Goal: Task Accomplishment & Management: Complete application form

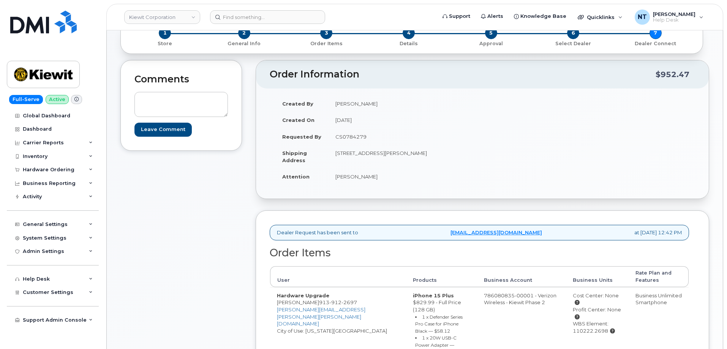
scroll to position [152, 0]
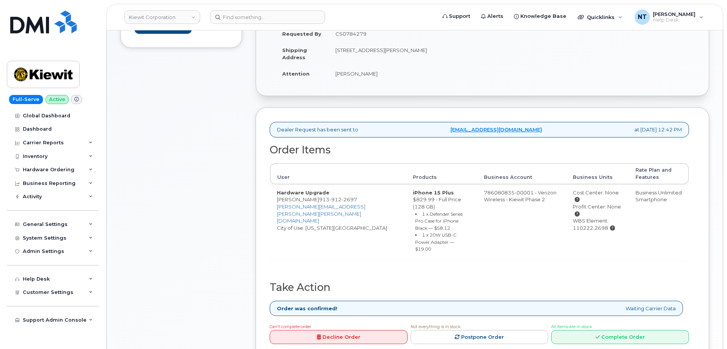
drag, startPoint x: 648, startPoint y: 324, endPoint x: 239, endPoint y: 5, distance: 518.4
click at [648, 330] on link "Complete Order" at bounding box center [620, 337] width 138 height 14
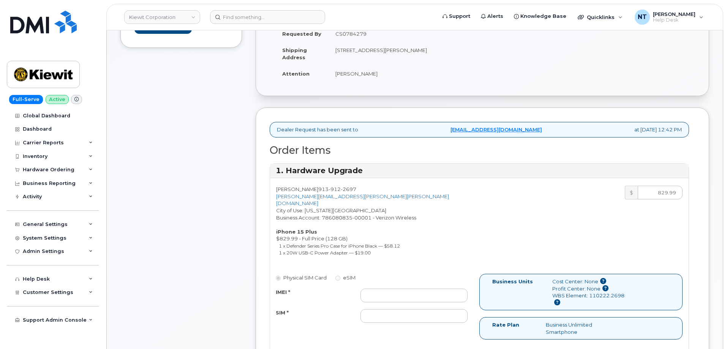
scroll to position [228, 0]
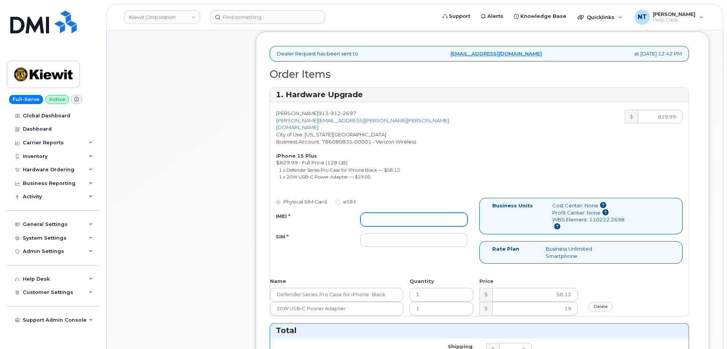
click at [404, 213] on input "IMEI *" at bounding box center [414, 220] width 107 height 14
paste input "352748304874629"
type input "352748304874629"
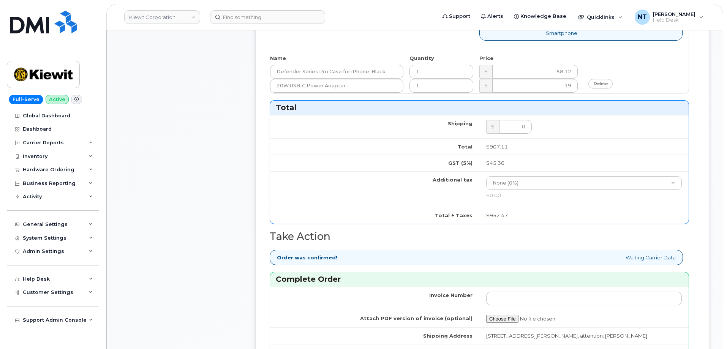
scroll to position [494, 0]
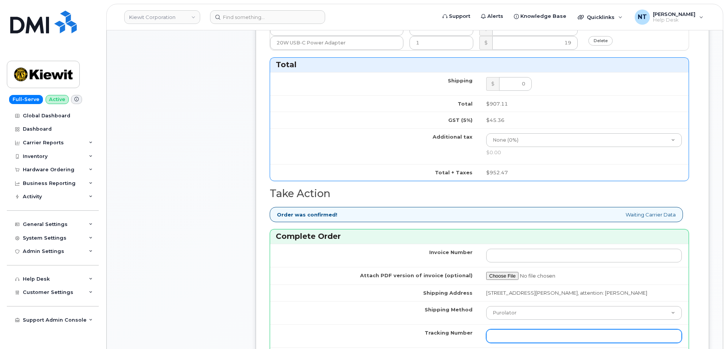
click at [522, 333] on input "Tracking Number" at bounding box center [584, 336] width 196 height 14
paste input "1ZHF11964223774753"
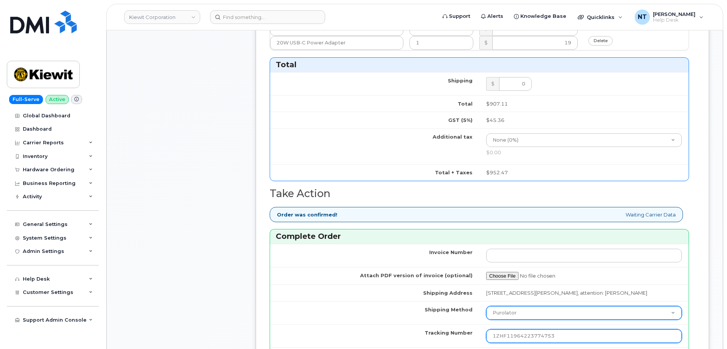
type input "1ZHF11964223774753"
click at [503, 313] on select "Purolator UPS FedEx Canada Post Courier Other Drop Off Pick Up" at bounding box center [584, 313] width 196 height 14
select select "UPS"
click at [486, 306] on select "Purolator UPS FedEx Canada Post Courier Other Drop Off Pick Up" at bounding box center [584, 313] width 196 height 14
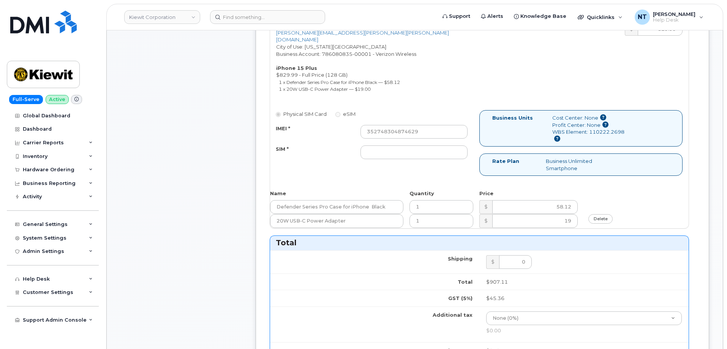
scroll to position [304, 0]
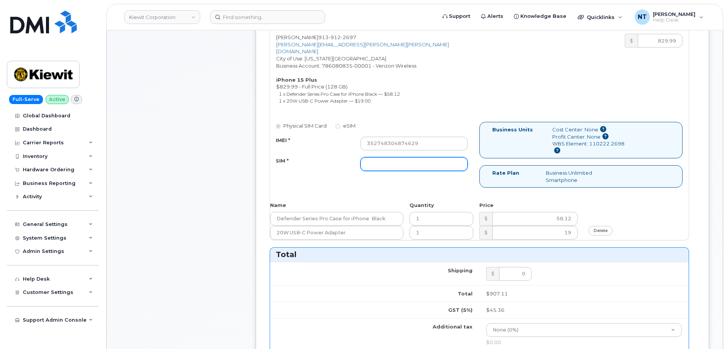
click at [388, 157] on input "SIM *" at bounding box center [414, 164] width 107 height 14
type input "n/a"
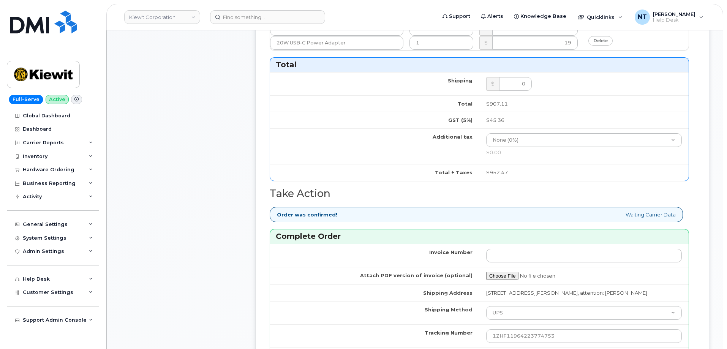
scroll to position [684, 0]
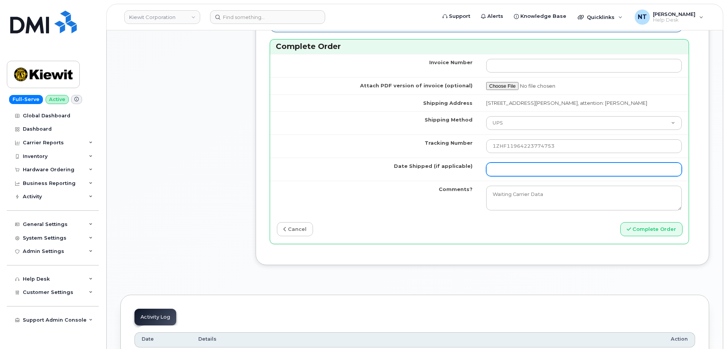
click at [546, 165] on input "Date Shipped (if applicable)" at bounding box center [584, 170] width 196 height 14
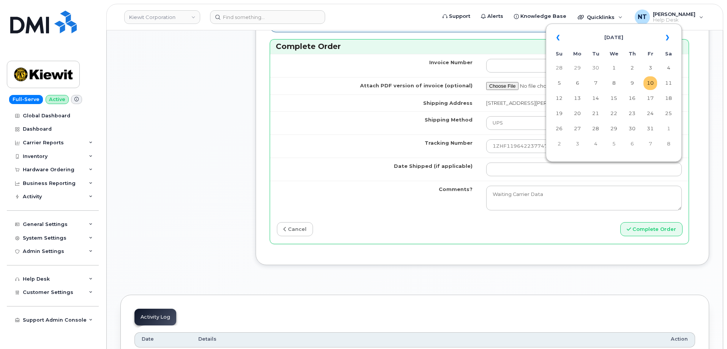
click at [652, 84] on td "10" at bounding box center [651, 83] width 14 height 14
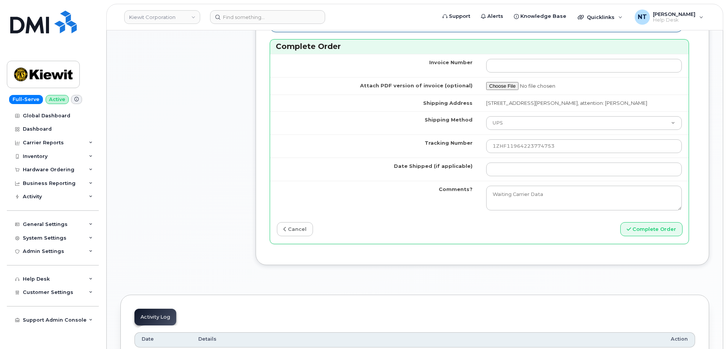
type input "[DATE]"
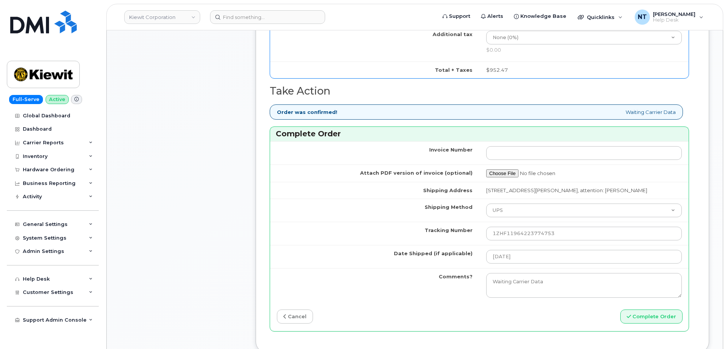
scroll to position [646, 0]
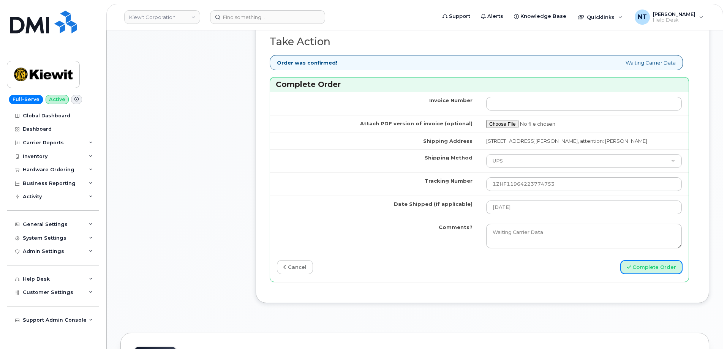
drag, startPoint x: 662, startPoint y: 265, endPoint x: 314, endPoint y: 111, distance: 379.8
click at [660, 264] on button "Complete Order" at bounding box center [652, 267] width 62 height 14
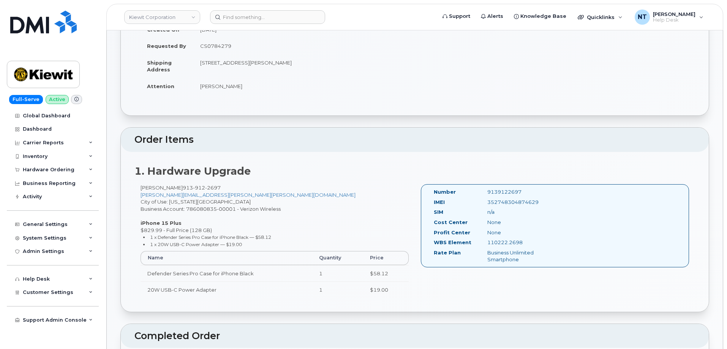
scroll to position [38, 0]
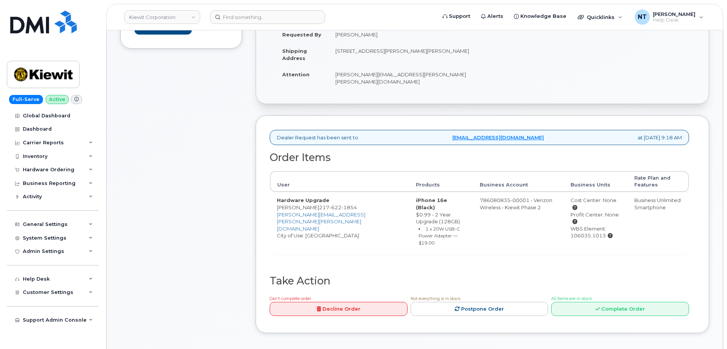
scroll to position [152, 0]
click at [611, 301] on link "Complete Order" at bounding box center [620, 308] width 138 height 14
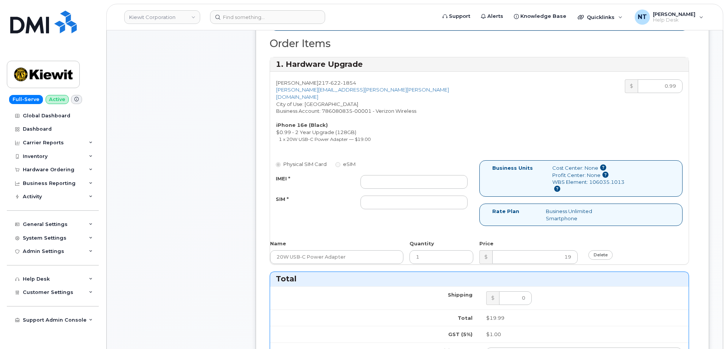
scroll to position [266, 0]
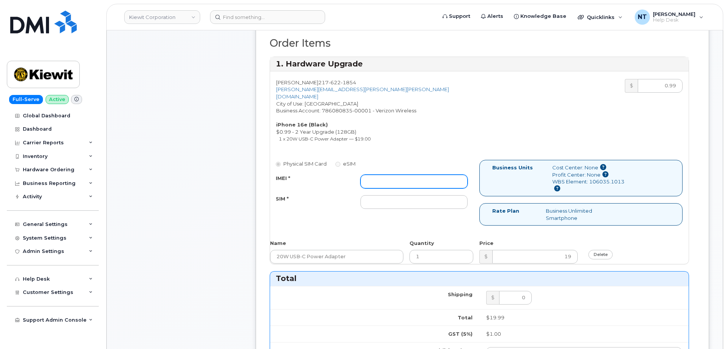
click at [401, 175] on input "IMEI *" at bounding box center [414, 182] width 107 height 14
paste input "353234881365181"
type input "353234881365181"
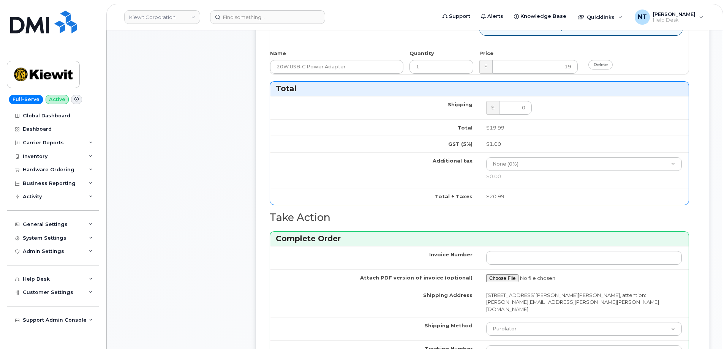
scroll to position [608, 0]
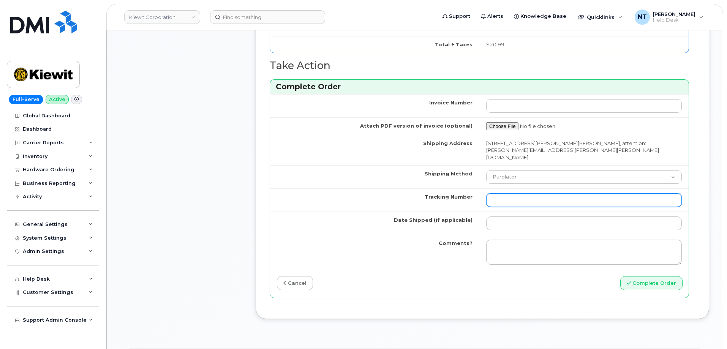
click at [517, 193] on input "Tracking Number" at bounding box center [584, 200] width 196 height 14
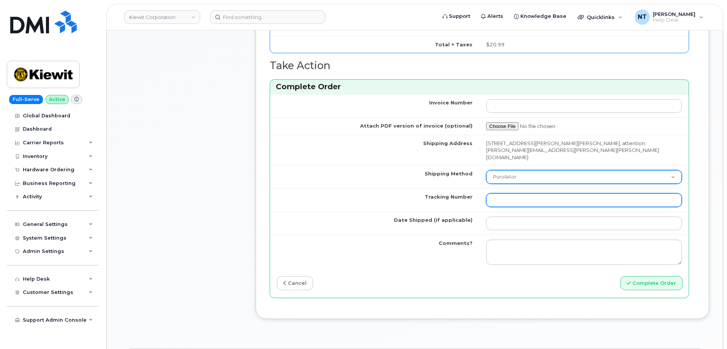
paste input "1Z4367572434545137"
type input "1Z4367572434545137"
click at [517, 170] on select "Purolator UPS FedEx Canada Post Courier Other Drop Off Pick Up" at bounding box center [584, 177] width 196 height 14
select select "UPS"
click at [486, 170] on select "Purolator UPS FedEx Canada Post Courier Other Drop Off Pick Up" at bounding box center [584, 177] width 196 height 14
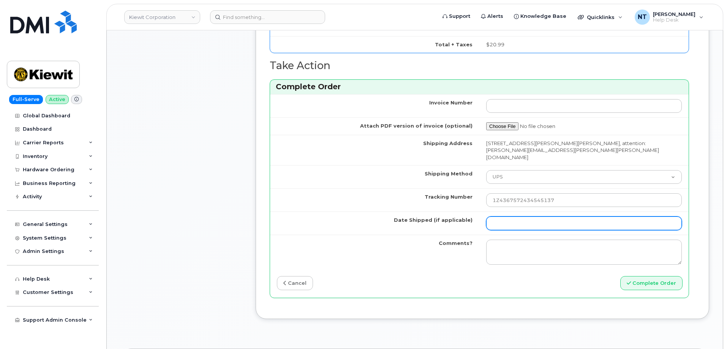
drag, startPoint x: 507, startPoint y: 202, endPoint x: 518, endPoint y: 196, distance: 12.7
click at [507, 217] on input "Date Shipped (if applicable)" at bounding box center [584, 224] width 196 height 14
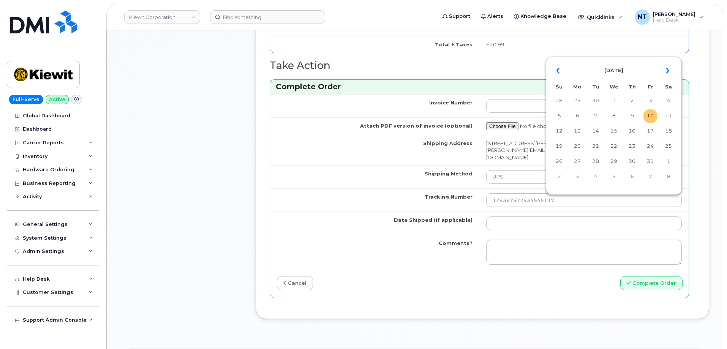
click at [654, 116] on td "10" at bounding box center [651, 116] width 14 height 14
type input "[DATE]"
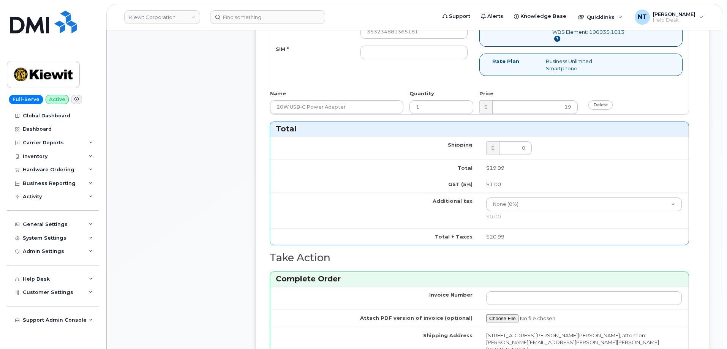
scroll to position [266, 0]
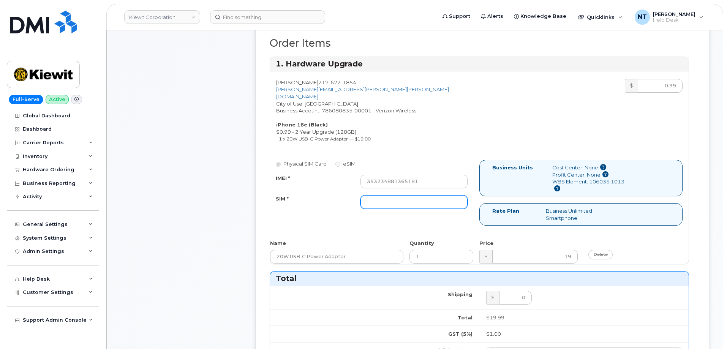
drag, startPoint x: 396, startPoint y: 190, endPoint x: 255, endPoint y: 119, distance: 157.5
click at [396, 195] on input "SIM *" at bounding box center [414, 202] width 107 height 14
type input "n/a"
click at [237, 214] on div "Comments Leave Comment" at bounding box center [181, 258] width 122 height 830
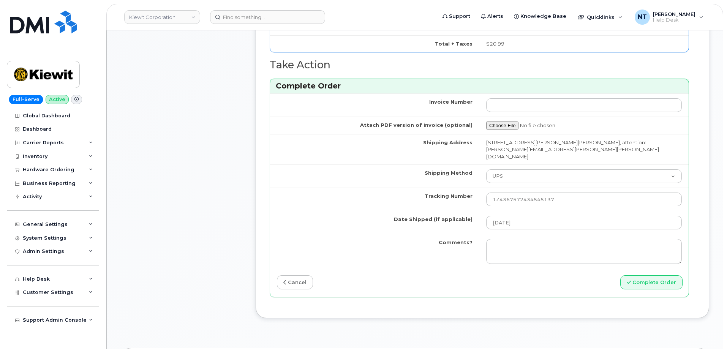
scroll to position [646, 0]
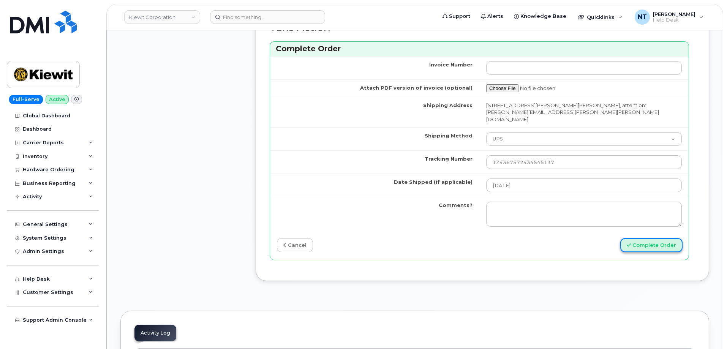
click at [656, 238] on button "Complete Order" at bounding box center [652, 245] width 62 height 14
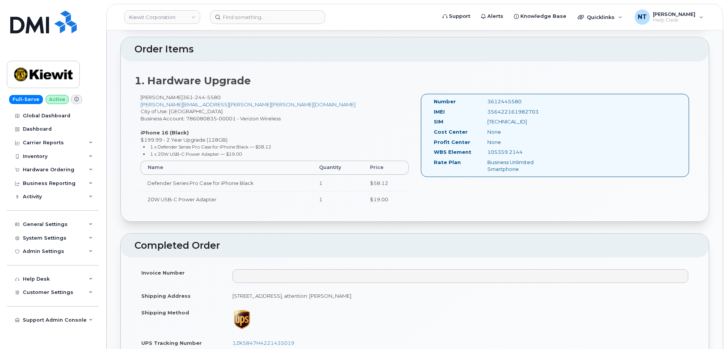
scroll to position [190, 0]
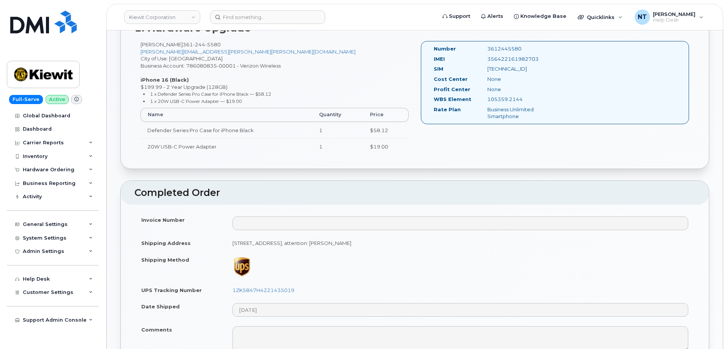
scroll to position [266, 0]
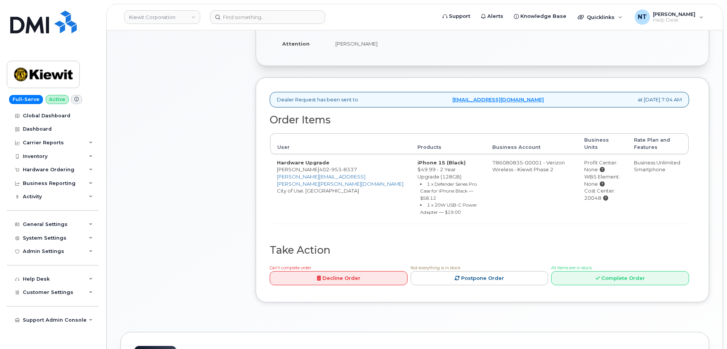
scroll to position [190, 0]
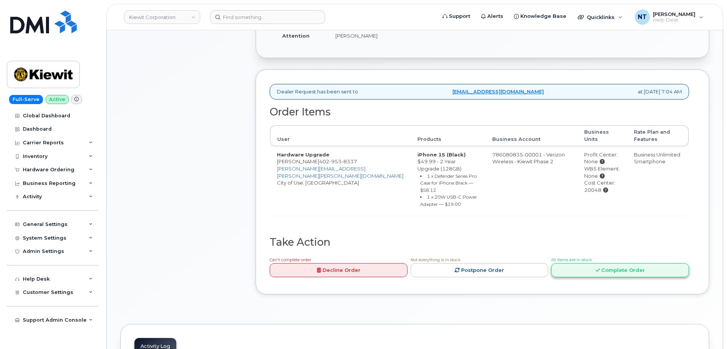
click at [602, 264] on link "Complete Order" at bounding box center [620, 270] width 138 height 14
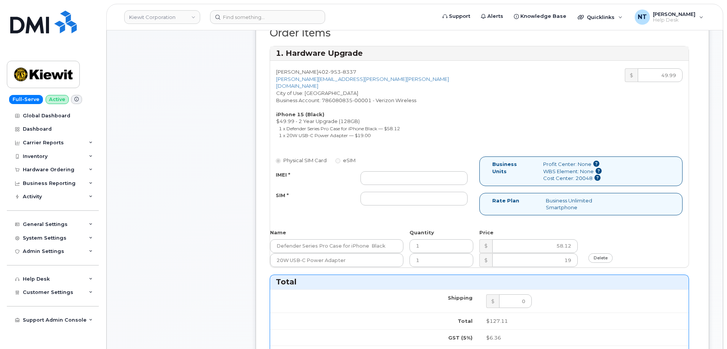
scroll to position [266, 0]
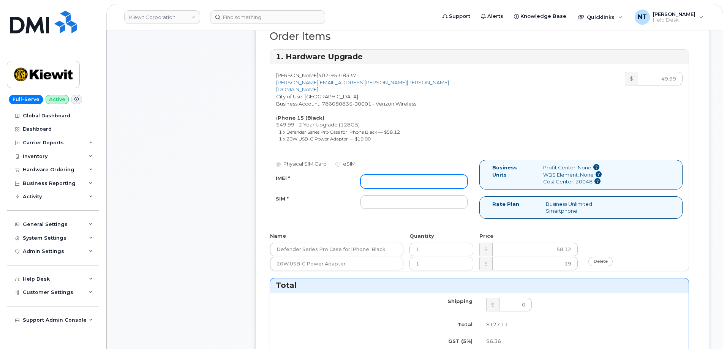
click at [390, 176] on input "IMEI *" at bounding box center [414, 182] width 107 height 14
paste input "353662255088007"
type input "353662255088007"
click at [384, 197] on input "SIM *" at bounding box center [414, 202] width 107 height 14
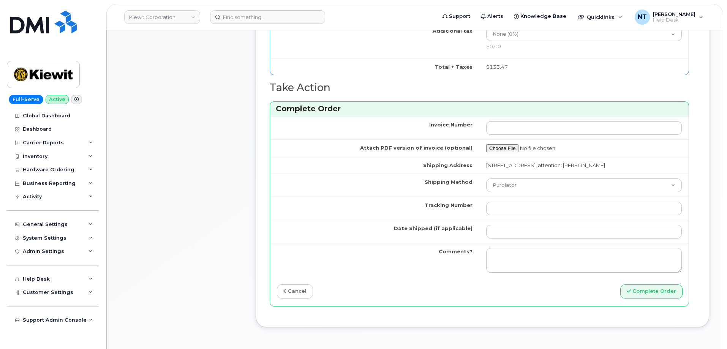
scroll to position [608, 0]
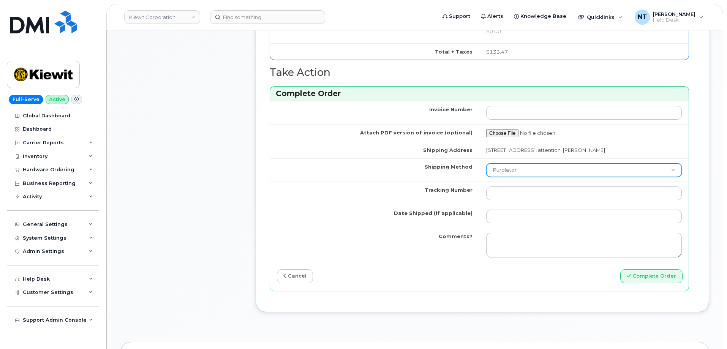
type input "n/a"
click at [527, 176] on select "Purolator UPS FedEx Canada Post Courier Other Drop Off Pick Up" at bounding box center [584, 170] width 196 height 14
select select "UPS"
click at [486, 170] on select "Purolator UPS FedEx Canada Post Courier Other Drop Off Pick Up" at bounding box center [584, 170] width 196 height 14
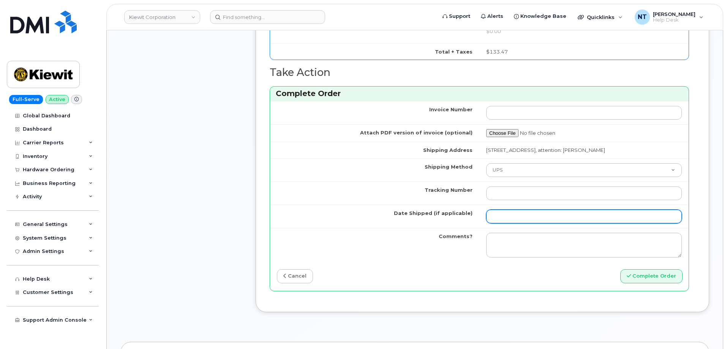
click at [504, 222] on input "Date Shipped (if applicable)" at bounding box center [584, 217] width 196 height 14
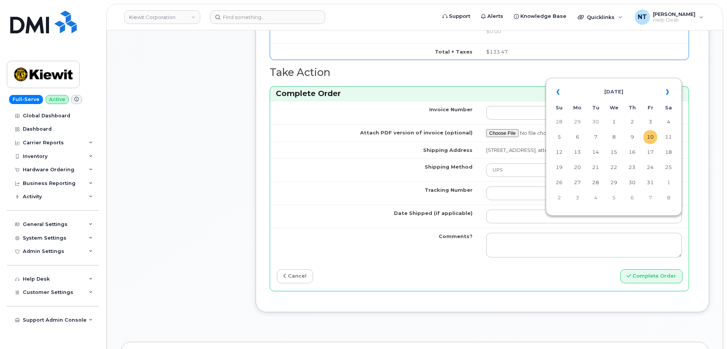
click at [651, 139] on td "10" at bounding box center [651, 137] width 14 height 14
type input "[DATE]"
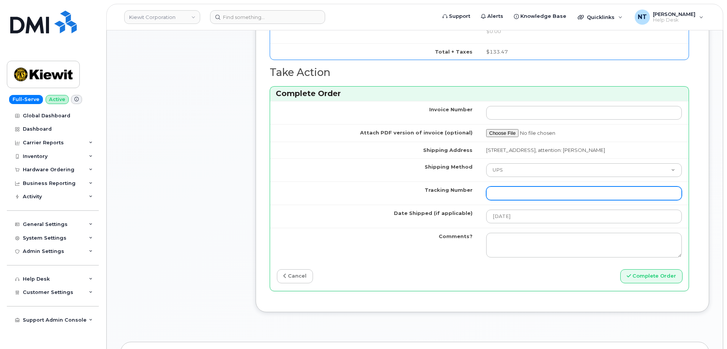
click at [504, 200] on input "Tracking Number" at bounding box center [584, 194] width 196 height 14
paste input "1Z4367572434545977"
type input "1Z4367572434545977"
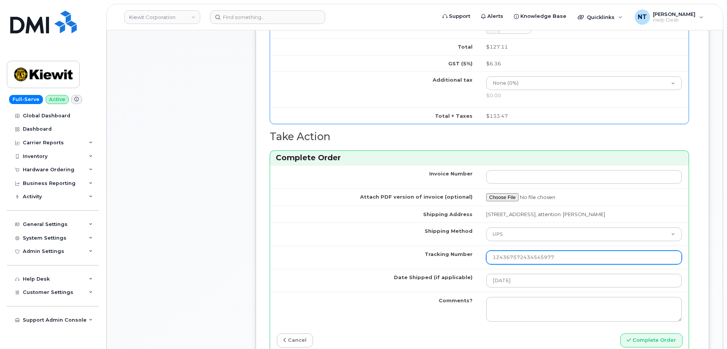
scroll to position [646, 0]
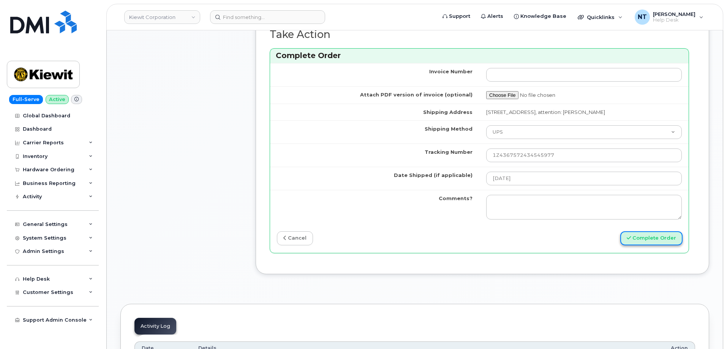
click at [651, 245] on button "Complete Order" at bounding box center [652, 238] width 62 height 14
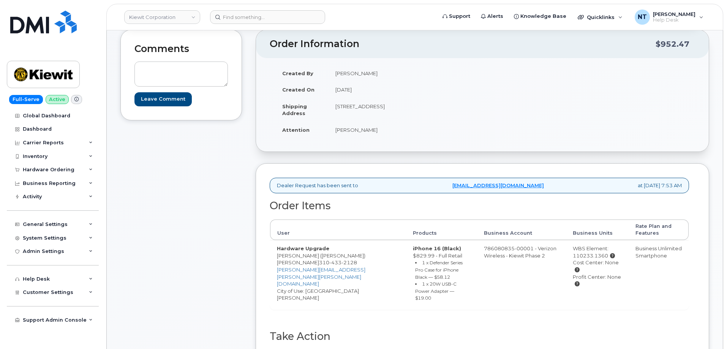
scroll to position [114, 0]
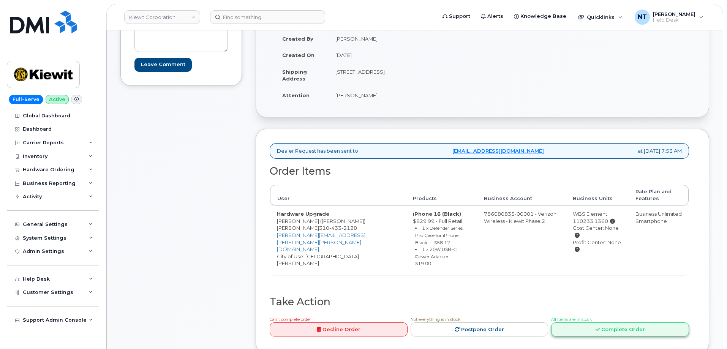
click at [606, 323] on link "Complete Order" at bounding box center [620, 330] width 138 height 14
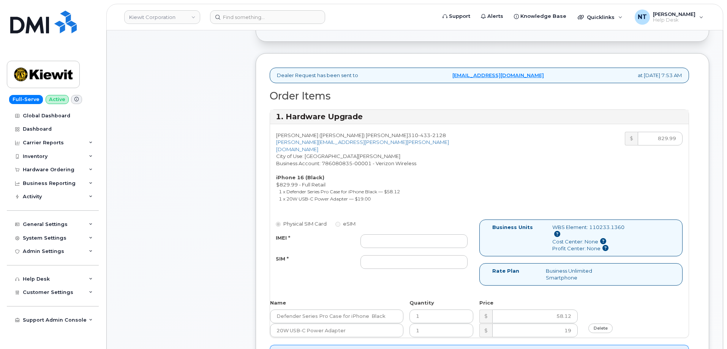
scroll to position [190, 0]
click at [393, 234] on input "IMEI *" at bounding box center [414, 241] width 107 height 14
paste input "356422161577636"
type input "356422161577636"
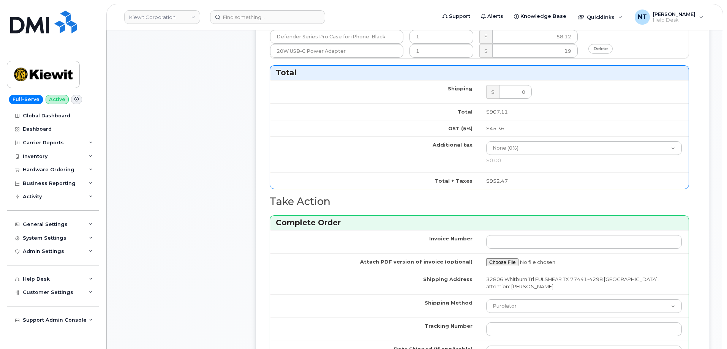
scroll to position [608, 0]
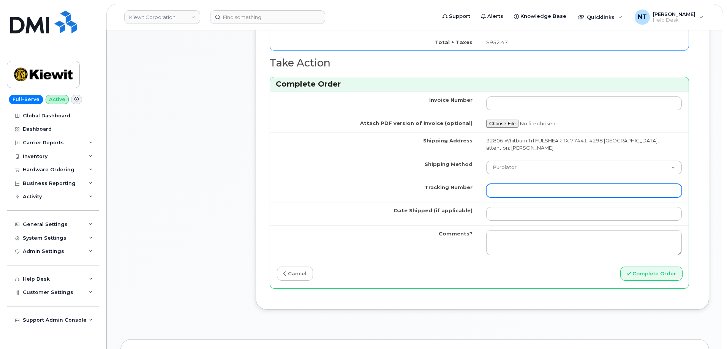
click at [515, 184] on input "Tracking Number" at bounding box center [584, 191] width 196 height 14
paste input "1ZK5847H4221484798"
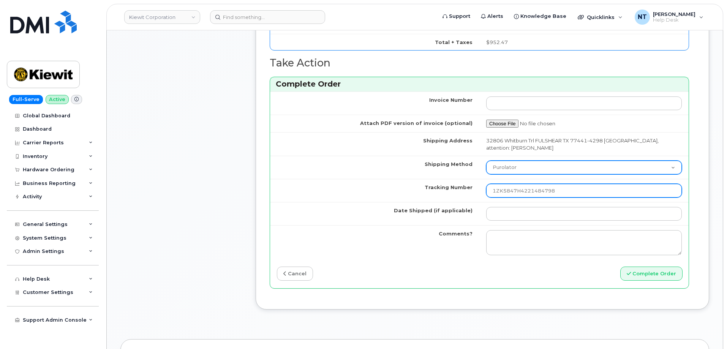
type input "1ZK5847H4221484798"
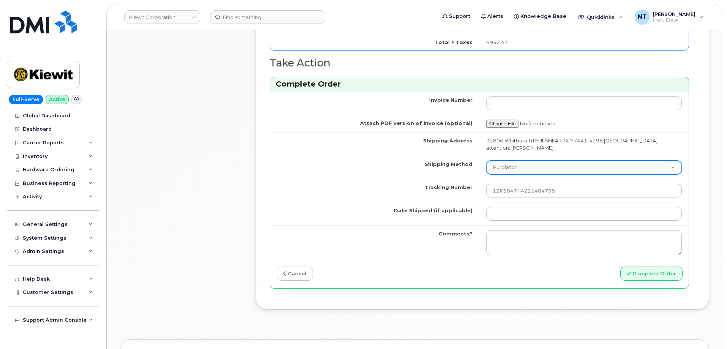
click at [515, 167] on select "Purolator UPS FedEx Canada Post Courier Other Drop Off Pick Up" at bounding box center [584, 168] width 196 height 14
select select "UPS"
click at [486, 161] on select "Purolator UPS FedEx Canada Post Courier Other Drop Off Pick Up" at bounding box center [584, 168] width 196 height 14
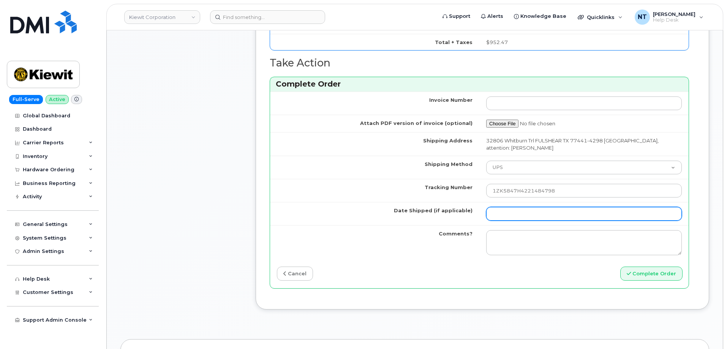
click at [507, 208] on input "Date Shipped (if applicable)" at bounding box center [584, 214] width 196 height 14
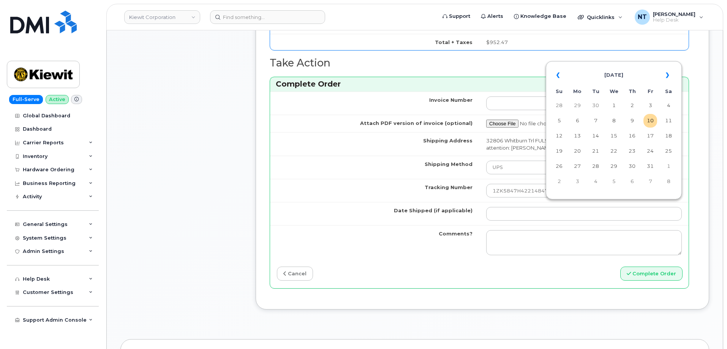
drag, startPoint x: 654, startPoint y: 120, endPoint x: 633, endPoint y: 125, distance: 21.4
click at [654, 120] on td "10" at bounding box center [651, 121] width 14 height 14
type input "[DATE]"
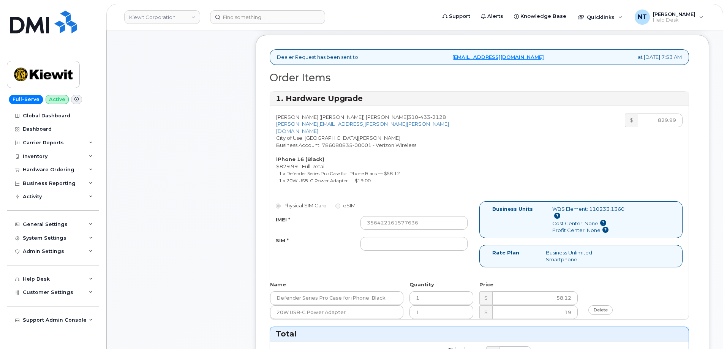
scroll to position [190, 0]
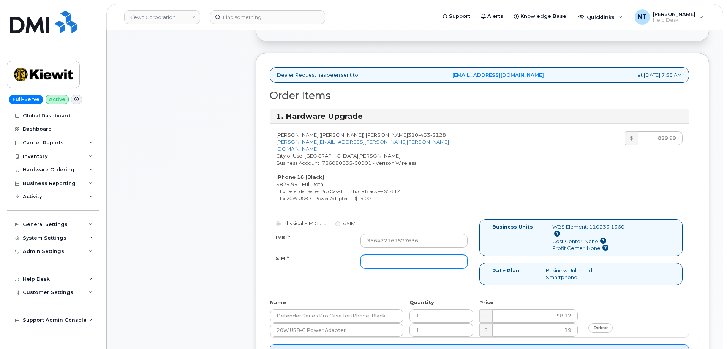
drag, startPoint x: 404, startPoint y: 261, endPoint x: 396, endPoint y: 260, distance: 7.6
click at [404, 261] on input "SIM *" at bounding box center [414, 262] width 107 height 14
type input "n/a"
click at [174, 228] on div "Comments Leave Comment" at bounding box center [181, 329] width 122 height 820
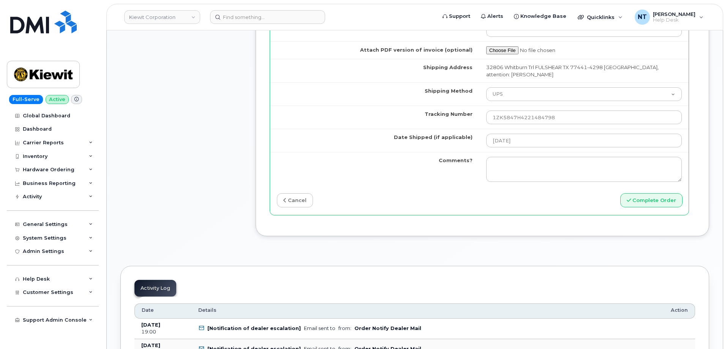
scroll to position [722, 0]
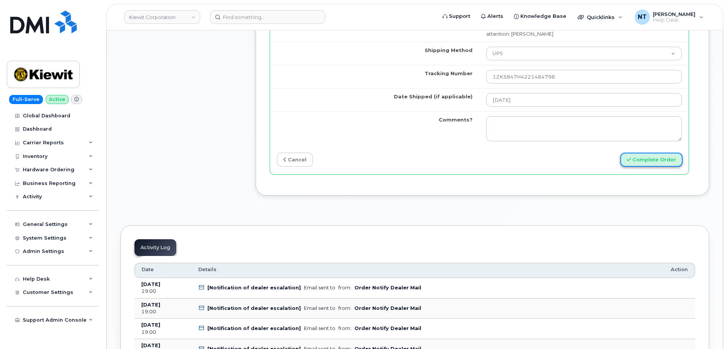
click at [647, 154] on button "Complete Order" at bounding box center [652, 160] width 62 height 14
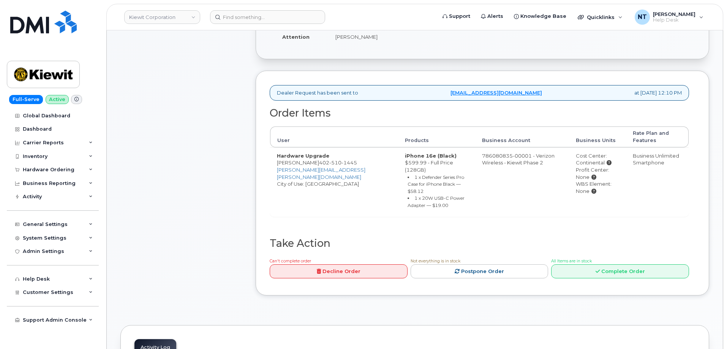
scroll to position [190, 0]
click at [588, 264] on link "Complete Order" at bounding box center [620, 270] width 138 height 14
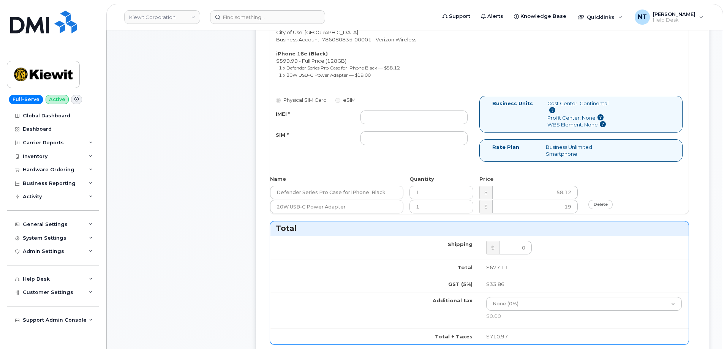
scroll to position [380, 0]
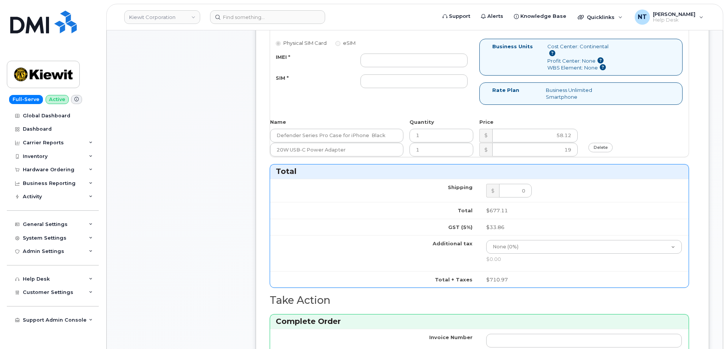
click at [404, 51] on div "Physical SIM Card eSIM IMEI * SIM *" at bounding box center [374, 67] width 209 height 56
click at [402, 60] on input "IMEI *" at bounding box center [414, 61] width 107 height 14
paste input "353234881740920"
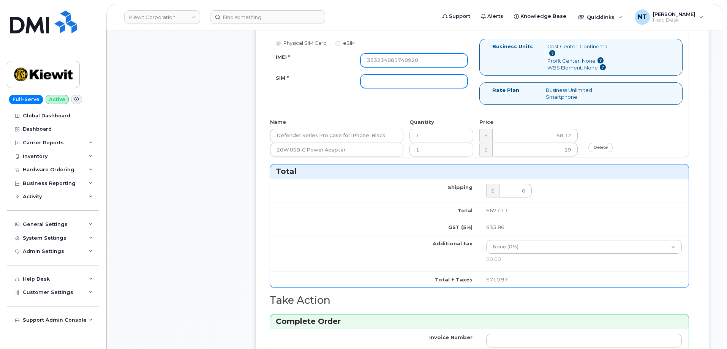
type input "353234881740920"
click at [385, 80] on input "SIM *" at bounding box center [414, 81] width 107 height 14
type input "n/a"
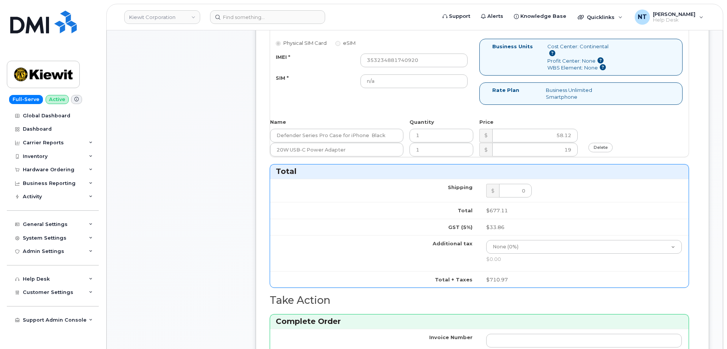
click at [197, 141] on div "Comments Leave Comment" at bounding box center [181, 140] width 122 height 823
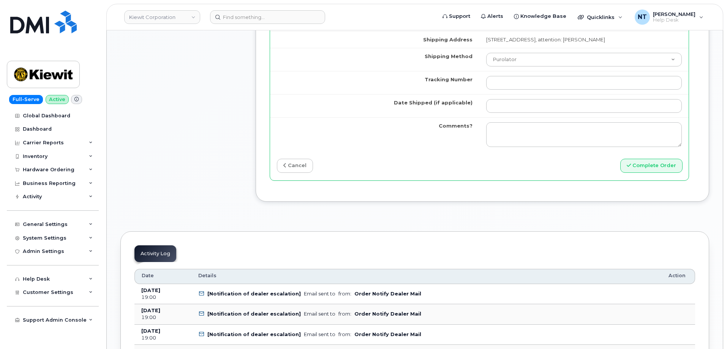
scroll to position [722, 0]
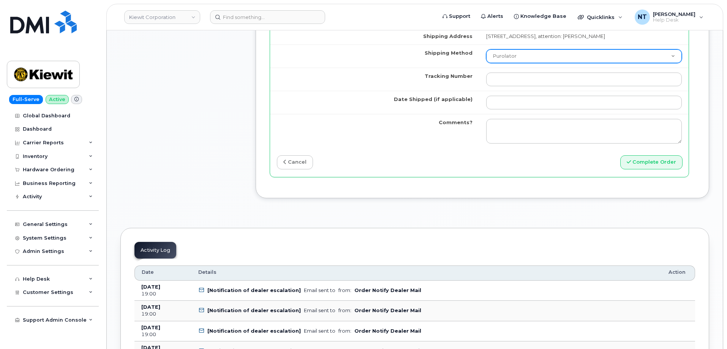
click at [506, 63] on select "Purolator UPS FedEx Canada Post Courier Other Drop Off Pick Up" at bounding box center [584, 56] width 196 height 14
select select "UPS"
click at [486, 56] on select "Purolator UPS FedEx Canada Post Courier Other Drop Off Pick Up" at bounding box center [584, 56] width 196 height 14
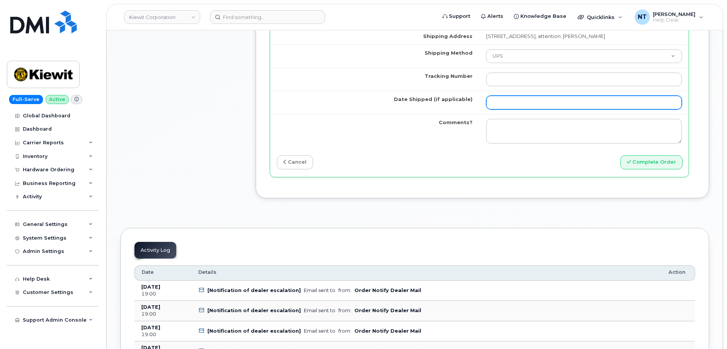
click at [500, 103] on input "Date Shipped (if applicable)" at bounding box center [584, 103] width 196 height 14
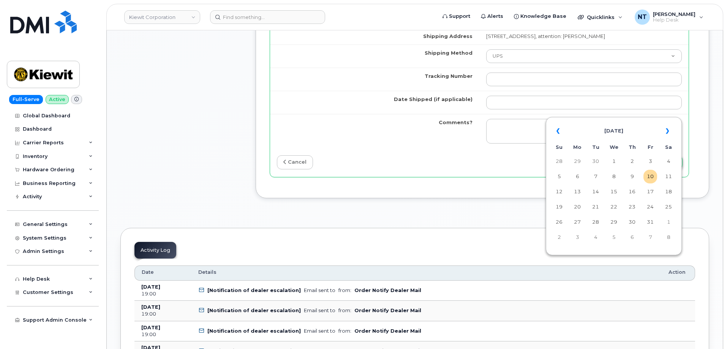
click at [647, 174] on td "10" at bounding box center [651, 177] width 14 height 14
type input "[DATE]"
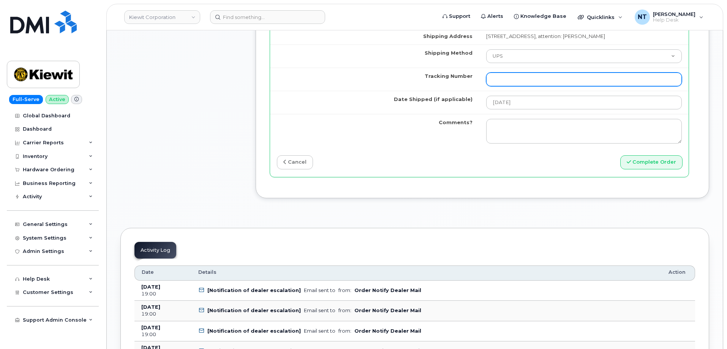
click at [510, 86] on input "Tracking Number" at bounding box center [584, 80] width 196 height 14
paste input "1Z4367572434649463"
type input "1Z4367572434649463"
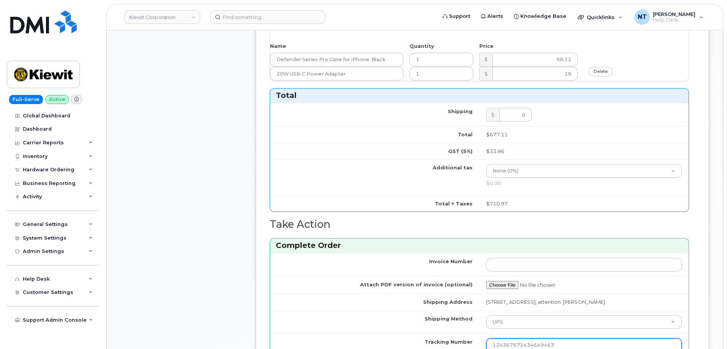
scroll to position [646, 0]
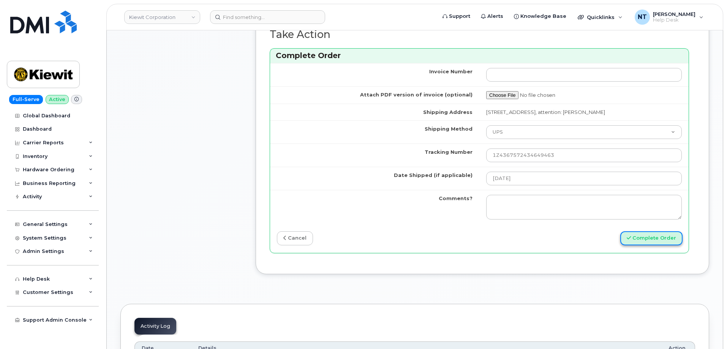
click at [653, 245] on button "Complete Order" at bounding box center [652, 238] width 62 height 14
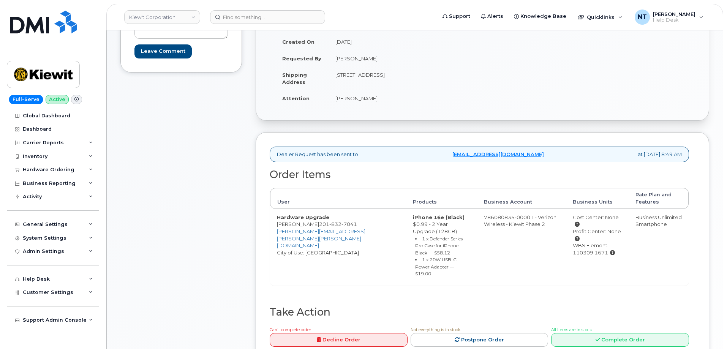
scroll to position [190, 0]
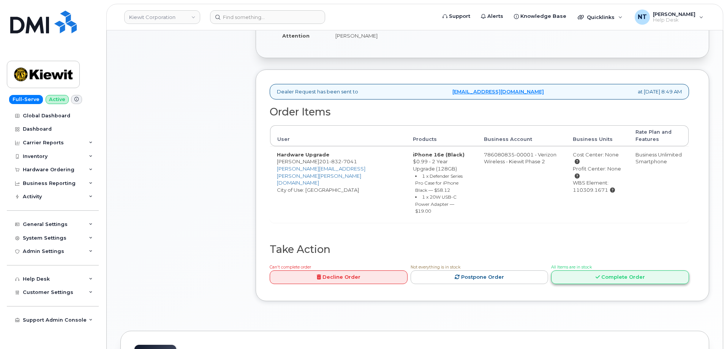
click at [607, 275] on link "Complete Order" at bounding box center [620, 278] width 138 height 14
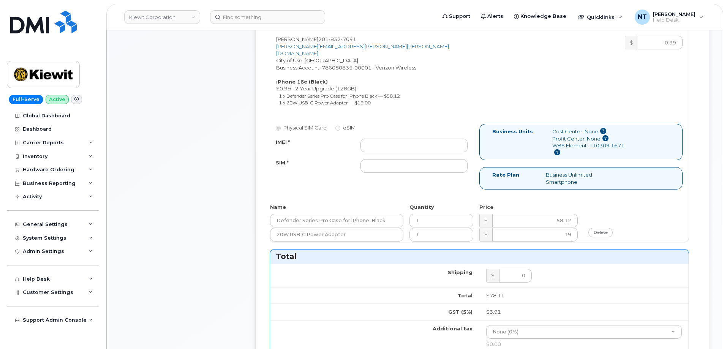
scroll to position [304, 0]
click at [406, 129] on div "Physical SIM Card eSIM IMEI * SIM *" at bounding box center [374, 150] width 209 height 56
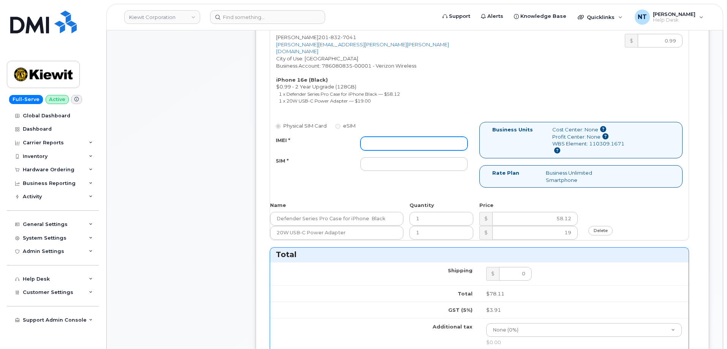
click at [408, 137] on input "IMEI *" at bounding box center [414, 144] width 107 height 14
paste input "1Z4367572434649856"
type input "1Z4367572434649856"
drag, startPoint x: 442, startPoint y: 137, endPoint x: 223, endPoint y: 137, distance: 218.5
click at [223, 137] on div "Comments Leave Comment Order Information $82.02 Created By Jene Cook Created On…" at bounding box center [414, 220] width 589 height 830
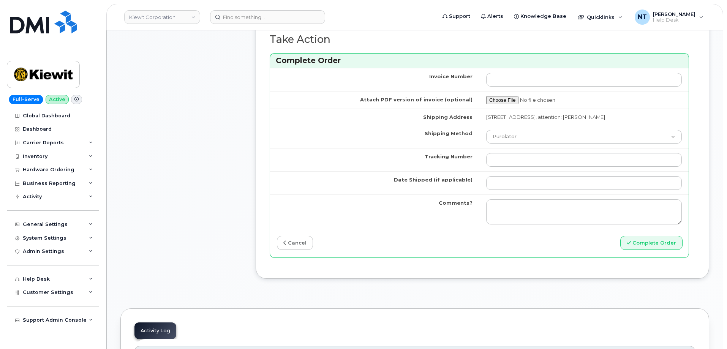
scroll to position [646, 0]
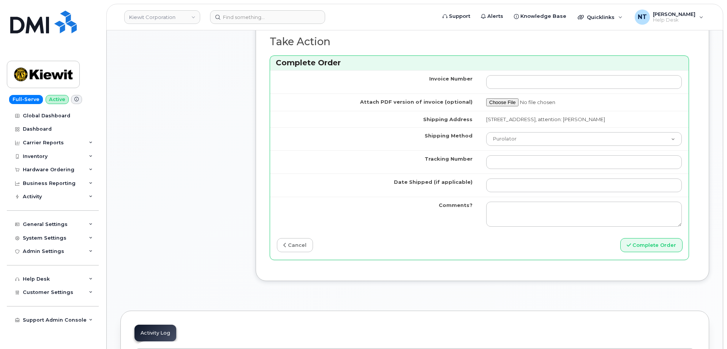
click at [507, 152] on td at bounding box center [584, 161] width 209 height 23
click at [509, 156] on input "Tracking Number" at bounding box center [584, 162] width 196 height 14
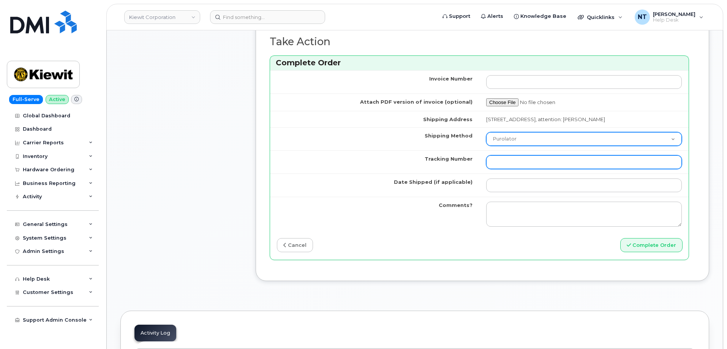
paste input "1Z4367572434649856"
type input "1Z4367572434649856"
drag, startPoint x: 521, startPoint y: 141, endPoint x: 522, endPoint y: 146, distance: 4.7
click at [521, 141] on select "Purolator UPS FedEx Canada Post Courier Other Drop Off Pick Up" at bounding box center [584, 139] width 196 height 14
select select "UPS"
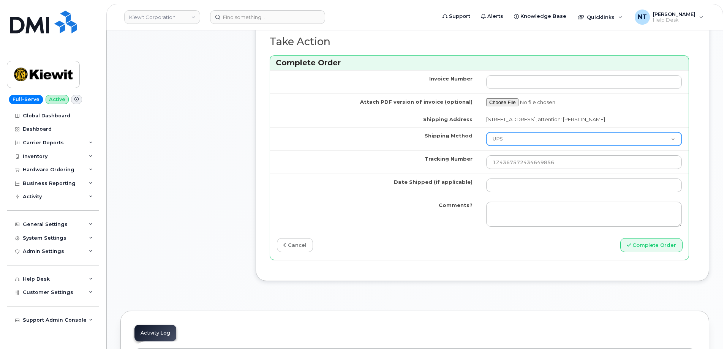
click at [486, 132] on select "Purolator UPS FedEx Canada Post Courier Other Drop Off Pick Up" at bounding box center [584, 139] width 196 height 14
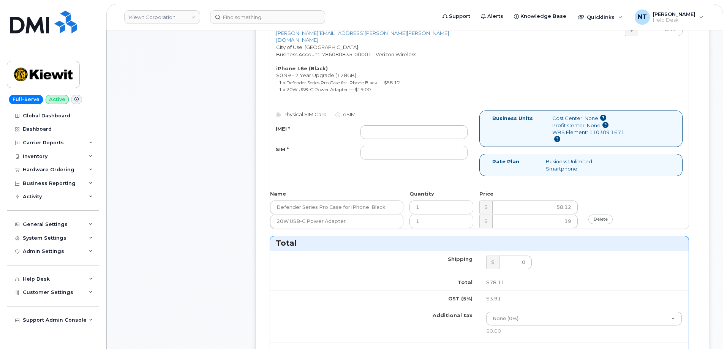
scroll to position [304, 0]
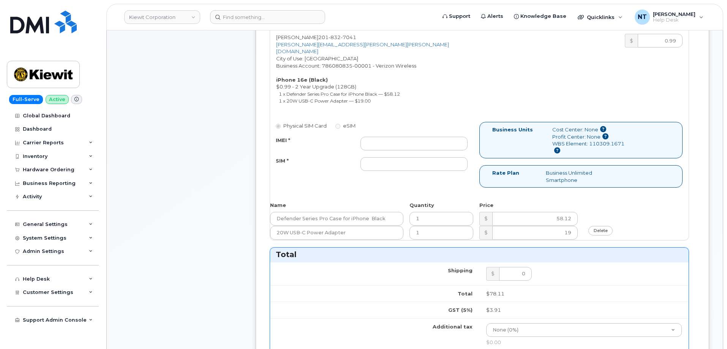
click at [393, 144] on div "IMEI * SIM *" at bounding box center [371, 154] width 203 height 35
click at [393, 138] on input "IMEI *" at bounding box center [414, 144] width 107 height 14
paste input "353234881525115"
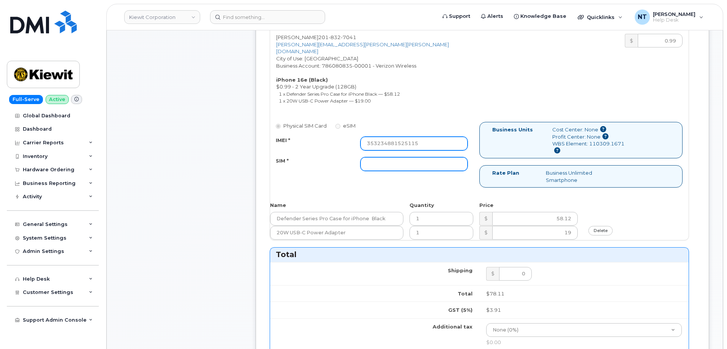
type input "353234881525115"
click at [398, 158] on input "SIM *" at bounding box center [414, 164] width 107 height 14
type input "n/a"
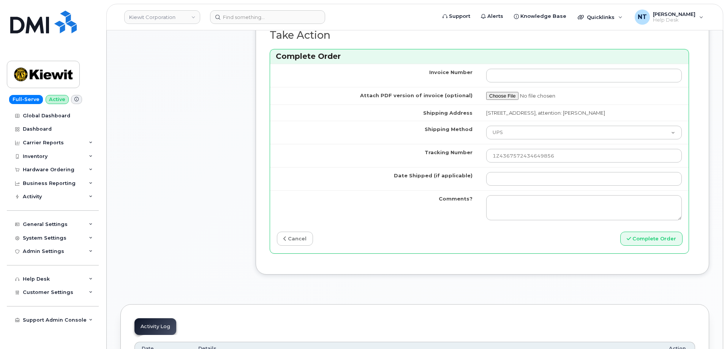
scroll to position [684, 0]
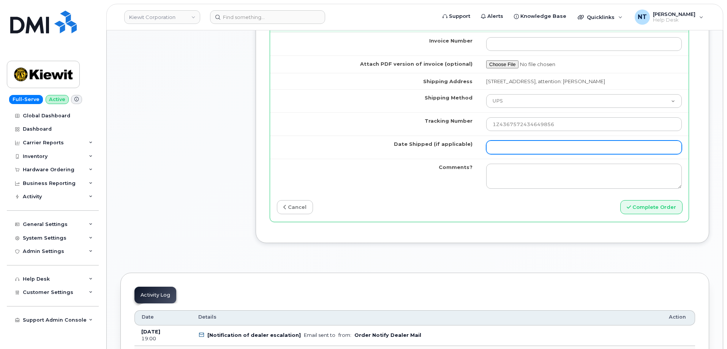
click at [516, 150] on input "Date Shipped (if applicable)" at bounding box center [584, 148] width 196 height 14
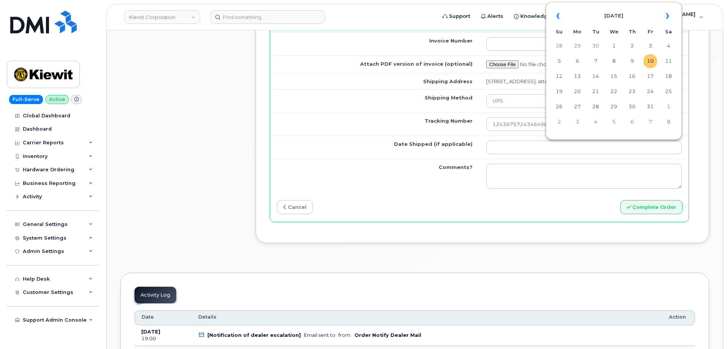
click at [655, 63] on td "10" at bounding box center [651, 61] width 14 height 14
type input "[DATE]"
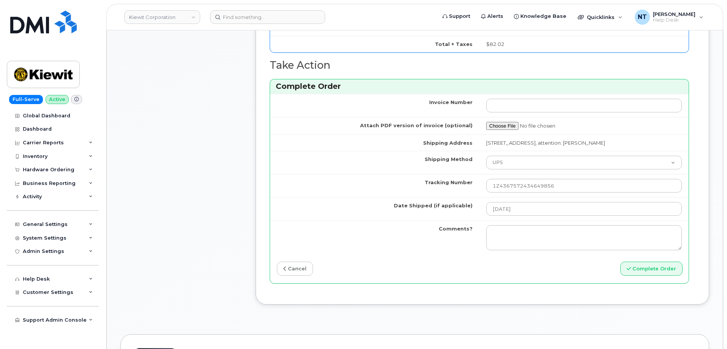
scroll to position [646, 0]
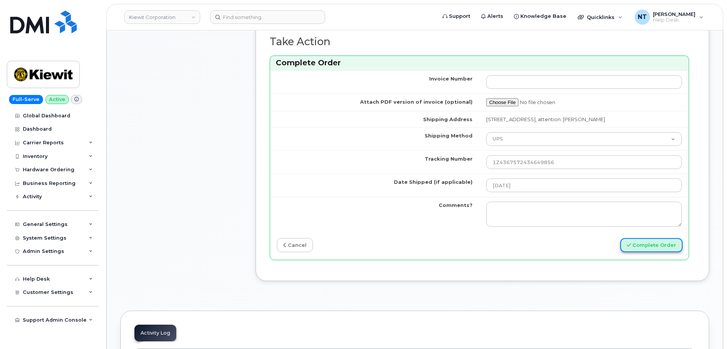
click at [644, 245] on button "Complete Order" at bounding box center [652, 245] width 62 height 14
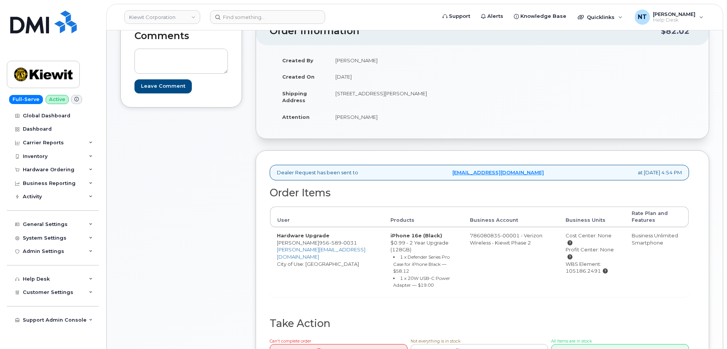
scroll to position [152, 0]
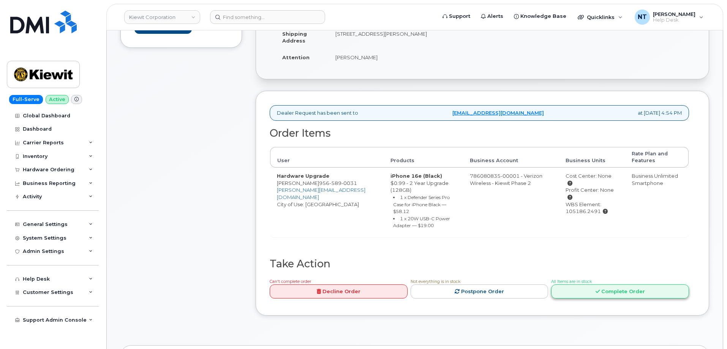
click at [618, 295] on link "Complete Order" at bounding box center [620, 292] width 138 height 14
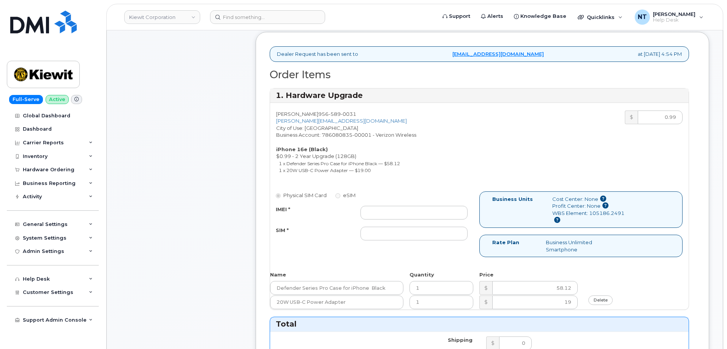
scroll to position [228, 0]
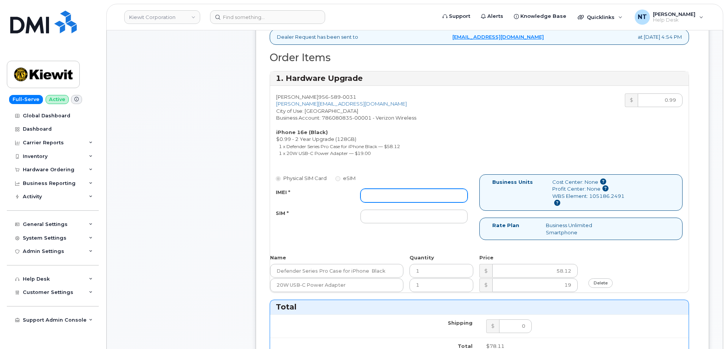
click at [394, 195] on input "IMEI *" at bounding box center [414, 196] width 107 height 14
paste input "353234881653032"
type input "353234881653032"
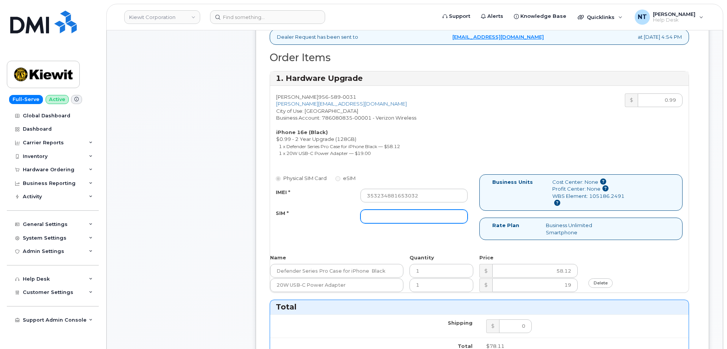
click at [392, 216] on input "SIM *" at bounding box center [414, 217] width 107 height 14
type input "n/a"
click at [163, 206] on div "Comments Leave Comment" at bounding box center [181, 284] width 122 height 806
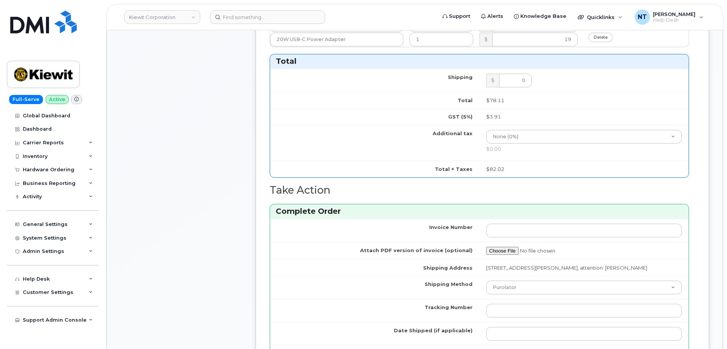
scroll to position [570, 0]
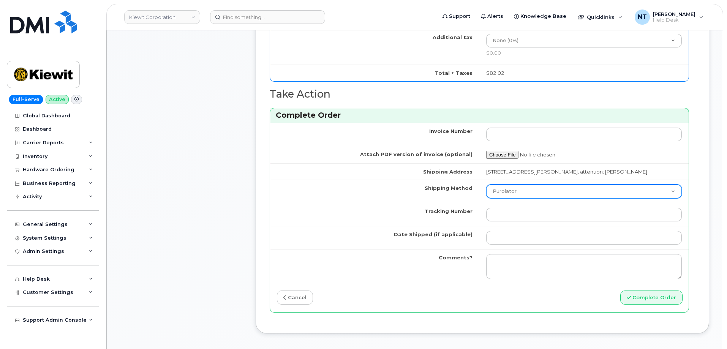
click at [524, 189] on select "Purolator UPS FedEx Canada Post Courier Other Drop Off Pick Up" at bounding box center [584, 192] width 196 height 14
select select "UPS"
click at [486, 185] on select "Purolator UPS FedEx Canada Post Courier Other Drop Off Pick Up" at bounding box center [584, 192] width 196 height 14
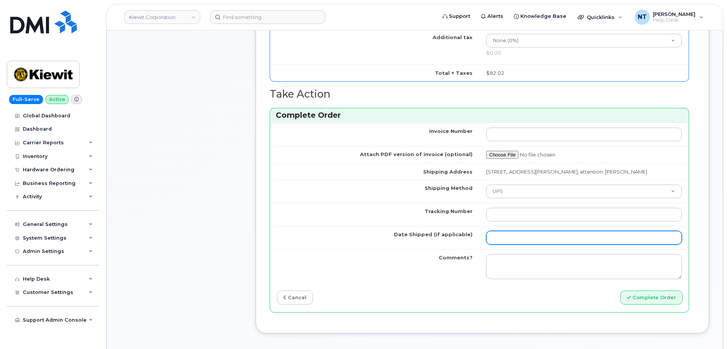
drag, startPoint x: 509, startPoint y: 238, endPoint x: 536, endPoint y: 228, distance: 28.4
click at [509, 238] on input "Date Shipped (if applicable)" at bounding box center [584, 238] width 196 height 14
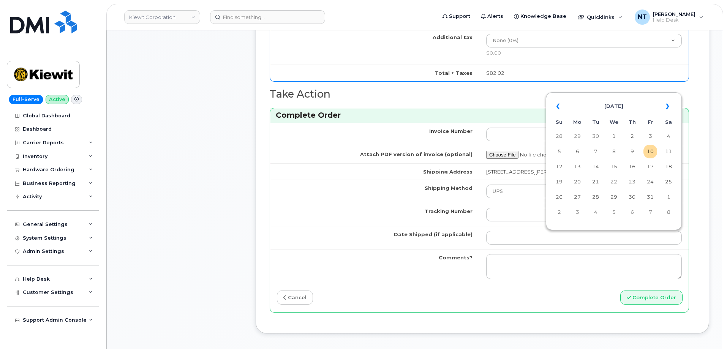
drag, startPoint x: 651, startPoint y: 149, endPoint x: 604, endPoint y: 168, distance: 50.9
click at [651, 149] on td "10" at bounding box center [651, 152] width 14 height 14
type input "[DATE]"
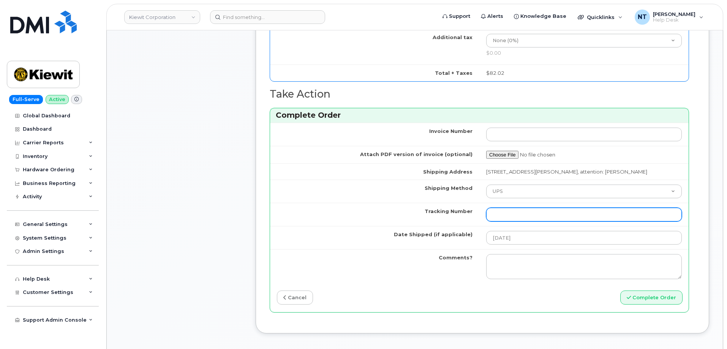
click at [542, 218] on input "Tracking Number" at bounding box center [584, 215] width 196 height 14
paste input "1ZK5847H4221484529"
type input "1ZK5847H4221484529"
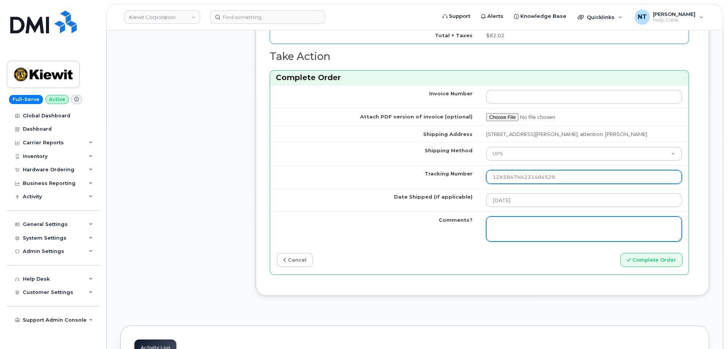
scroll to position [608, 0]
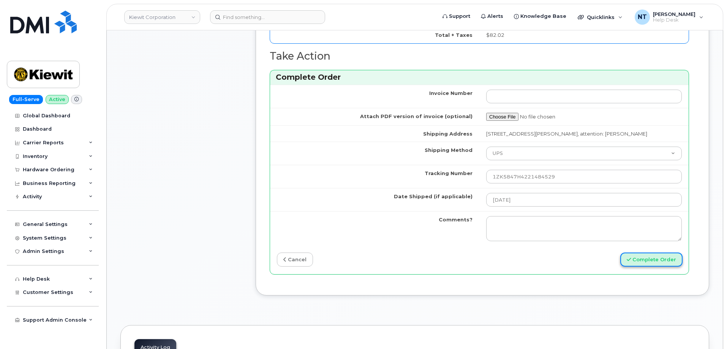
click at [652, 262] on button "Complete Order" at bounding box center [652, 260] width 62 height 14
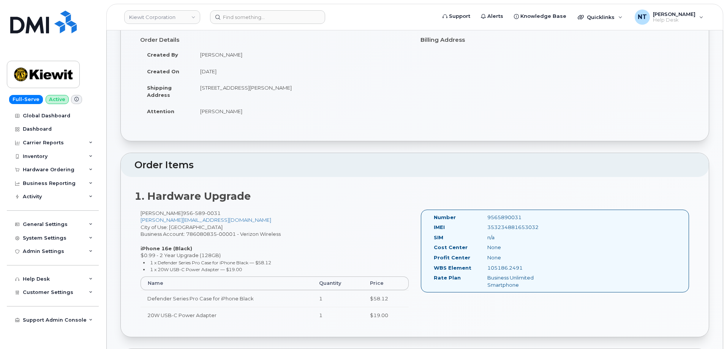
scroll to position [190, 0]
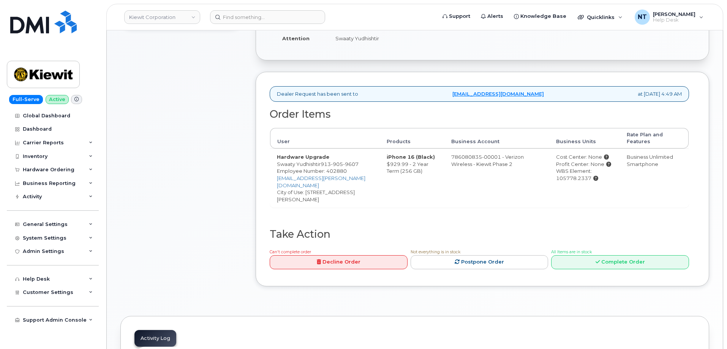
scroll to position [190, 0]
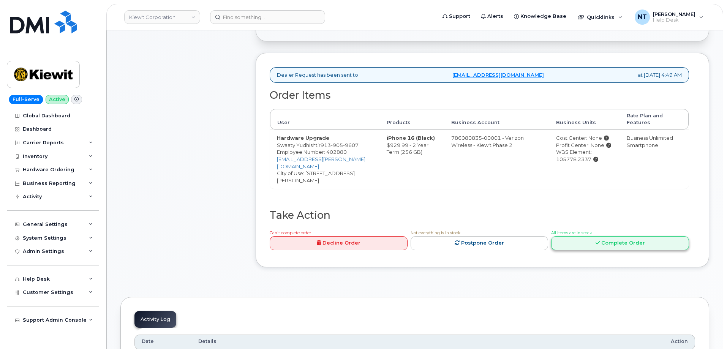
click at [591, 236] on link "Complete Order" at bounding box center [620, 243] width 138 height 14
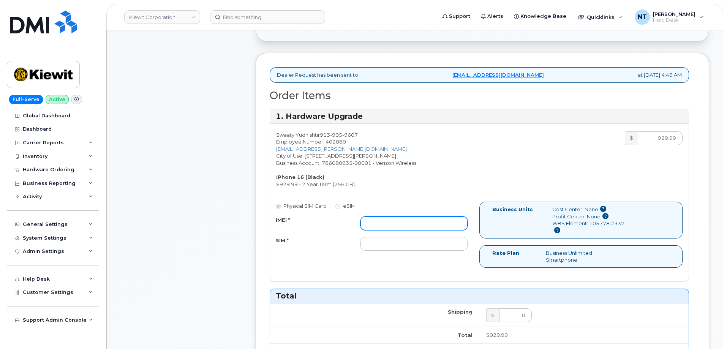
drag, startPoint x: 420, startPoint y: 226, endPoint x: 414, endPoint y: 226, distance: 5.7
click at [419, 226] on input "IMEI *" at bounding box center [414, 224] width 107 height 14
paste input "356140777982558"
type input "356140777982558"
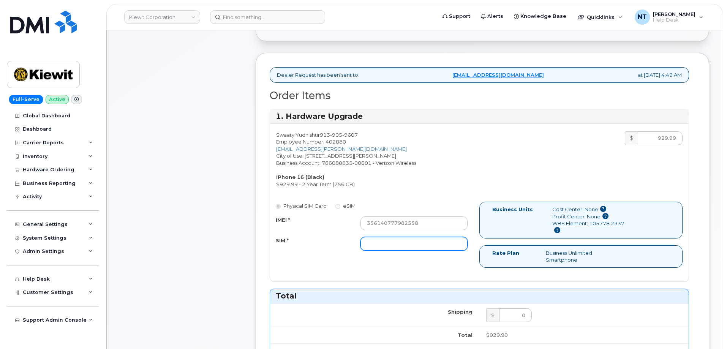
click at [382, 245] on input "SIM *" at bounding box center [414, 244] width 107 height 14
type input "n/a"
click at [212, 243] on div "Comments Leave Comment" at bounding box center [181, 297] width 122 height 757
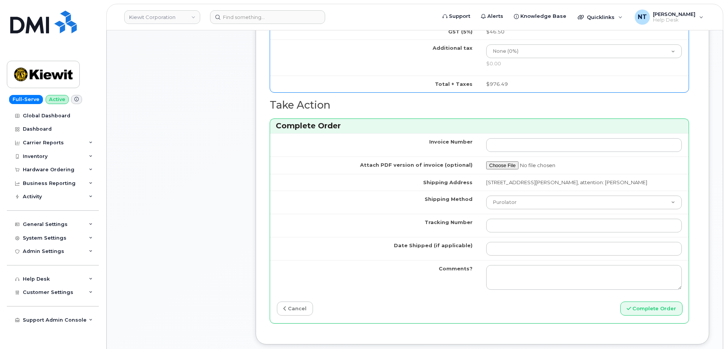
scroll to position [570, 0]
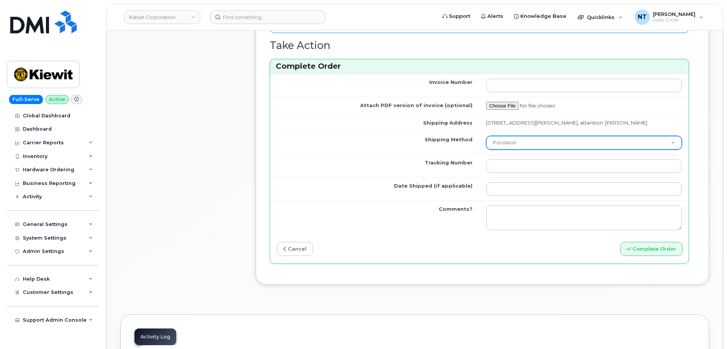
click at [527, 143] on select "Purolator UPS FedEx Canada Post Courier Other Drop Off Pick Up" at bounding box center [584, 143] width 196 height 14
select select "UPS"
click at [486, 136] on select "Purolator UPS FedEx Canada Post Courier Other Drop Off Pick Up" at bounding box center [584, 143] width 196 height 14
click at [509, 197] on td at bounding box center [584, 188] width 209 height 23
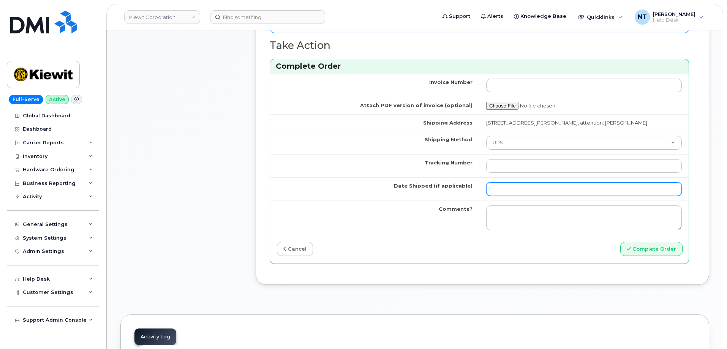
drag, startPoint x: 508, startPoint y: 192, endPoint x: 521, endPoint y: 184, distance: 15.0
click at [508, 192] on input "Date Shipped (if applicable)" at bounding box center [584, 189] width 196 height 14
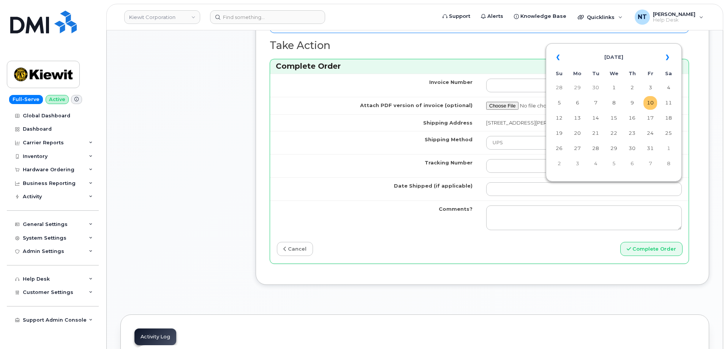
click at [647, 105] on td "10" at bounding box center [651, 103] width 14 height 14
type input "[DATE]"
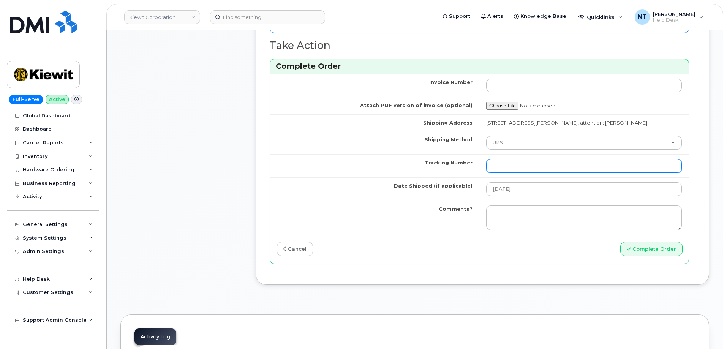
click at [498, 168] on input "Tracking Number" at bounding box center [584, 166] width 196 height 14
paste input "1ZHF12012417265686"
type input "1ZHF12012417265686"
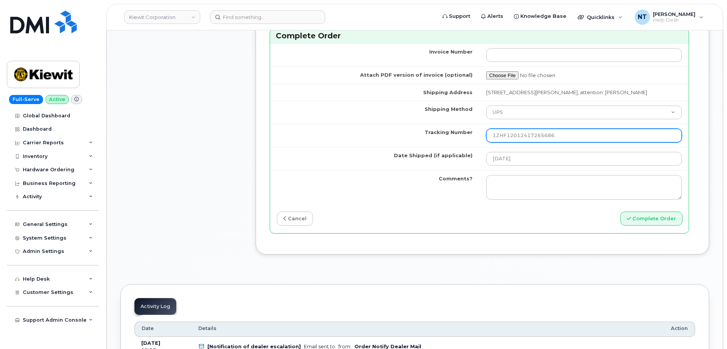
scroll to position [608, 0]
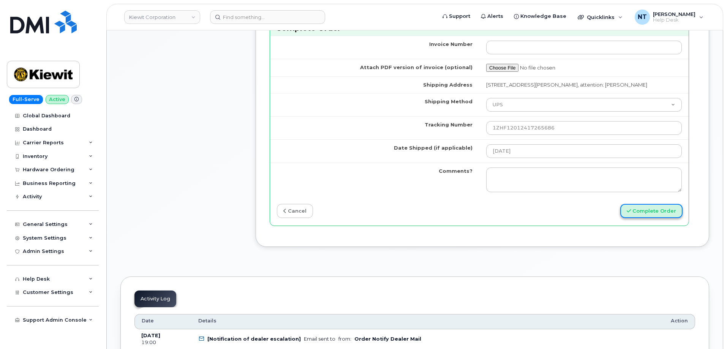
click at [662, 215] on button "Complete Order" at bounding box center [652, 211] width 62 height 14
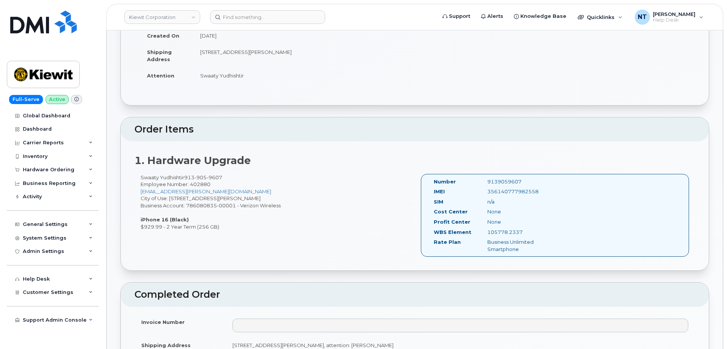
scroll to position [114, 0]
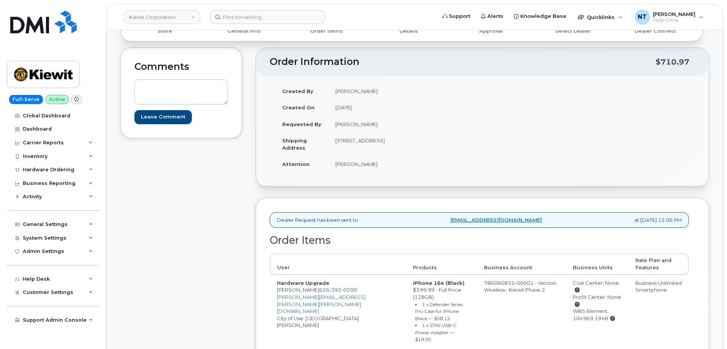
scroll to position [152, 0]
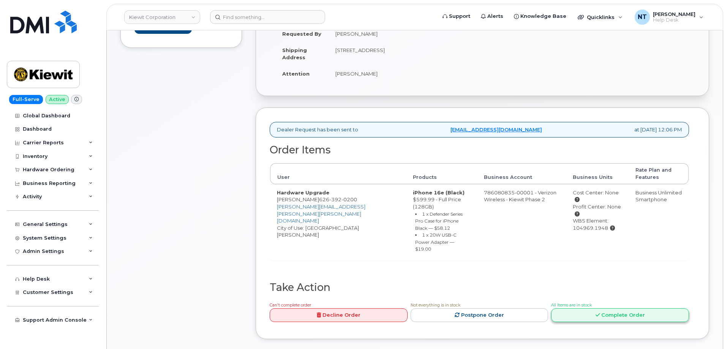
click at [593, 309] on link "Complete Order" at bounding box center [620, 316] width 138 height 14
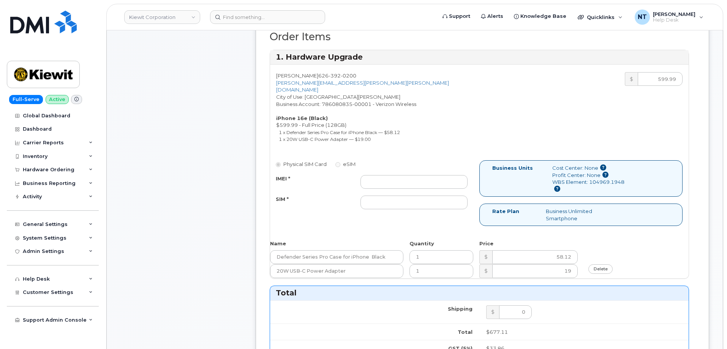
scroll to position [266, 0]
click at [420, 175] on input "IMEI *" at bounding box center [414, 182] width 107 height 14
paste input "355852811747885"
type input "355852811747885"
click at [369, 195] on input "SIM *" at bounding box center [414, 202] width 107 height 14
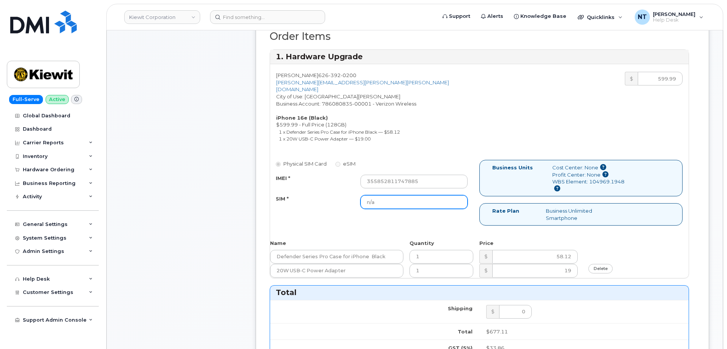
type input "n/a"
click at [231, 213] on div "Comments Leave Comment" at bounding box center [181, 258] width 122 height 830
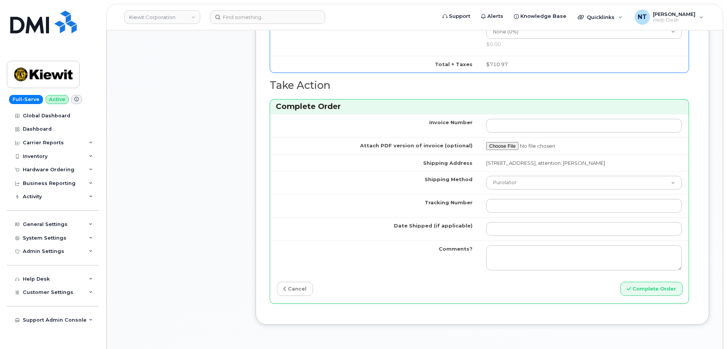
scroll to position [608, 0]
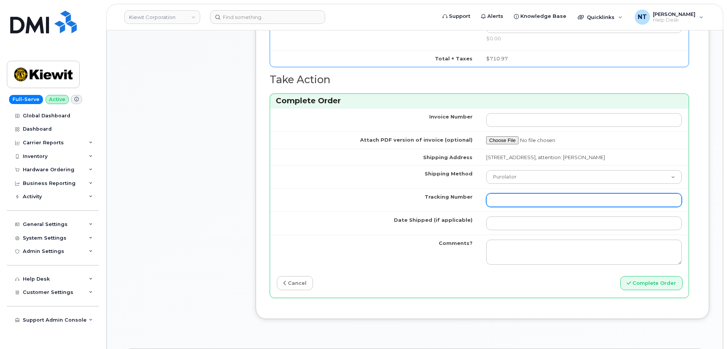
click at [505, 200] on input "Tracking Number" at bounding box center [584, 200] width 196 height 14
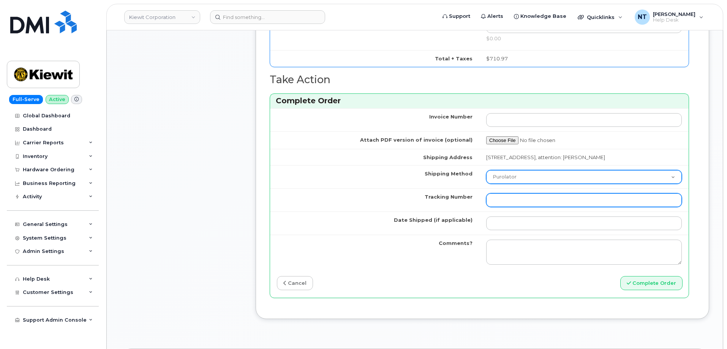
paste input "482769469511"
type input "482769469511"
click at [520, 172] on select "Purolator UPS FedEx Canada Post Courier Other Drop Off Pick Up" at bounding box center [584, 177] width 196 height 14
select select "FedEx"
click at [486, 170] on select "Purolator UPS FedEx Canada Post Courier Other Drop Off Pick Up" at bounding box center [584, 177] width 196 height 14
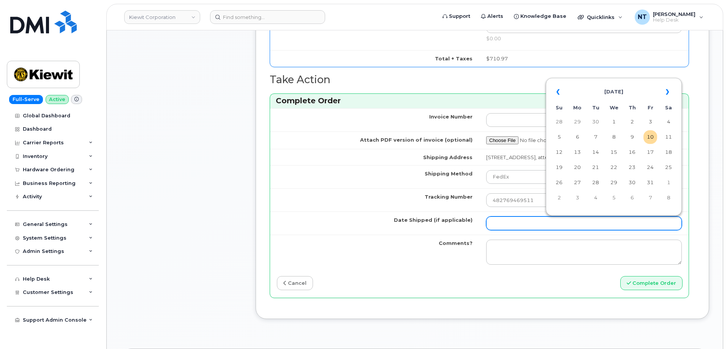
drag, startPoint x: 530, startPoint y: 218, endPoint x: 541, endPoint y: 217, distance: 11.1
click at [530, 218] on input "Date Shipped (if applicable)" at bounding box center [584, 224] width 196 height 14
click at [646, 138] on td "10" at bounding box center [651, 137] width 14 height 14
type input "[DATE]"
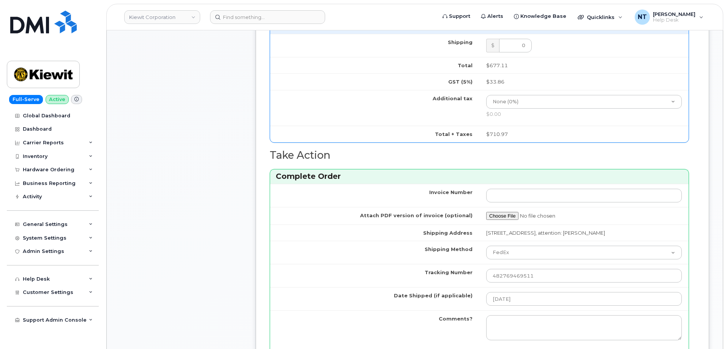
scroll to position [646, 0]
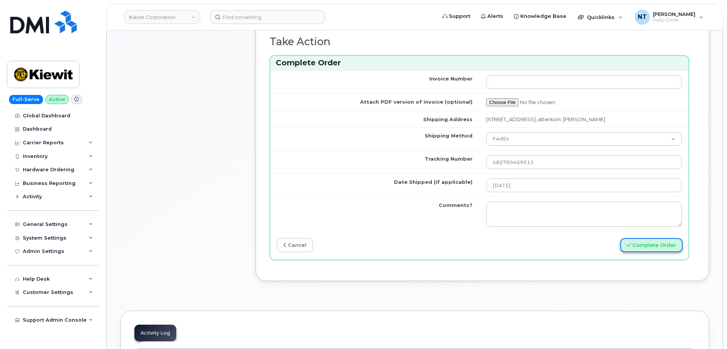
click at [644, 243] on button "Complete Order" at bounding box center [652, 245] width 62 height 14
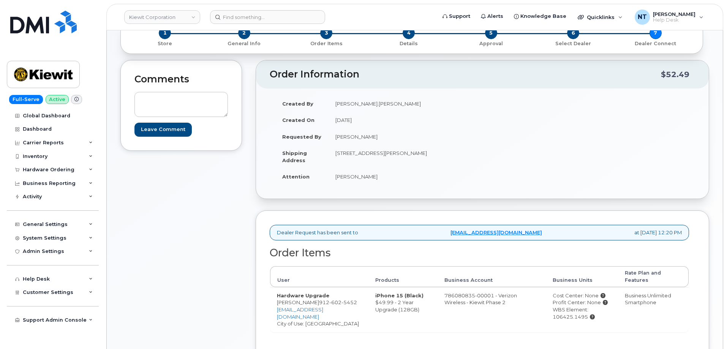
scroll to position [152, 0]
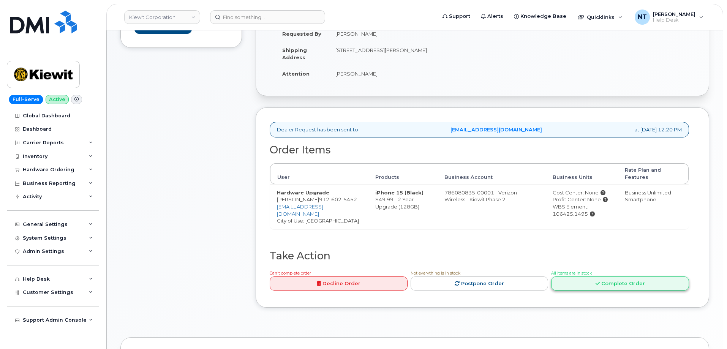
click at [645, 277] on link "Complete Order" at bounding box center [620, 284] width 138 height 14
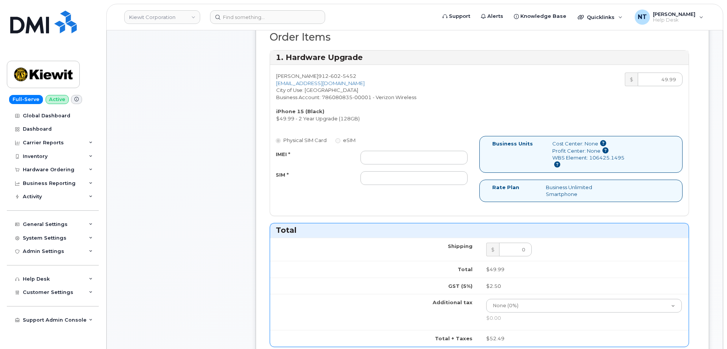
scroll to position [266, 0]
click at [383, 153] on input "IMEI *" at bounding box center [414, 157] width 107 height 14
paste input "355135958614047"
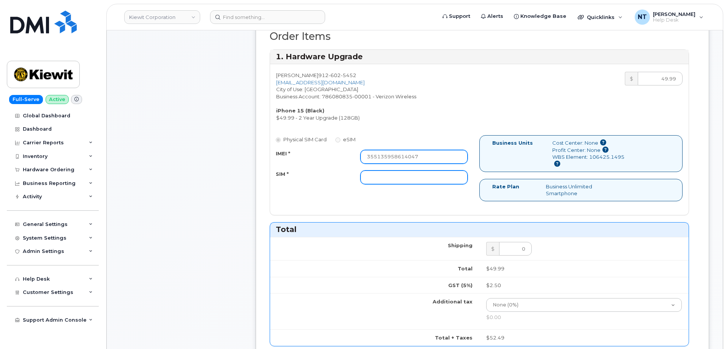
type input "355135958614047"
click at [377, 171] on input "SIM *" at bounding box center [414, 178] width 107 height 14
type input "n/a"
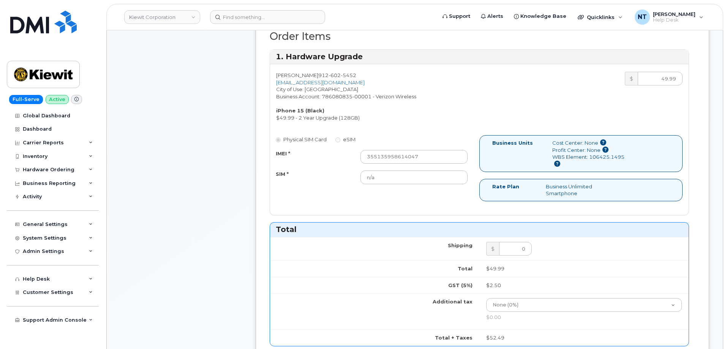
click at [206, 204] on div "Comments Leave Comment" at bounding box center [181, 226] width 122 height 767
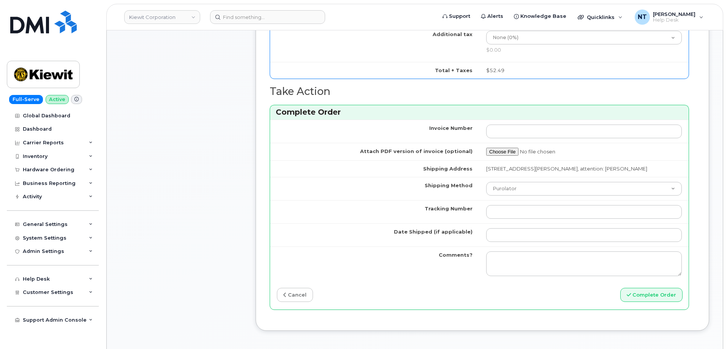
scroll to position [570, 0]
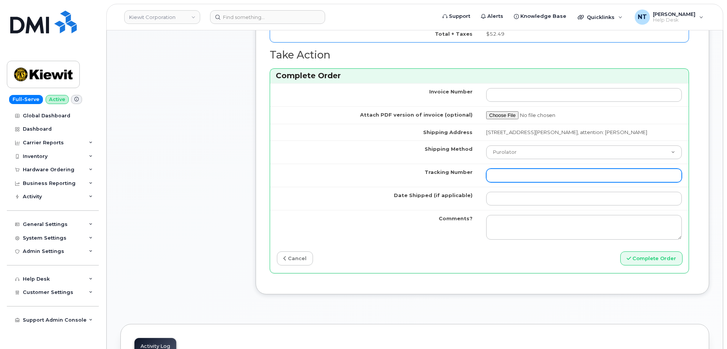
click at [542, 182] on input "Tracking Number" at bounding box center [584, 176] width 196 height 14
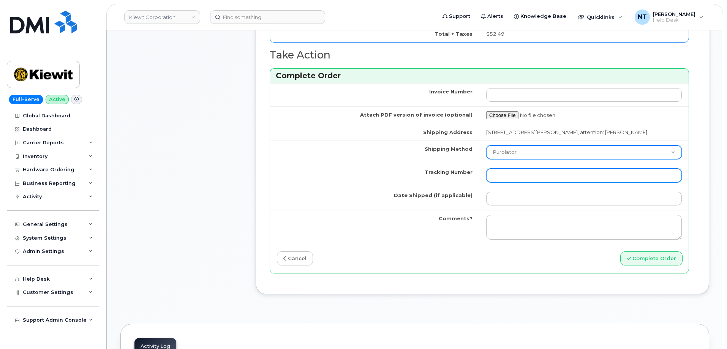
paste input "1ZHF12012917294467"
type input "1ZHF12012917294467"
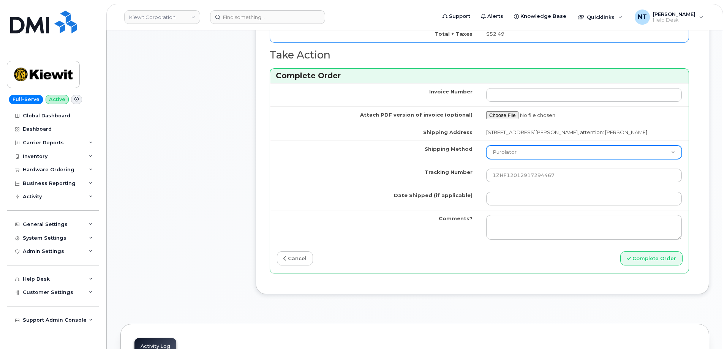
click at [522, 156] on select "Purolator UPS FedEx Canada Post Courier Other Drop Off Pick Up" at bounding box center [584, 153] width 196 height 14
select select "UPS"
click at [486, 152] on select "Purolator UPS FedEx Canada Post Courier Other Drop Off Pick Up" at bounding box center [584, 153] width 196 height 14
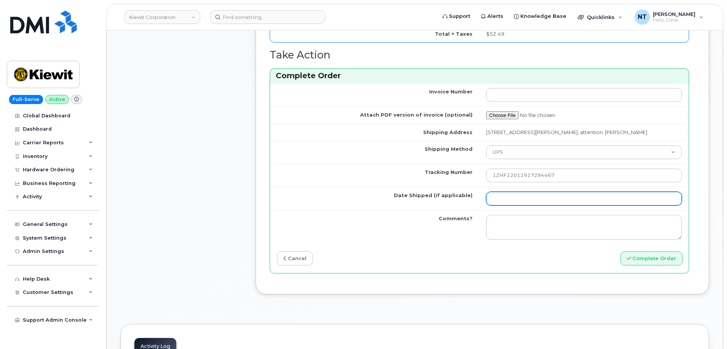
click at [501, 204] on input "Date Shipped (if applicable)" at bounding box center [584, 199] width 196 height 14
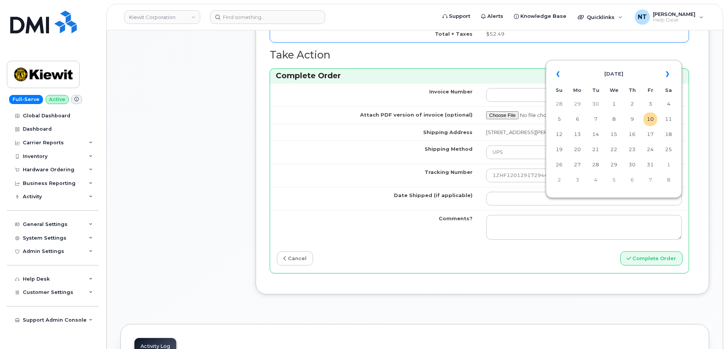
click at [651, 118] on td "10" at bounding box center [651, 119] width 14 height 14
type input "[DATE]"
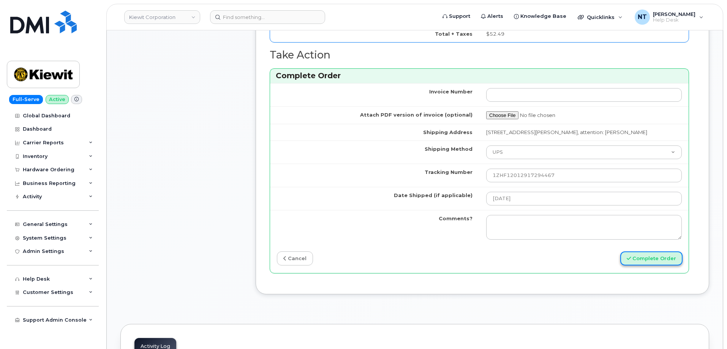
click at [647, 266] on button "Complete Order" at bounding box center [652, 259] width 62 height 14
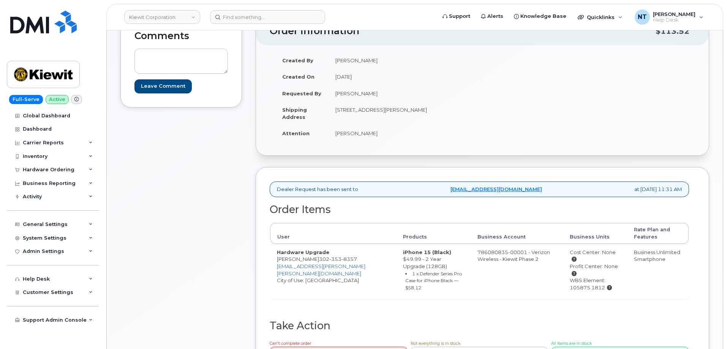
scroll to position [190, 0]
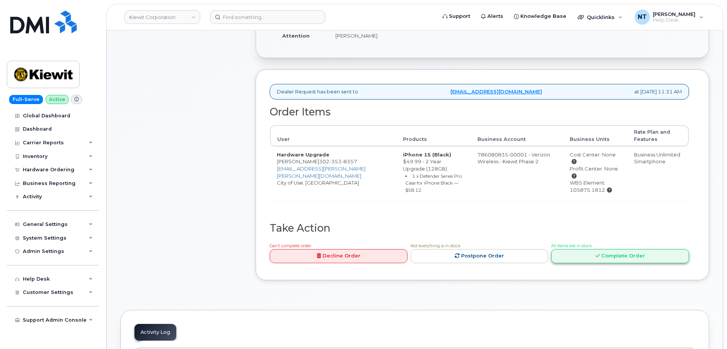
click at [592, 257] on link "Complete Order" at bounding box center [620, 256] width 138 height 14
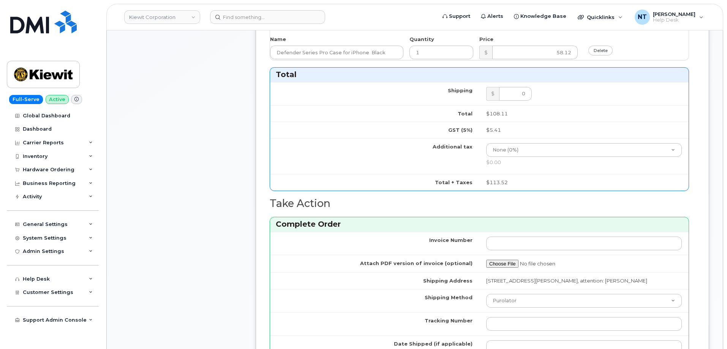
scroll to position [608, 0]
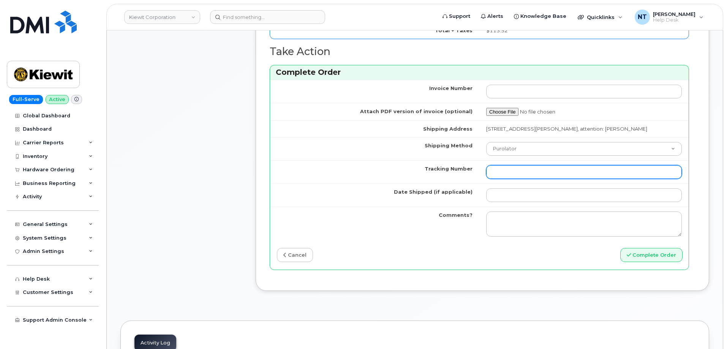
click at [508, 172] on input "Tracking Number" at bounding box center [584, 172] width 196 height 14
paste input "357491836497800"
type input "357491836497800"
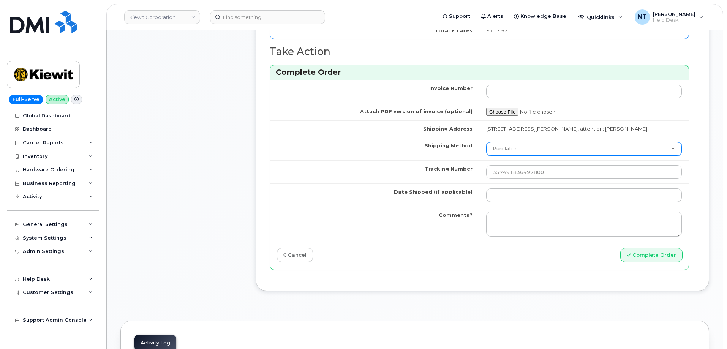
click at [518, 148] on select "Purolator UPS FedEx Canada Post Courier Other Drop Off Pick Up" at bounding box center [584, 149] width 196 height 14
select select "UPS"
click at [486, 142] on select "Purolator UPS FedEx Canada Post Courier Other Drop Off Pick Up" at bounding box center [584, 149] width 196 height 14
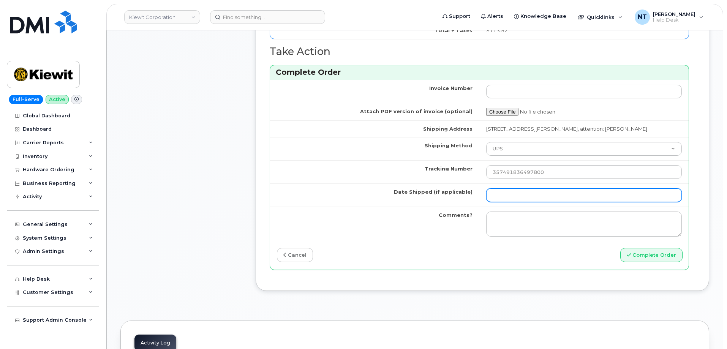
click at [504, 189] on input "Date Shipped (if applicable)" at bounding box center [584, 195] width 196 height 14
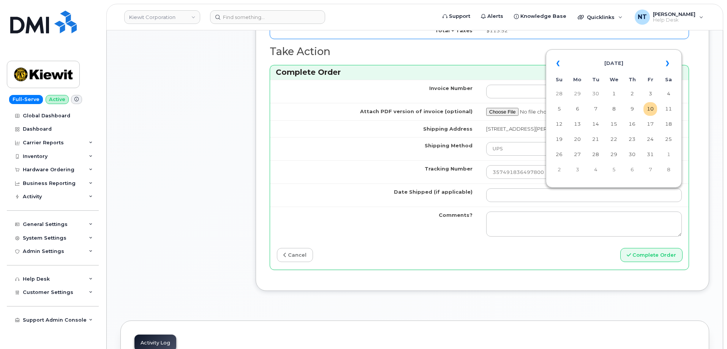
drag, startPoint x: 648, startPoint y: 113, endPoint x: 635, endPoint y: 116, distance: 13.6
click at [648, 113] on td "10" at bounding box center [651, 109] width 14 height 14
type input "[DATE]"
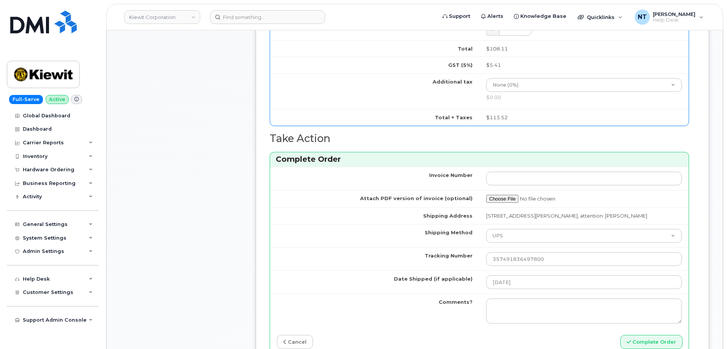
scroll to position [532, 0]
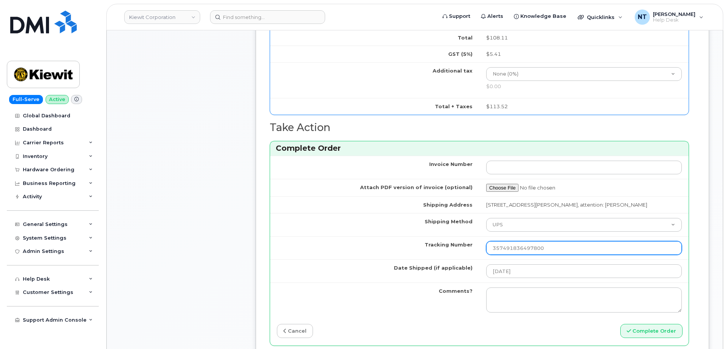
drag, startPoint x: 564, startPoint y: 248, endPoint x: 371, endPoint y: 250, distance: 193.4
click at [372, 248] on tr "Tracking Number 357491836497800" at bounding box center [479, 247] width 419 height 23
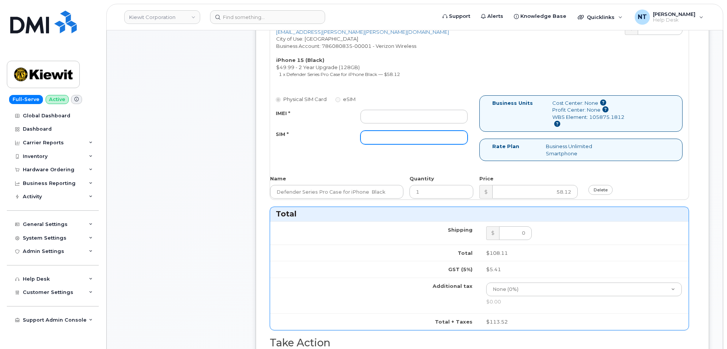
scroll to position [304, 0]
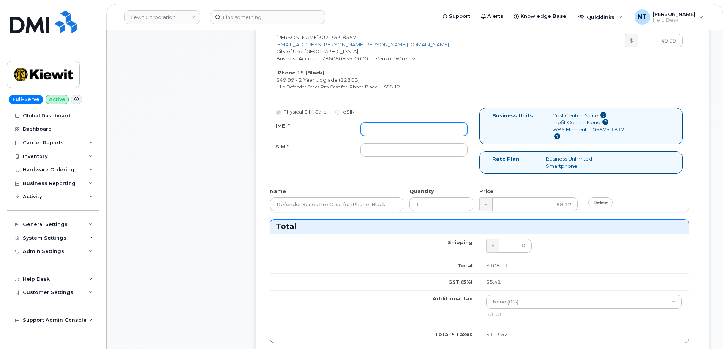
click at [415, 131] on input "IMEI *" at bounding box center [414, 129] width 107 height 14
paste input "357491836497800"
type input "357491836497800"
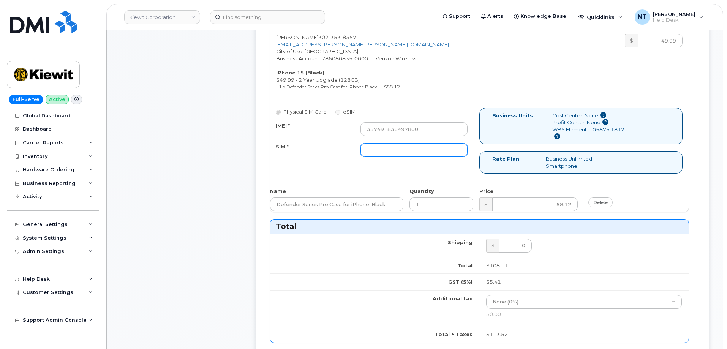
click at [386, 152] on input "SIM *" at bounding box center [414, 150] width 107 height 14
type input "n/a"
drag, startPoint x: 207, startPoint y: 173, endPoint x: 208, endPoint y: 156, distance: 16.4
click at [207, 173] on div "Comments Leave Comment" at bounding box center [181, 205] width 122 height 801
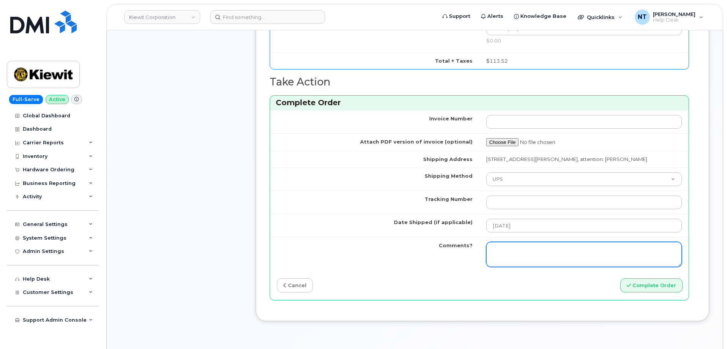
scroll to position [684, 0]
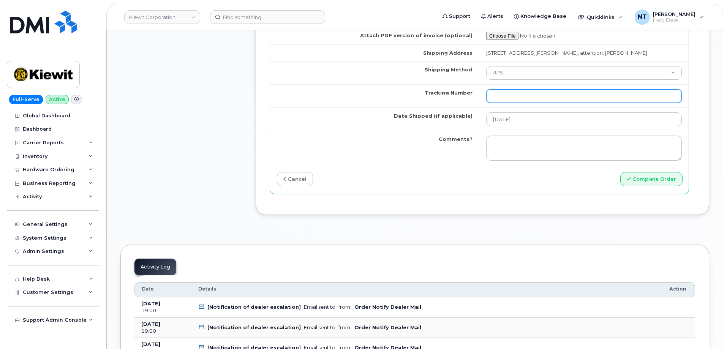
click at [536, 90] on input "Tracking Number" at bounding box center [584, 96] width 196 height 14
paste input "483681210416"
type input "483681210416"
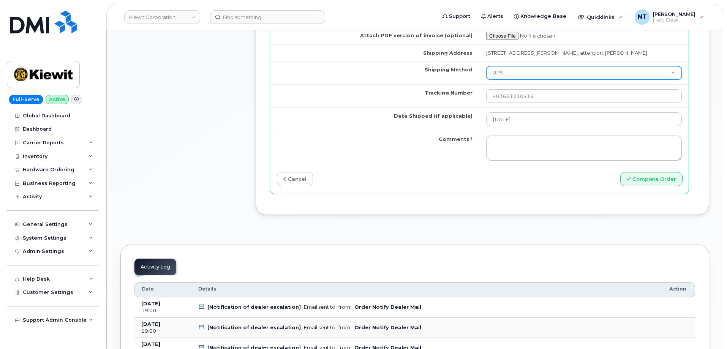
click at [516, 73] on select "Purolator UPS FedEx Canada Post Courier Other Drop Off Pick Up" at bounding box center [584, 73] width 196 height 14
select select "FedEx"
click at [486, 66] on select "Purolator UPS FedEx Canada Post Courier Other Drop Off Pick Up" at bounding box center [584, 73] width 196 height 14
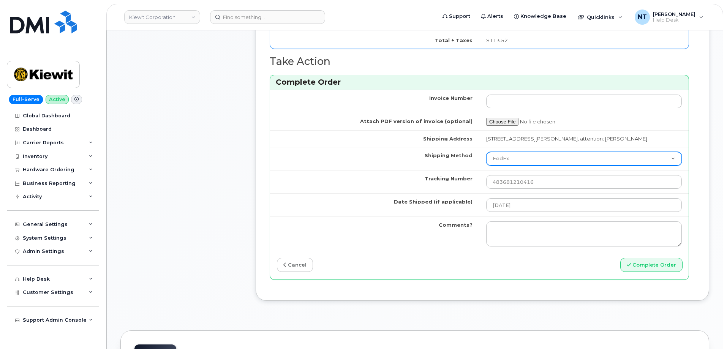
scroll to position [608, 0]
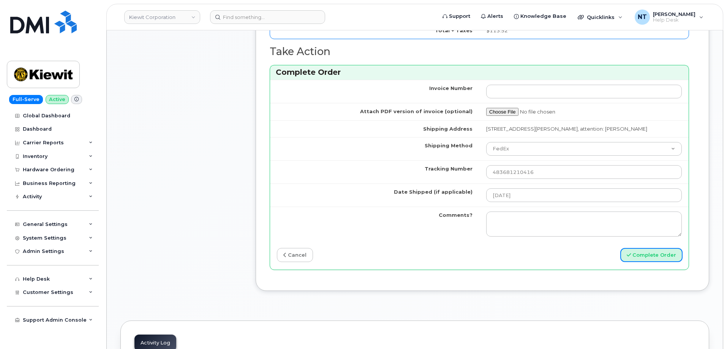
drag, startPoint x: 654, startPoint y: 257, endPoint x: 251, endPoint y: 190, distance: 409.1
click at [654, 257] on button "Complete Order" at bounding box center [652, 255] width 62 height 14
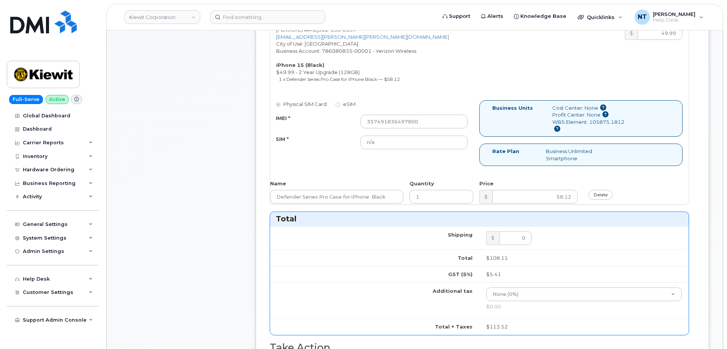
scroll to position [304, 0]
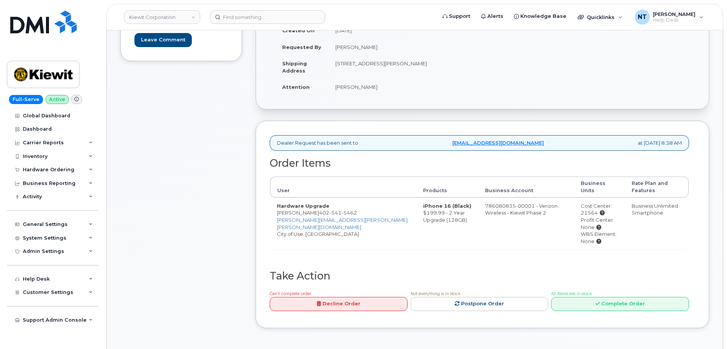
scroll to position [152, 0]
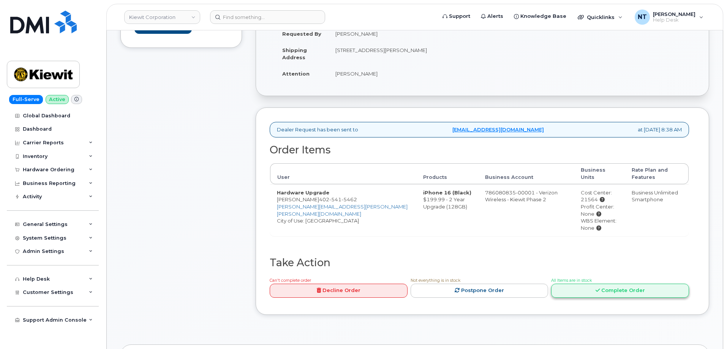
click at [600, 288] on icon at bounding box center [598, 290] width 4 height 5
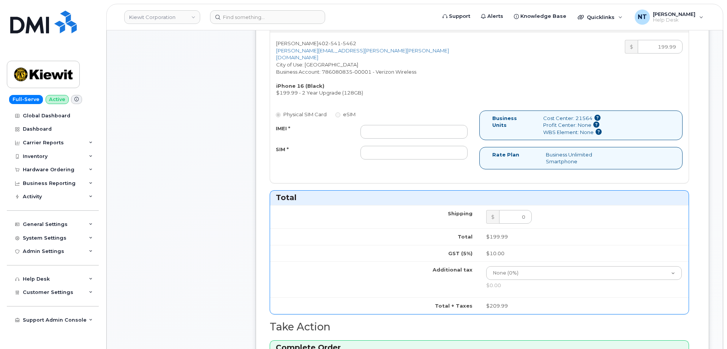
scroll to position [304, 0]
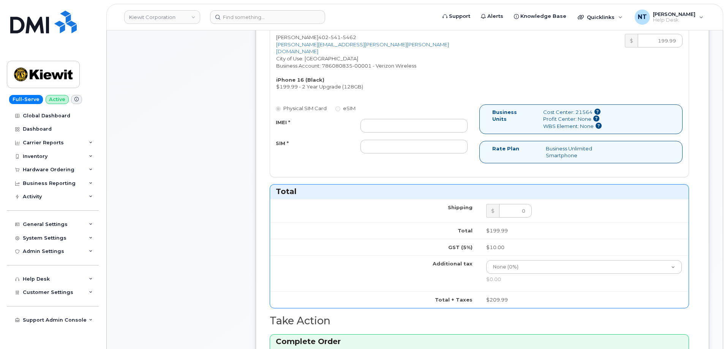
click at [390, 109] on div "Physical SIM Card eSIM IMEI * SIM *" at bounding box center [374, 133] width 209 height 56
click at [420, 119] on input "IMEI *" at bounding box center [414, 126] width 107 height 14
paste input "356422161818741"
type input "356422161818741"
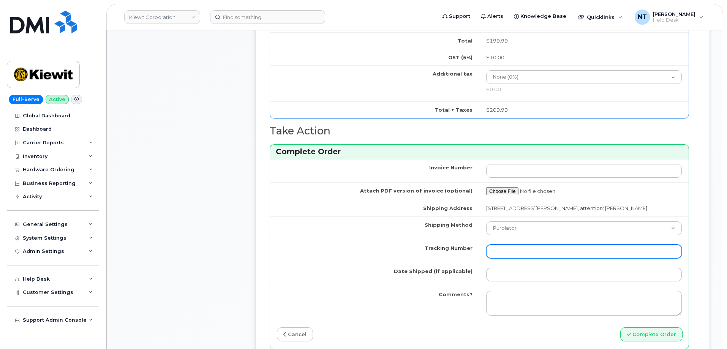
drag, startPoint x: 514, startPoint y: 255, endPoint x: 514, endPoint y: 246, distance: 9.1
click at [514, 255] on input "Tracking Number" at bounding box center [584, 252] width 196 height 14
paste input "1Z4367572434614071"
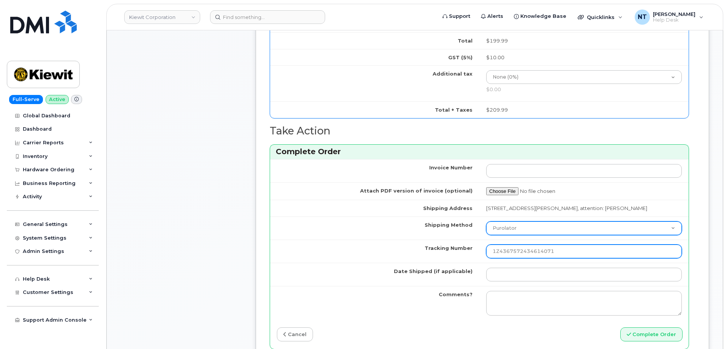
type input "1Z4367572434614071"
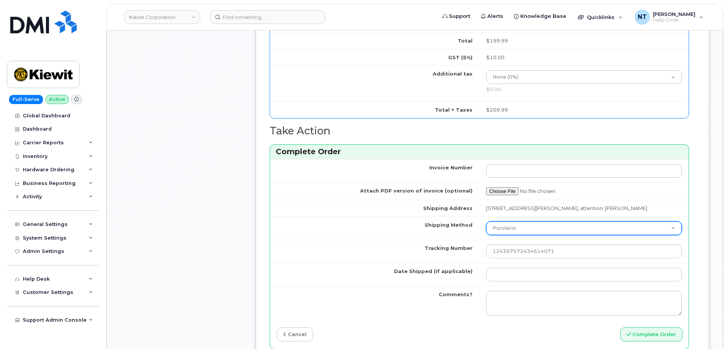
click at [513, 234] on select "Purolator UPS FedEx Canada Post Courier Other Drop Off Pick Up" at bounding box center [584, 229] width 196 height 14
select select "UPS"
click at [486, 228] on select "Purolator UPS FedEx Canada Post Courier Other Drop Off Pick Up" at bounding box center [584, 229] width 196 height 14
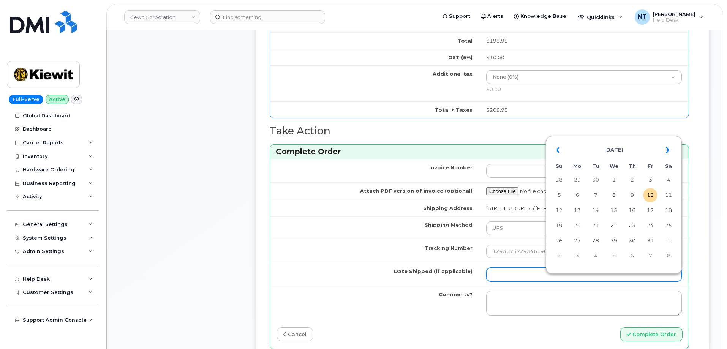
drag, startPoint x: 501, startPoint y: 281, endPoint x: 501, endPoint y: 270, distance: 10.6
click at [501, 281] on input "Date Shipped (if applicable)" at bounding box center [584, 275] width 196 height 14
click at [651, 195] on td "10" at bounding box center [651, 195] width 14 height 14
type input "[DATE]"
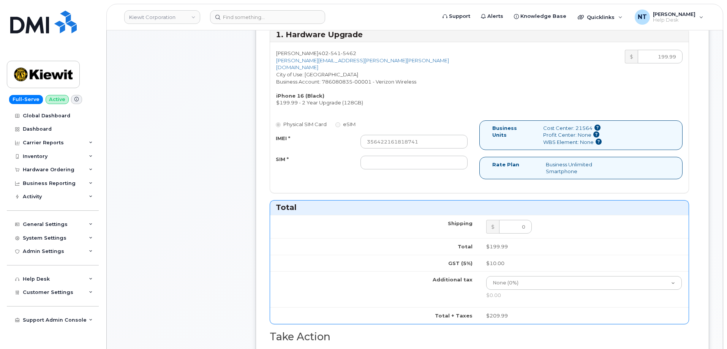
scroll to position [304, 0]
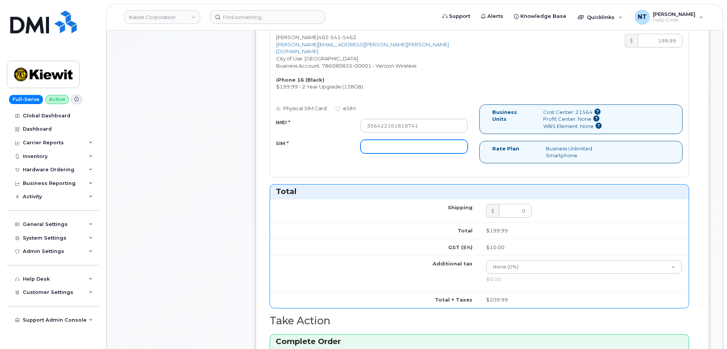
click at [372, 140] on input "SIM *" at bounding box center [414, 147] width 107 height 14
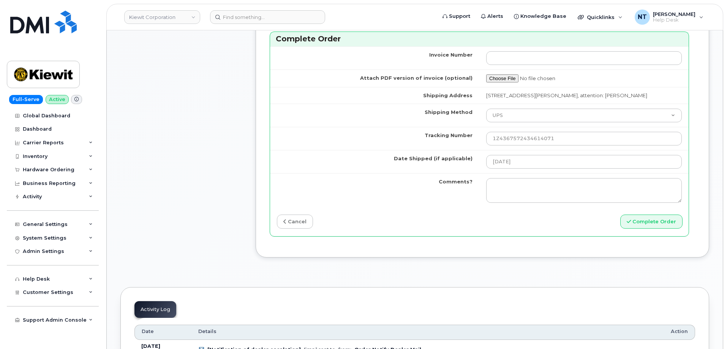
scroll to position [608, 0]
type input "n/a"
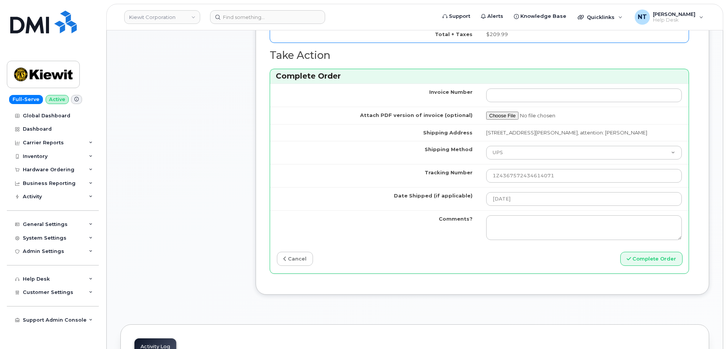
scroll to position [570, 0]
click at [647, 263] on button "Complete Order" at bounding box center [652, 259] width 62 height 14
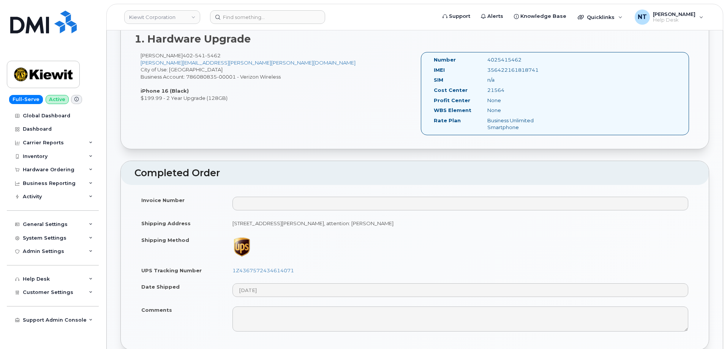
scroll to position [342, 0]
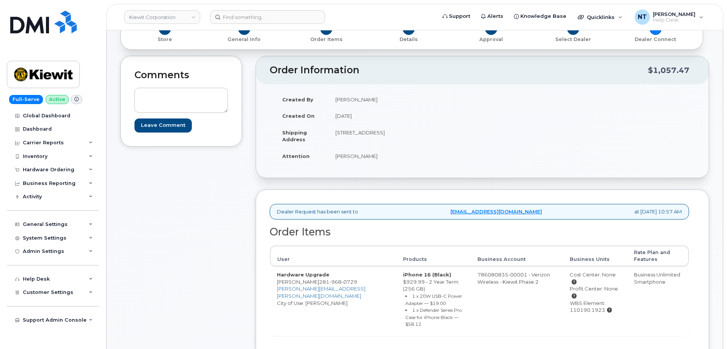
scroll to position [152, 0]
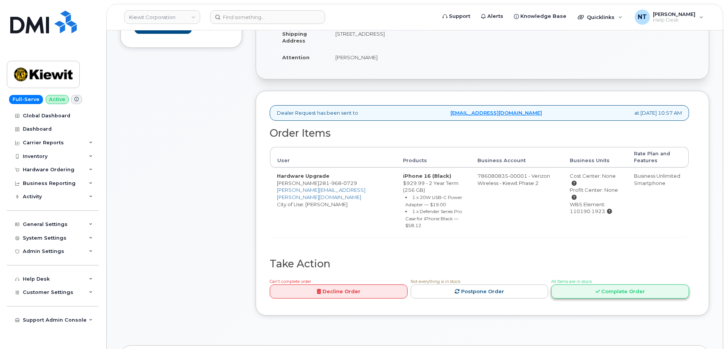
click at [603, 290] on link "Complete Order" at bounding box center [620, 292] width 138 height 14
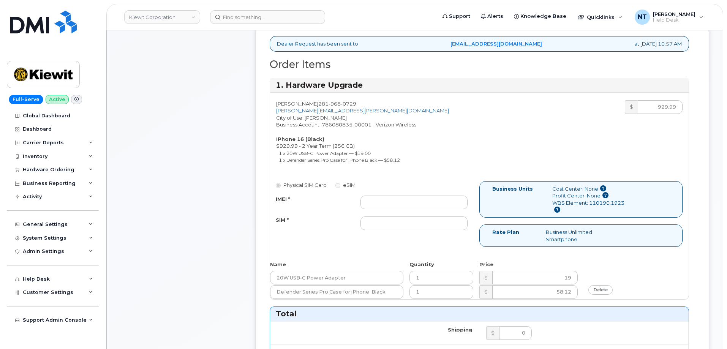
scroll to position [228, 0]
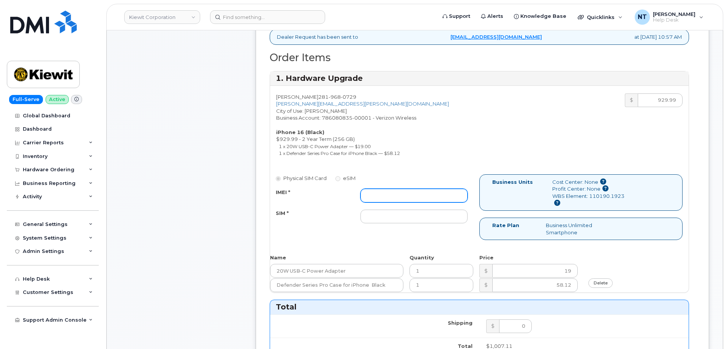
click at [394, 194] on input "IMEI *" at bounding box center [414, 196] width 107 height 14
paste input "352306396911914"
type input "352306396911914"
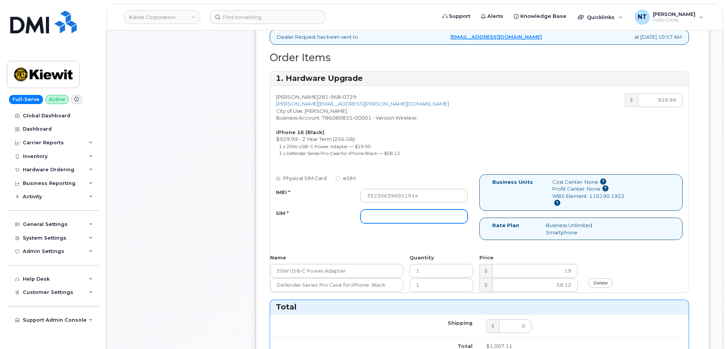
click at [410, 218] on input "SIM *" at bounding box center [414, 217] width 107 height 14
type input "n/a"
click at [198, 226] on div "Comments Leave Comment" at bounding box center [181, 284] width 122 height 806
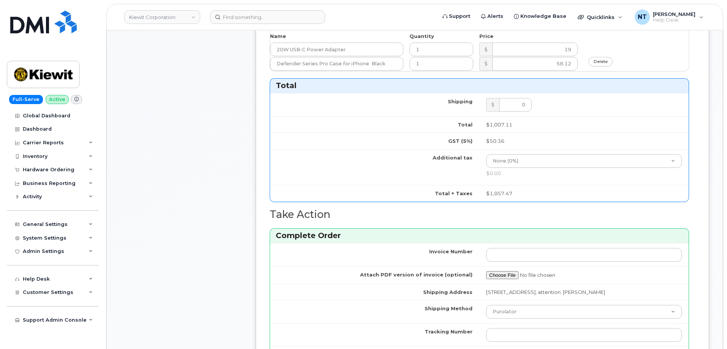
scroll to position [494, 0]
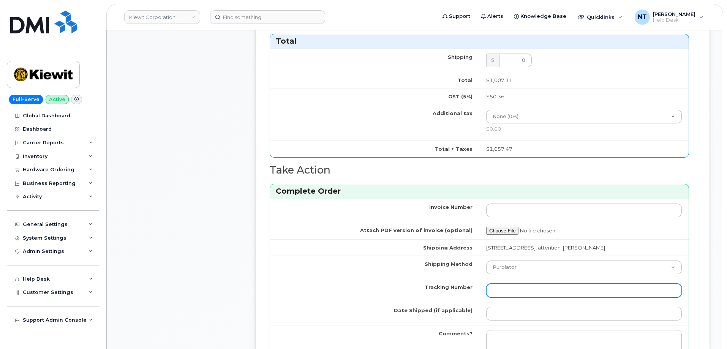
click at [516, 295] on input "Tracking Number" at bounding box center [584, 291] width 196 height 14
paste input "481873043277"
type input "481873043277"
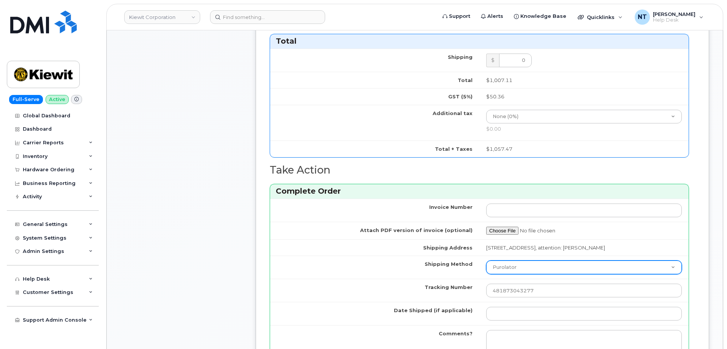
click at [507, 274] on select "Purolator UPS FedEx Canada Post Courier Other Drop Off Pick Up" at bounding box center [584, 268] width 196 height 14
select select "FedEx"
click at [486, 268] on select "Purolator UPS FedEx Canada Post Courier Other Drop Off Pick Up" at bounding box center [584, 268] width 196 height 14
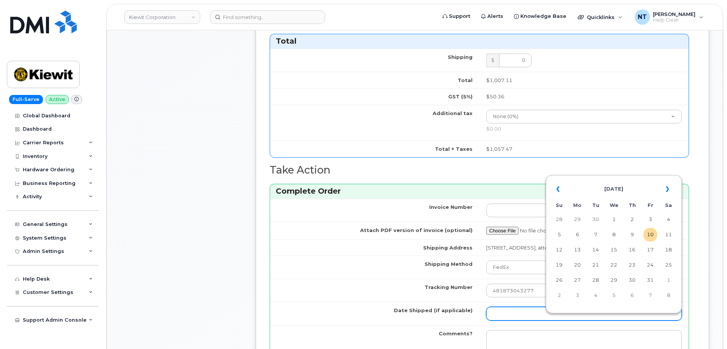
click at [521, 321] on input "Date Shipped (if applicable)" at bounding box center [584, 314] width 196 height 14
click at [649, 236] on td "10" at bounding box center [651, 235] width 14 height 14
type input "[DATE]"
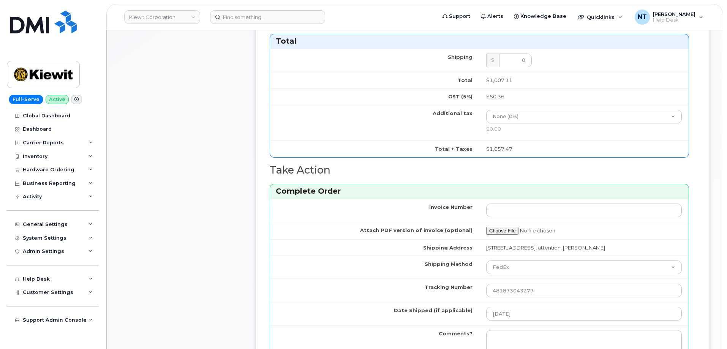
click at [243, 278] on div "Comments Leave Comment Order Information $1,057.47 Created By Geoffrey Newport …" at bounding box center [414, 18] width 589 height 806
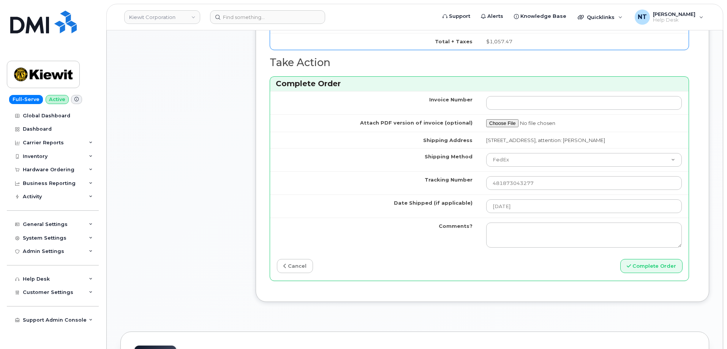
scroll to position [646, 0]
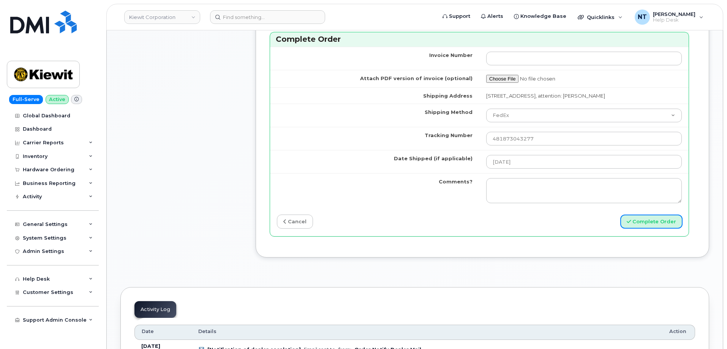
drag, startPoint x: 652, startPoint y: 228, endPoint x: 250, endPoint y: 131, distance: 413.9
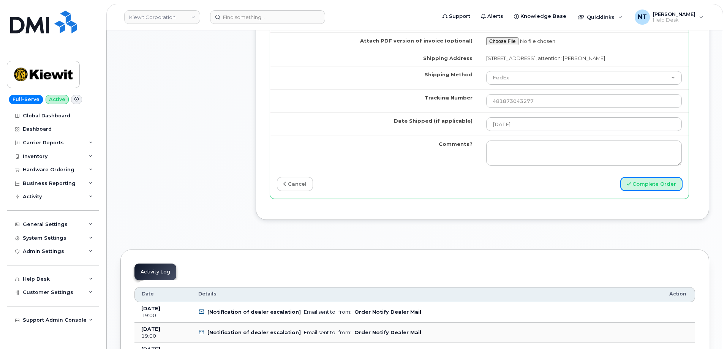
scroll to position [684, 0]
click at [651, 191] on button "Complete Order" at bounding box center [652, 184] width 62 height 14
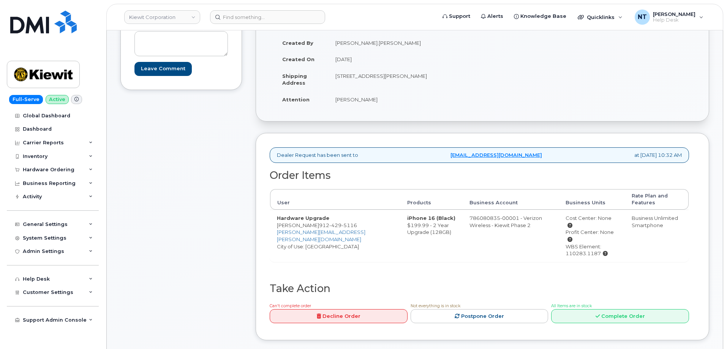
scroll to position [114, 0]
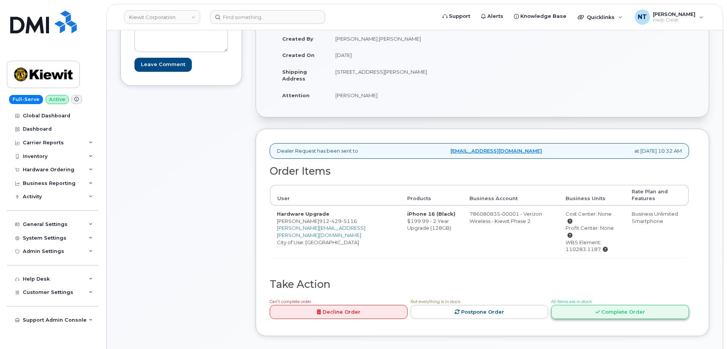
click at [624, 305] on link "Complete Order" at bounding box center [620, 312] width 138 height 14
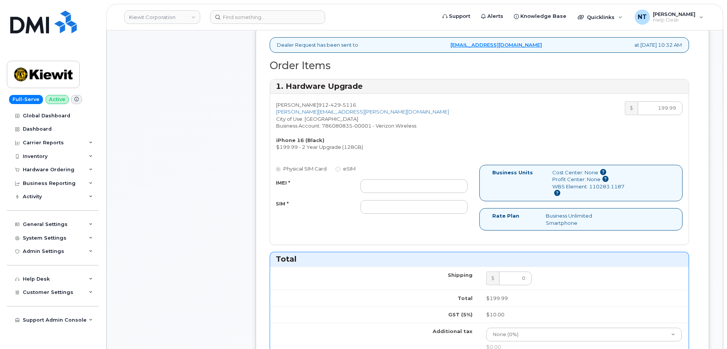
scroll to position [228, 0]
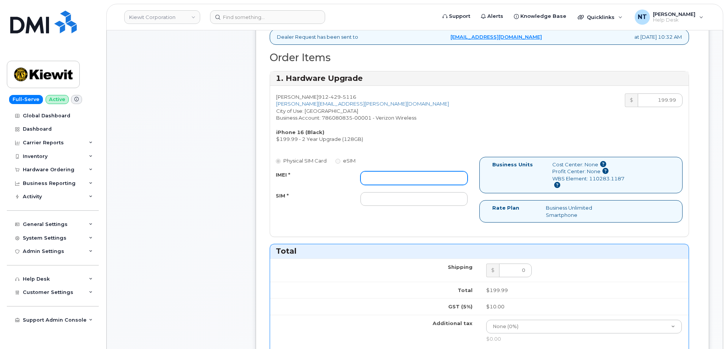
click at [396, 184] on input "IMEI *" at bounding box center [414, 178] width 107 height 14
paste input "356422162638809"
type input "356422162638809"
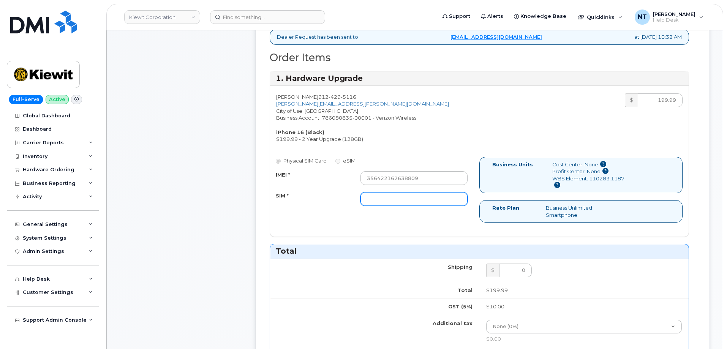
click at [394, 201] on input "SIM *" at bounding box center [414, 199] width 107 height 14
type input "n/a"
click at [176, 214] on div "Comments Leave Comment" at bounding box center [181, 256] width 122 height 750
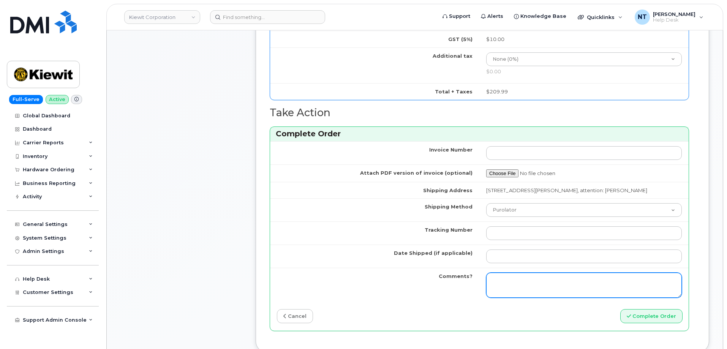
scroll to position [570, 0]
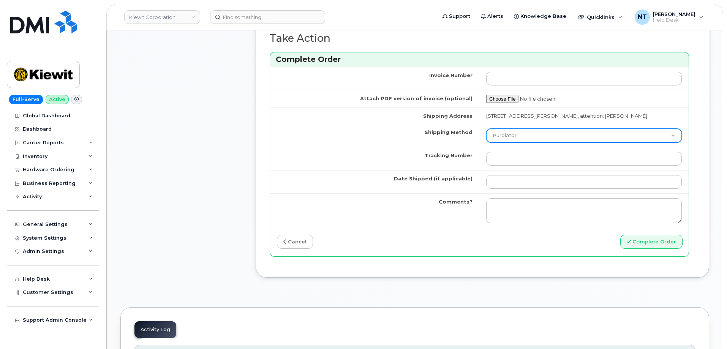
click at [551, 139] on select "Purolator UPS FedEx Canada Post Courier Other Drop Off Pick Up" at bounding box center [584, 136] width 196 height 14
select select "UPS"
click at [486, 136] on select "Purolator UPS FedEx Canada Post Courier Other Drop Off Pick Up" at bounding box center [584, 136] width 196 height 14
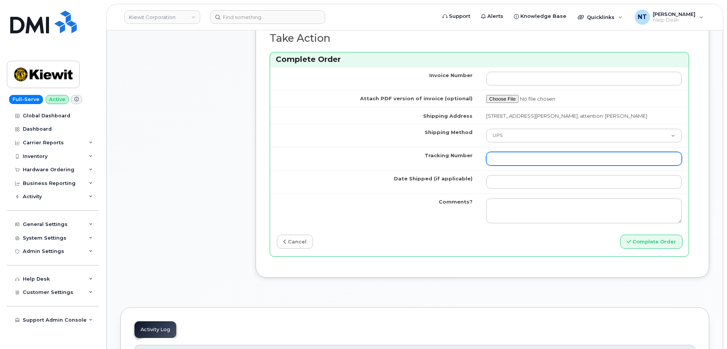
drag, startPoint x: 531, startPoint y: 161, endPoint x: 531, endPoint y: 167, distance: 6.1
click at [531, 161] on input "Tracking Number" at bounding box center [584, 159] width 196 height 14
paste input "1ZHF12012917252510"
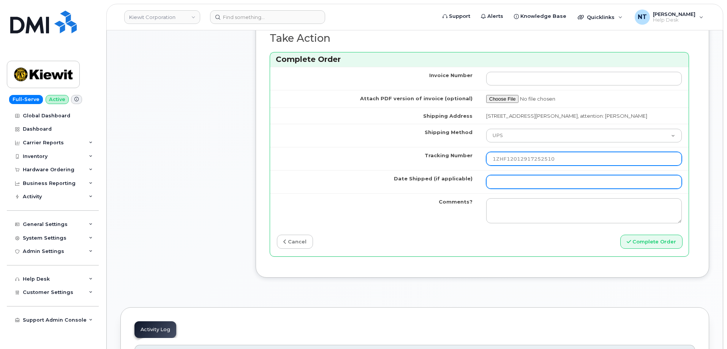
type input "1ZHF12012917252510"
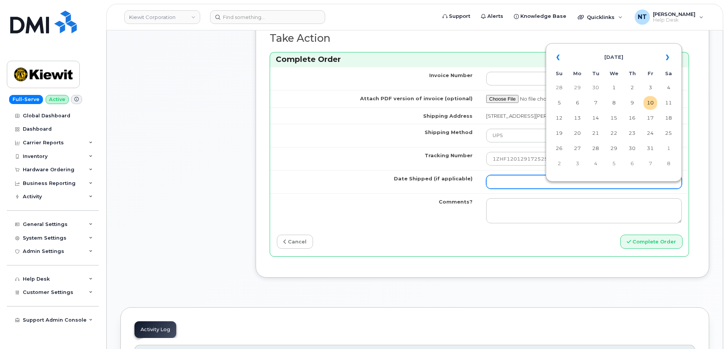
drag, startPoint x: 503, startPoint y: 184, endPoint x: 550, endPoint y: 184, distance: 46.7
click at [503, 184] on input "Date Shipped (if applicable)" at bounding box center [584, 182] width 196 height 14
click at [652, 100] on td "10" at bounding box center [651, 103] width 14 height 14
type input "[DATE]"
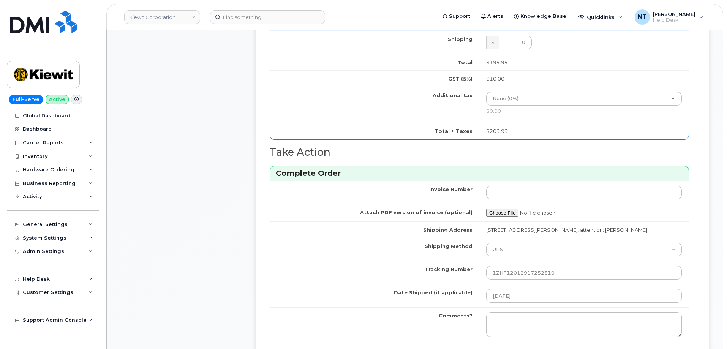
scroll to position [646, 0]
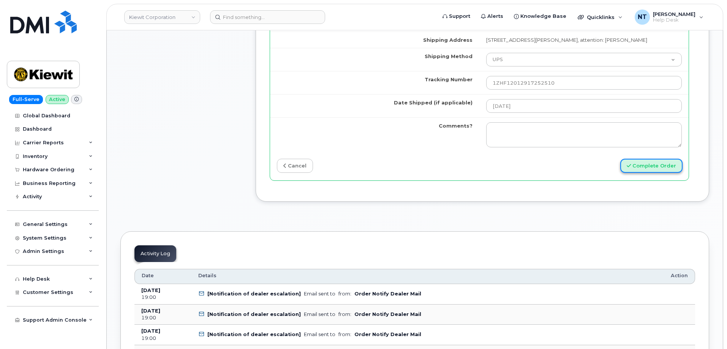
click at [661, 173] on button "Complete Order" at bounding box center [652, 166] width 62 height 14
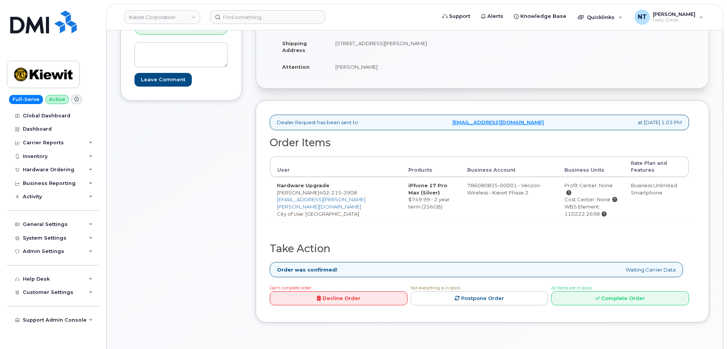
scroll to position [152, 0]
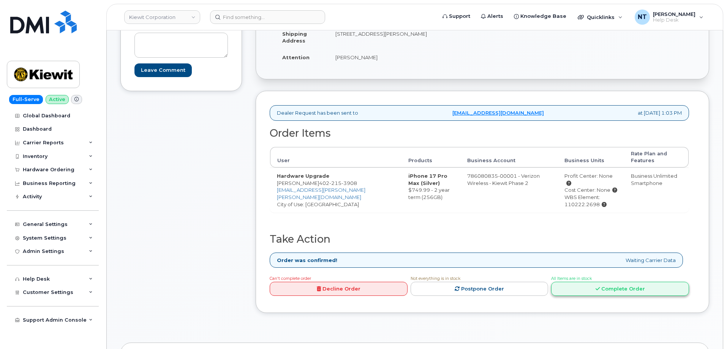
click at [607, 282] on link "Complete Order" at bounding box center [620, 289] width 138 height 14
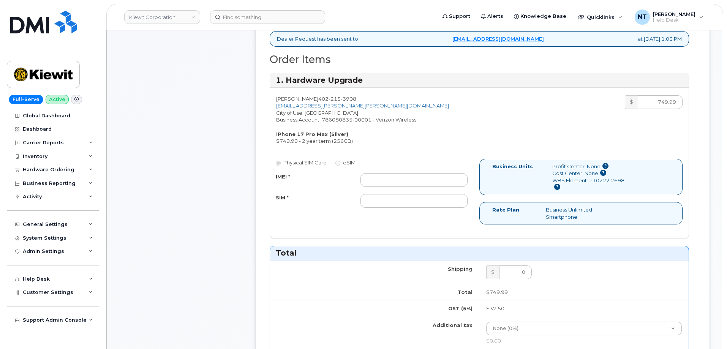
scroll to position [228, 0]
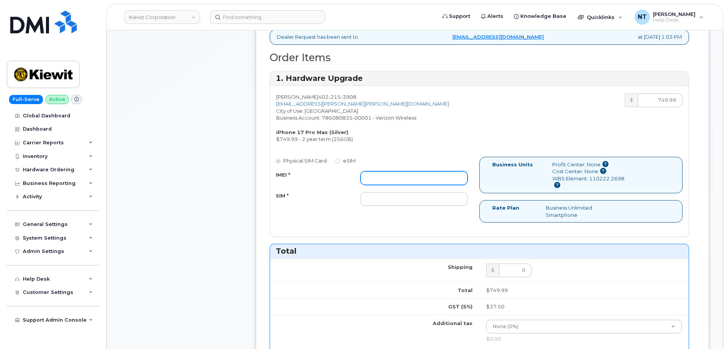
click at [411, 173] on input "IMEI *" at bounding box center [414, 178] width 107 height 14
paste input "357999605543828"
type input "357999605543828"
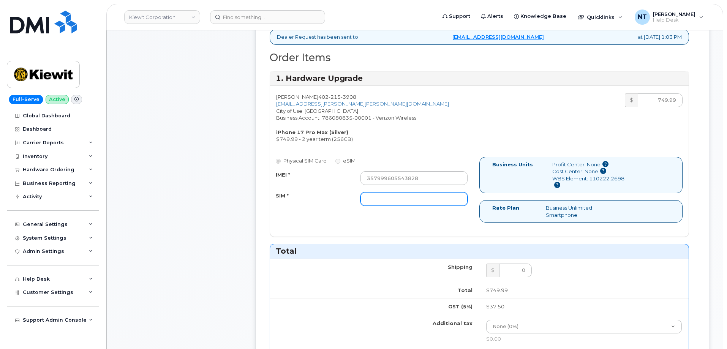
click at [374, 200] on input "SIM *" at bounding box center [414, 199] width 107 height 14
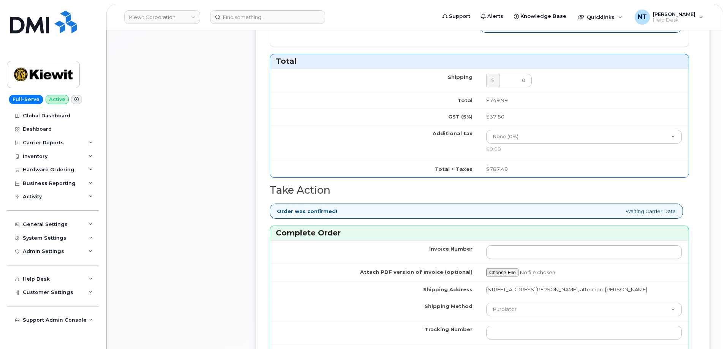
scroll to position [532, 0]
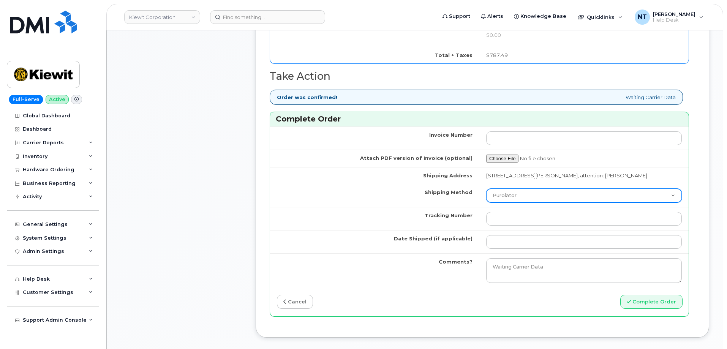
type input "n/a"
click at [553, 203] on select "Purolator UPS FedEx Canada Post Courier Other Drop Off Pick Up" at bounding box center [584, 196] width 196 height 14
select select "FedEx"
click at [486, 196] on select "Purolator UPS FedEx Canada Post Courier Other Drop Off Pick Up" at bounding box center [584, 196] width 196 height 14
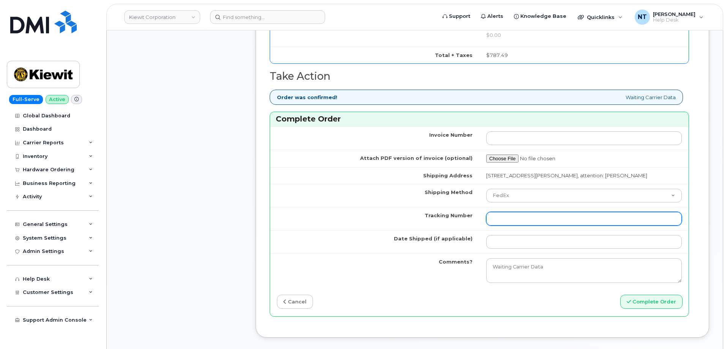
click at [505, 226] on input "Tracking Number" at bounding box center [584, 219] width 196 height 14
paste input "1Z3W39X63554932179"
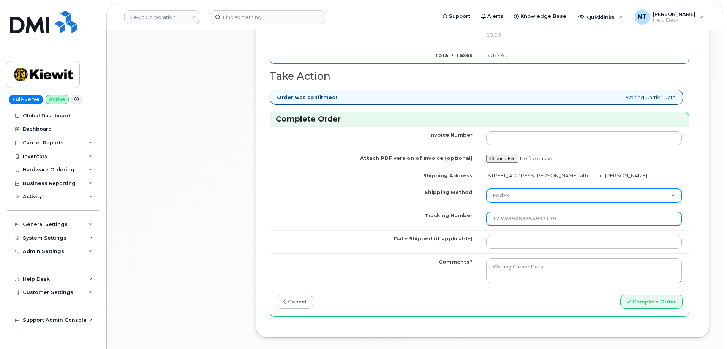
type input "1Z3W39X63554932179"
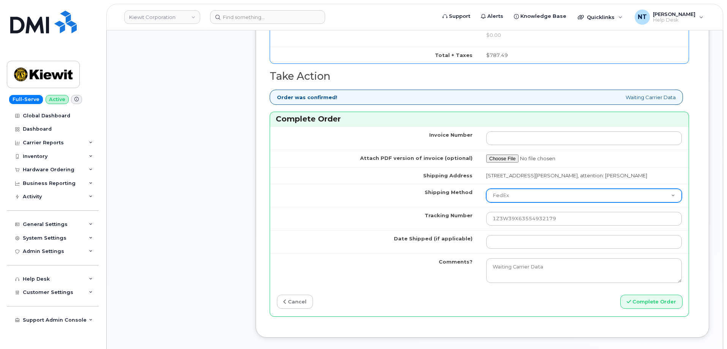
drag, startPoint x: 525, startPoint y: 201, endPoint x: 526, endPoint y: 208, distance: 7.7
click at [525, 201] on select "Purolator UPS FedEx Canada Post Courier Other Drop Off Pick Up" at bounding box center [584, 196] width 196 height 14
select select "UPS"
click at [486, 196] on select "Purolator UPS FedEx Canada Post Courier Other Drop Off Pick Up" at bounding box center [584, 196] width 196 height 14
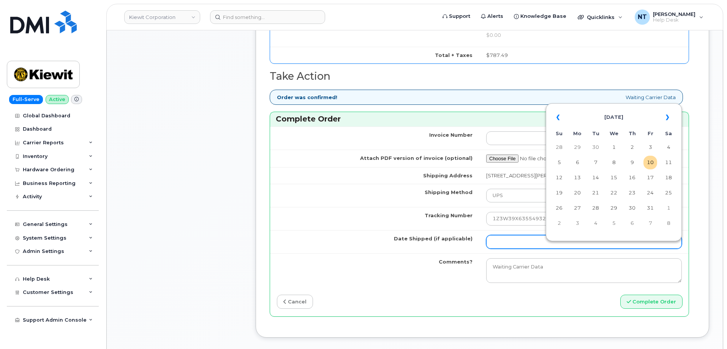
click at [509, 249] on input "Date Shipped (if applicable)" at bounding box center [584, 242] width 196 height 14
click at [648, 165] on td "10" at bounding box center [651, 163] width 14 height 14
type input "[DATE]"
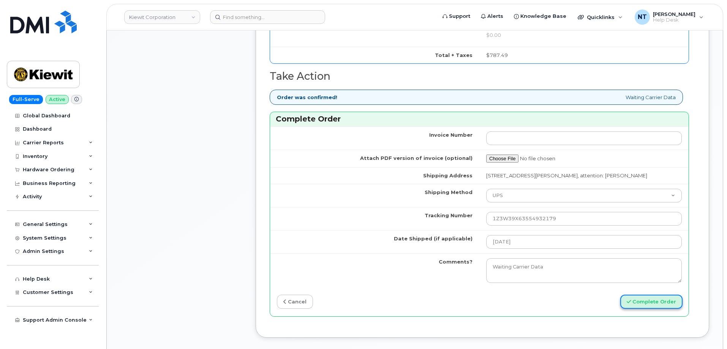
click at [655, 308] on button "Complete Order" at bounding box center [652, 302] width 62 height 14
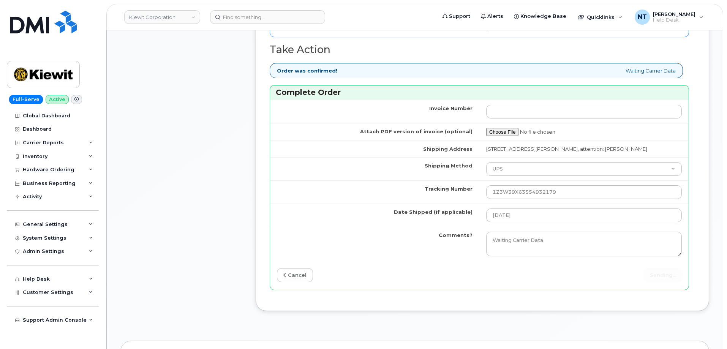
scroll to position [570, 0]
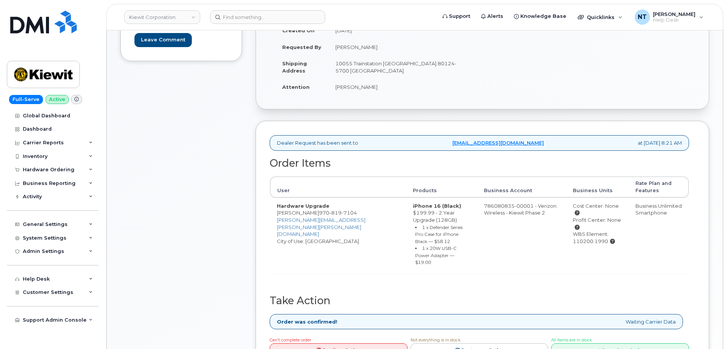
scroll to position [152, 0]
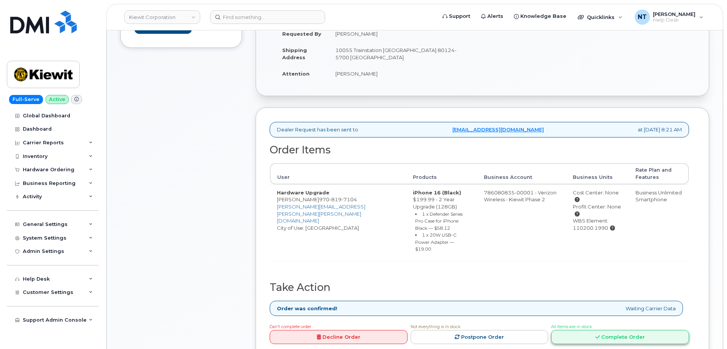
click at [612, 330] on link "Complete Order" at bounding box center [620, 337] width 138 height 14
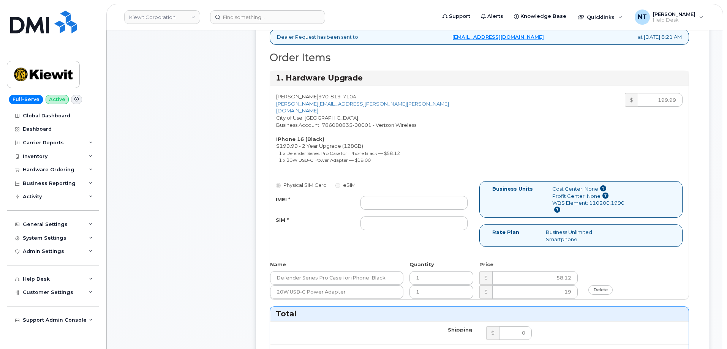
scroll to position [266, 0]
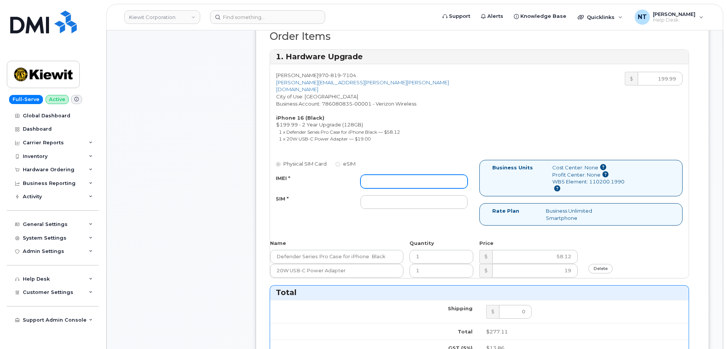
click at [378, 175] on input "IMEI *" at bounding box center [414, 182] width 107 height 14
paste input "353685836039389"
type input "353685836039389"
click at [165, 178] on div "Comments Leave Comment" at bounding box center [181, 272] width 122 height 859
click at [381, 195] on input "SIM *" at bounding box center [414, 202] width 107 height 14
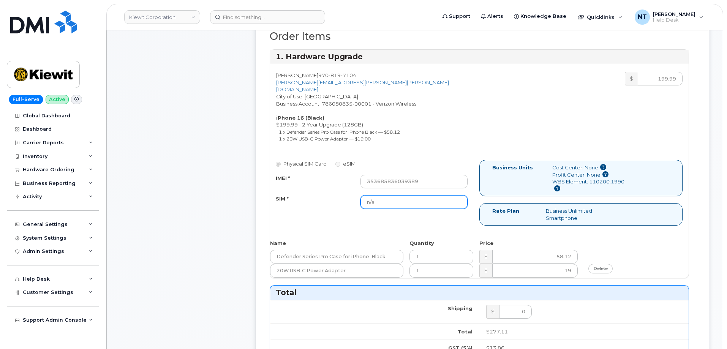
type input "n/a"
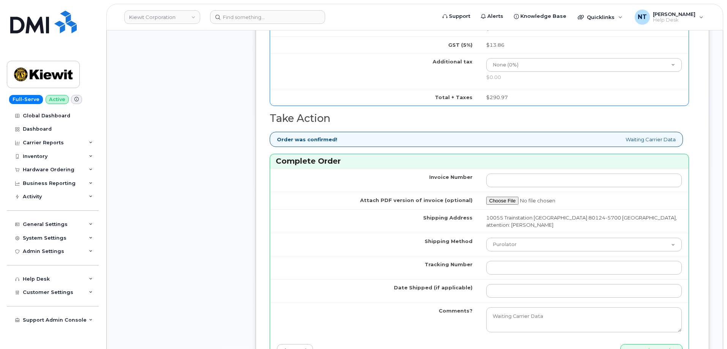
scroll to position [570, 0]
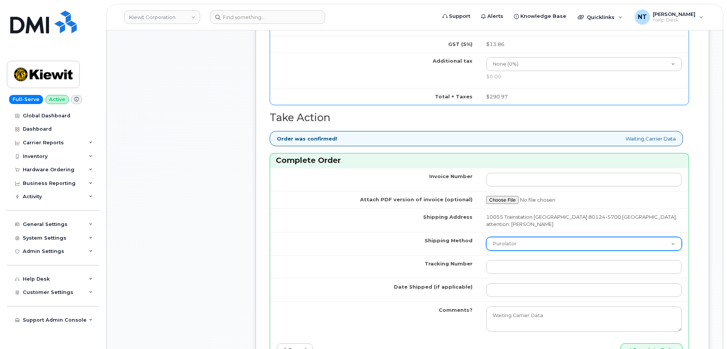
click at [542, 239] on select "Purolator UPS FedEx Canada Post Courier Other Drop Off Pick Up" at bounding box center [584, 244] width 196 height 14
select select "UPS"
click at [486, 237] on select "Purolator UPS FedEx Canada Post Courier Other Drop Off Pick Up" at bounding box center [584, 244] width 196 height 14
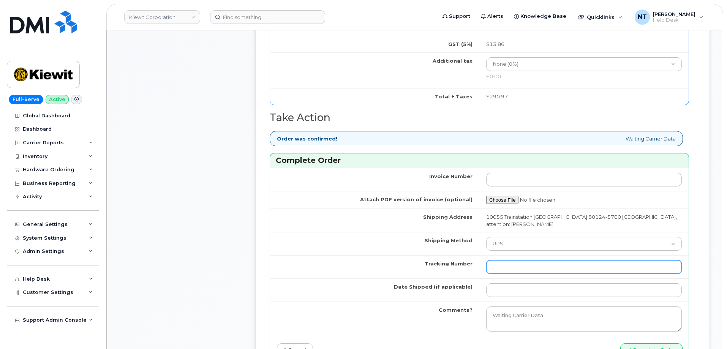
click at [517, 260] on input "Tracking Number" at bounding box center [584, 267] width 196 height 14
paste input "1Z3W39X62454660831"
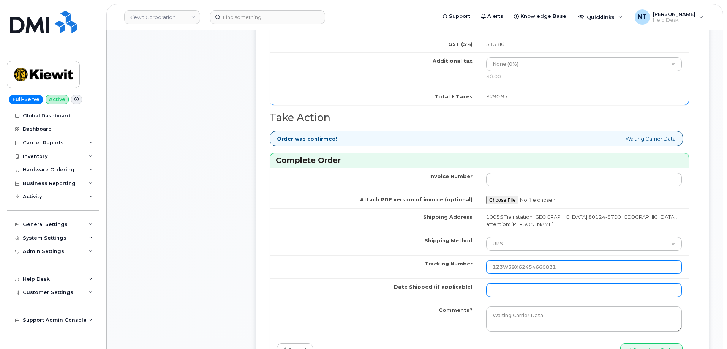
type input "1Z3W39X62454660831"
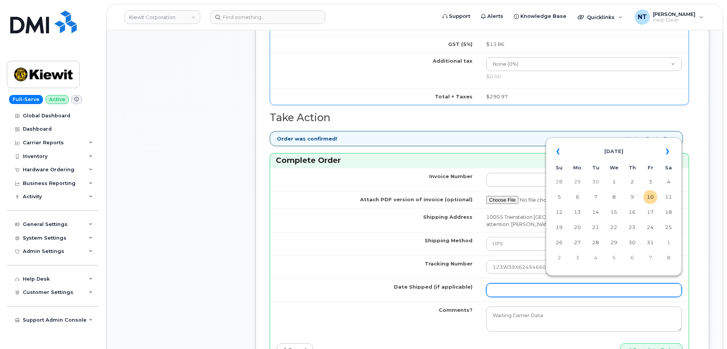
drag, startPoint x: 513, startPoint y: 280, endPoint x: 531, endPoint y: 276, distance: 17.6
click at [513, 283] on input "Date Shipped (if applicable)" at bounding box center [584, 290] width 196 height 14
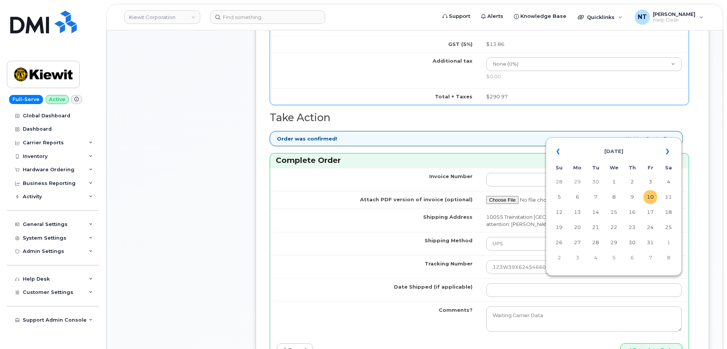
click at [651, 195] on td "10" at bounding box center [651, 197] width 14 height 14
type input "[DATE]"
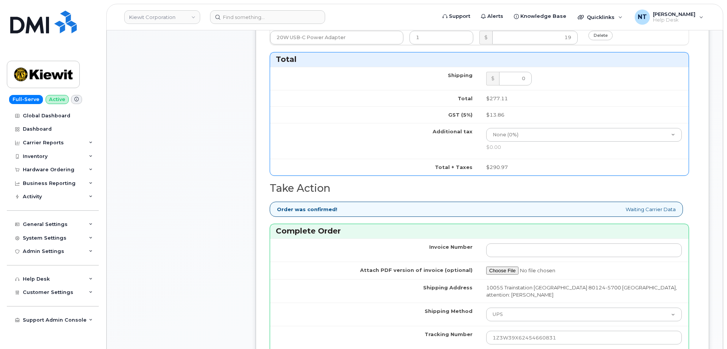
scroll to position [646, 0]
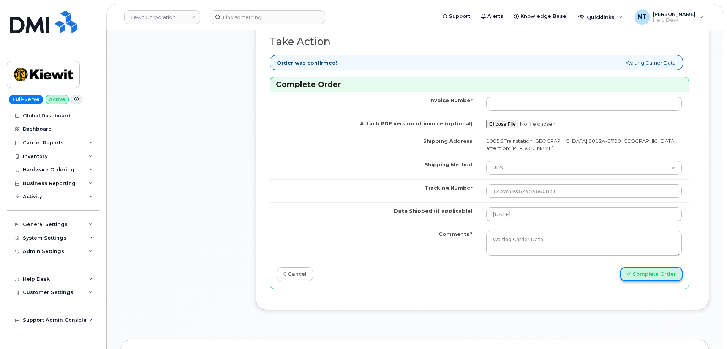
click at [660, 268] on button "Complete Order" at bounding box center [652, 275] width 62 height 14
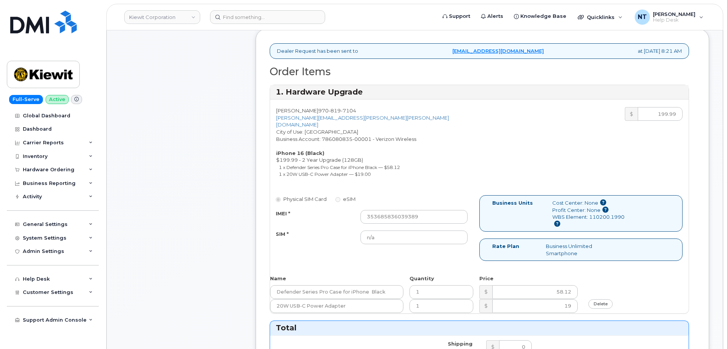
scroll to position [228, 0]
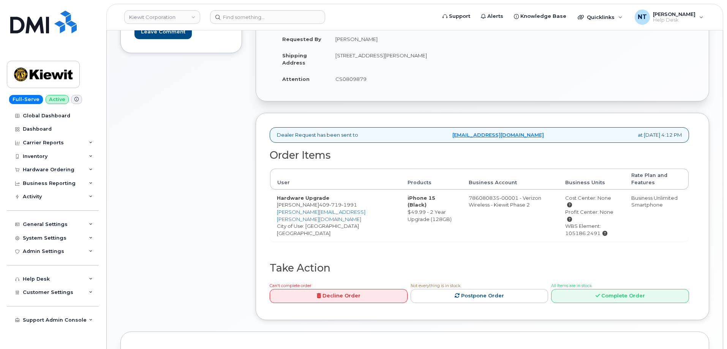
scroll to position [152, 0]
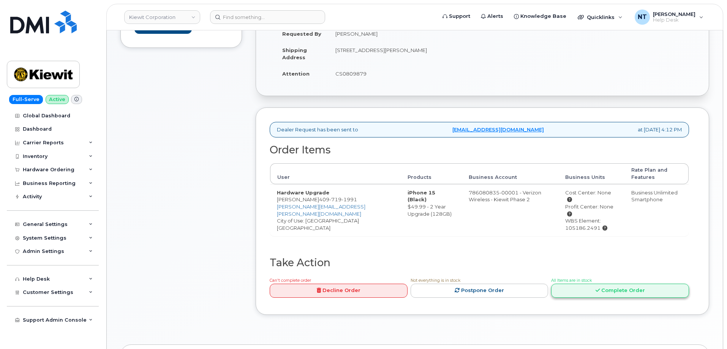
click at [607, 284] on link "Complete Order" at bounding box center [620, 291] width 138 height 14
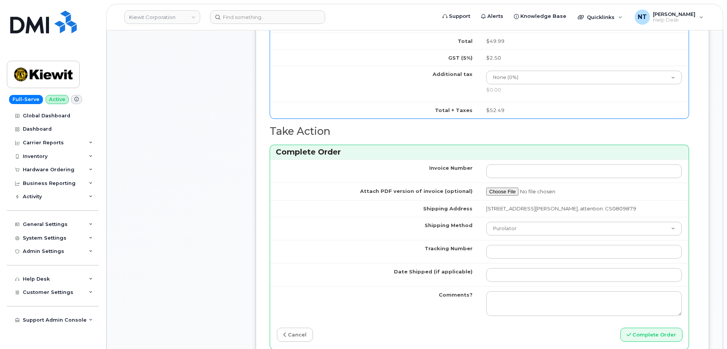
scroll to position [494, 0]
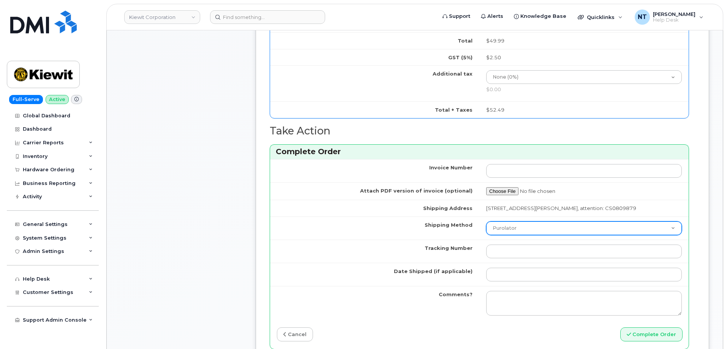
click at [532, 222] on select "Purolator UPS FedEx Canada Post Courier Other Drop Off Pick Up" at bounding box center [584, 229] width 196 height 14
select select "UPS"
click at [486, 222] on select "Purolator UPS FedEx Canada Post Courier Other Drop Off Pick Up" at bounding box center [584, 229] width 196 height 14
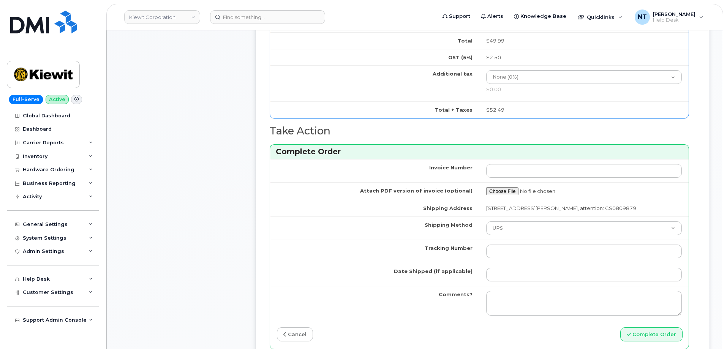
click at [506, 260] on td at bounding box center [584, 251] width 209 height 23
click at [508, 270] on input "Date Shipped (if applicable)" at bounding box center [584, 275] width 196 height 14
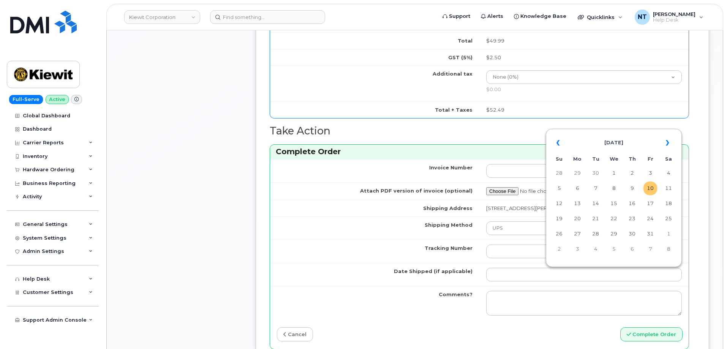
click at [651, 185] on td "10" at bounding box center [651, 189] width 14 height 14
type input "[DATE]"
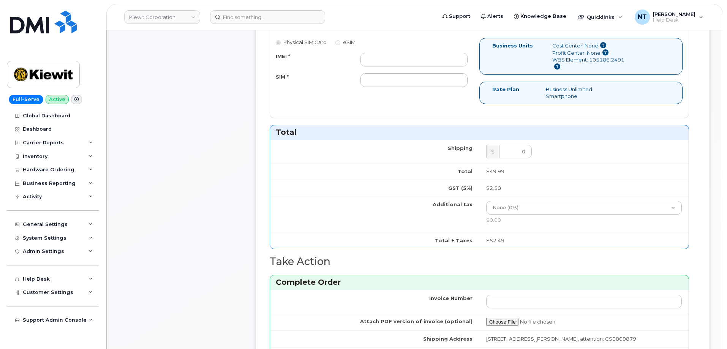
scroll to position [342, 0]
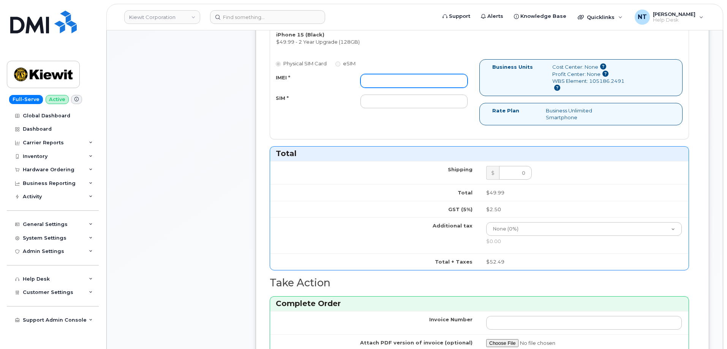
click at [399, 80] on input "IMEI *" at bounding box center [414, 81] width 107 height 14
paste input "351399081532328"
type input "351399081532328"
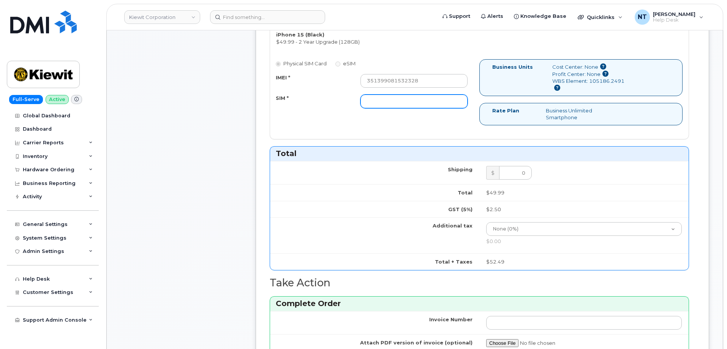
click at [388, 101] on input "SIM *" at bounding box center [414, 102] width 107 height 14
type input "n/a"
click at [237, 150] on div "Comments Leave Comment" at bounding box center [181, 150] width 122 height 767
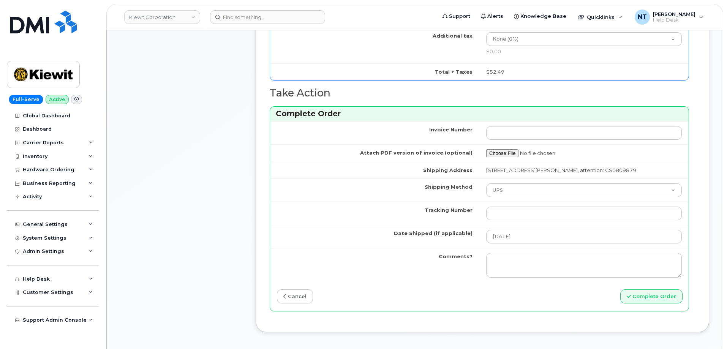
scroll to position [570, 0]
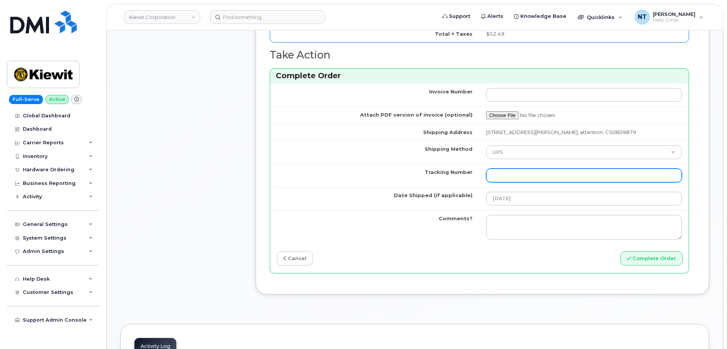
click at [506, 174] on input "Tracking Number" at bounding box center [584, 176] width 196 height 14
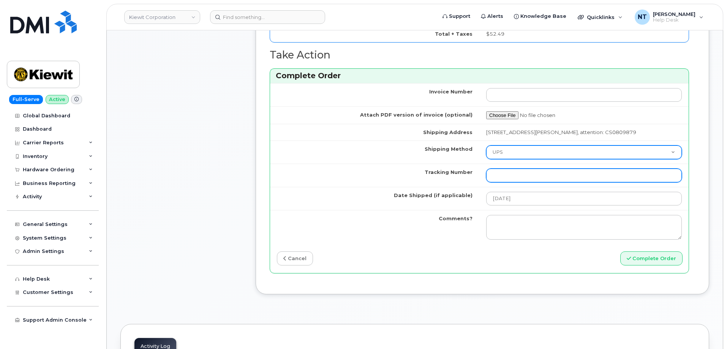
paste input "484216929892"
type input "484216929892"
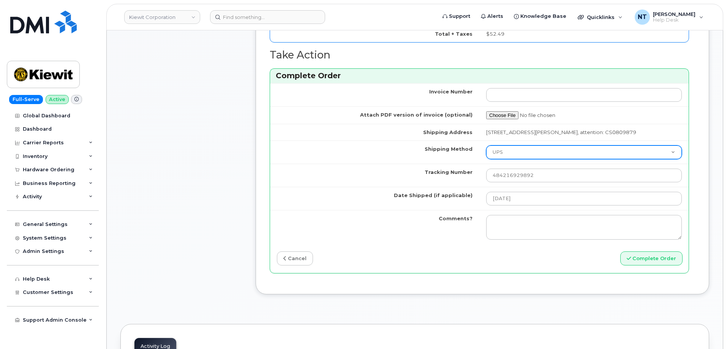
drag, startPoint x: 516, startPoint y: 154, endPoint x: 517, endPoint y: 158, distance: 4.0
click at [516, 154] on select "Purolator UPS FedEx Canada Post Courier Other Drop Off Pick Up" at bounding box center [584, 153] width 196 height 14
select select "FedEx"
click at [486, 146] on select "Purolator UPS FedEx Canada Post Courier Other Drop Off Pick Up" at bounding box center [584, 153] width 196 height 14
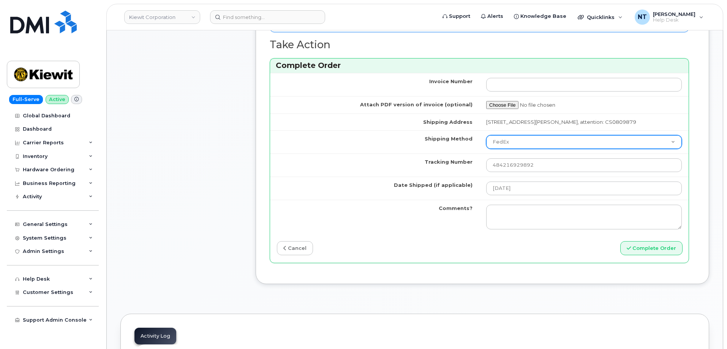
scroll to position [608, 0]
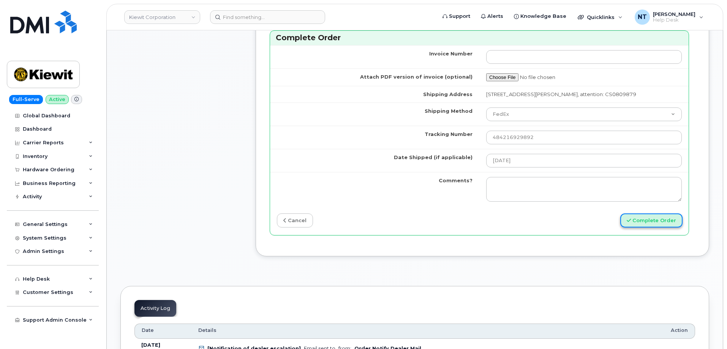
click at [656, 222] on button "Complete Order" at bounding box center [652, 221] width 62 height 14
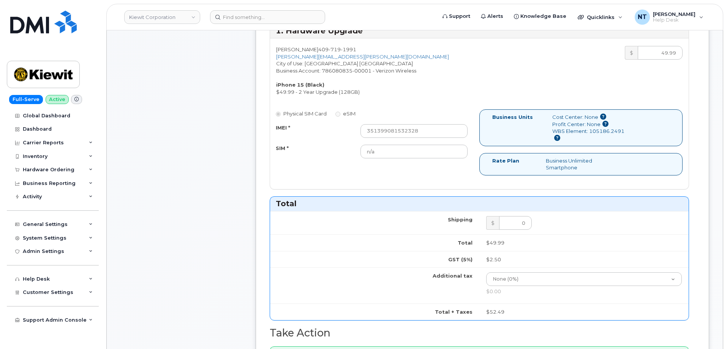
scroll to position [266, 0]
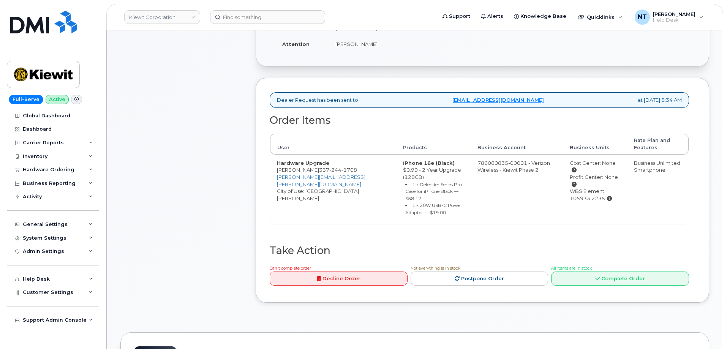
scroll to position [228, 0]
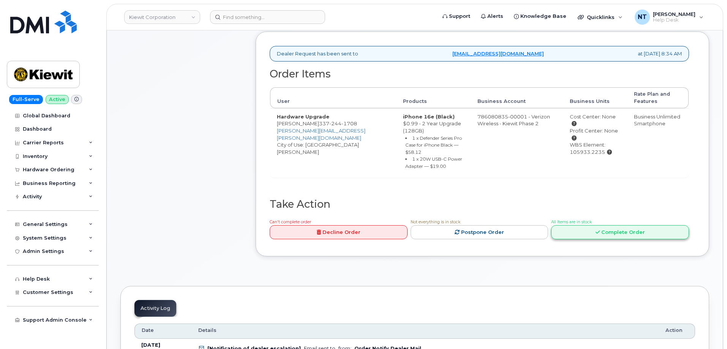
click at [619, 228] on link "Complete Order" at bounding box center [620, 232] width 138 height 14
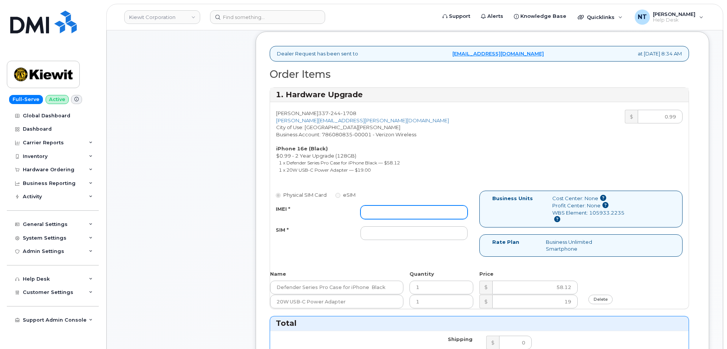
click at [375, 210] on input "IMEI *" at bounding box center [414, 213] width 107 height 14
paste input "355613398416801"
type input "355613398416801"
click at [378, 240] on input "SIM *" at bounding box center [414, 233] width 107 height 14
type input "n/a"
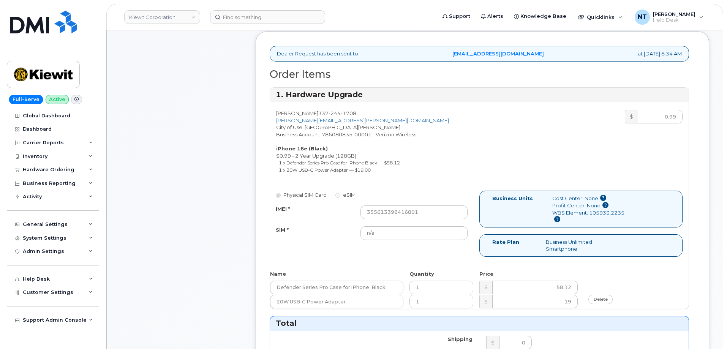
click at [166, 225] on div "Comments Leave Comment" at bounding box center [181, 292] width 122 height 823
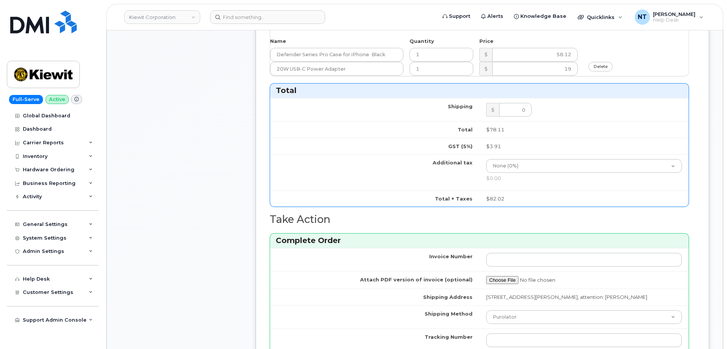
scroll to position [532, 0]
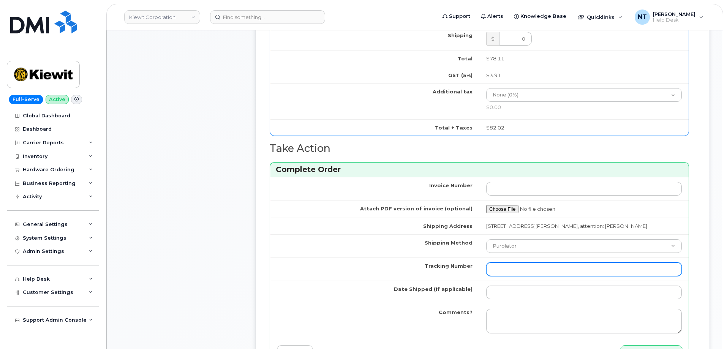
drag, startPoint x: 514, startPoint y: 271, endPoint x: 512, endPoint y: 267, distance: 4.2
click at [514, 271] on input "Tracking Number" at bounding box center [584, 270] width 196 height 14
paste input "1ZHF12012917637079"
type input "1ZHF12012917637079"
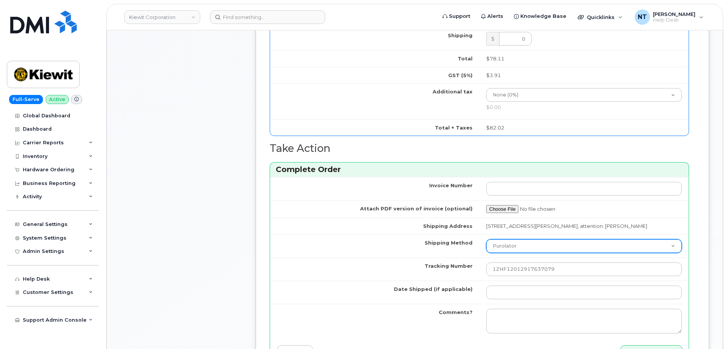
click at [505, 246] on select "Purolator UPS FedEx Canada Post Courier Other Drop Off Pick Up" at bounding box center [584, 246] width 196 height 14
select select "UPS"
click at [486, 239] on select "Purolator UPS FedEx Canada Post Courier Other Drop Off Pick Up" at bounding box center [584, 246] width 196 height 14
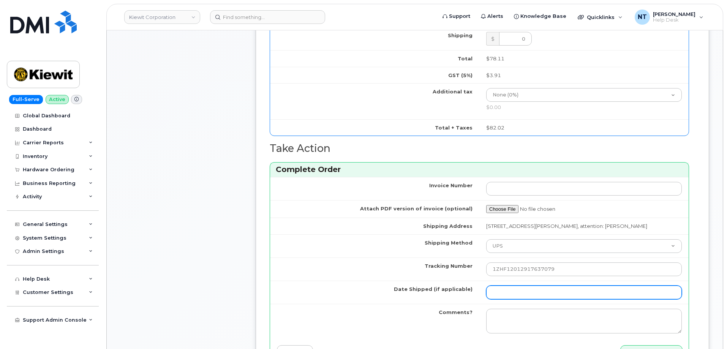
click at [508, 286] on input "Date Shipped (if applicable)" at bounding box center [584, 293] width 196 height 14
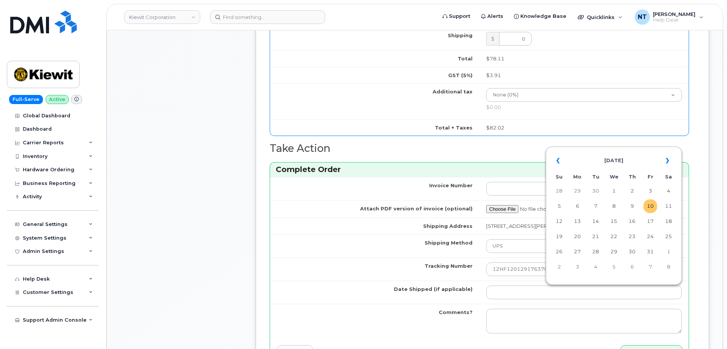
click at [649, 207] on td "10" at bounding box center [651, 207] width 14 height 14
type input "[DATE]"
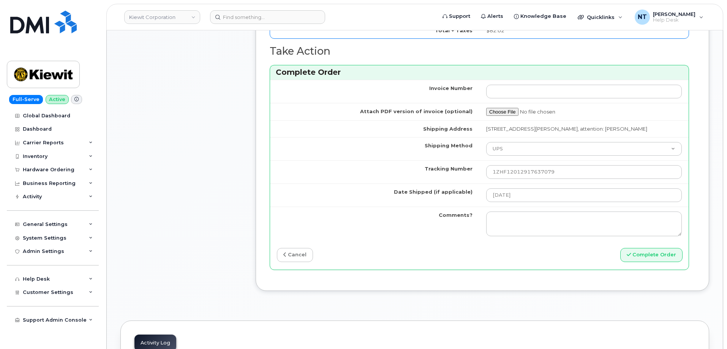
scroll to position [646, 0]
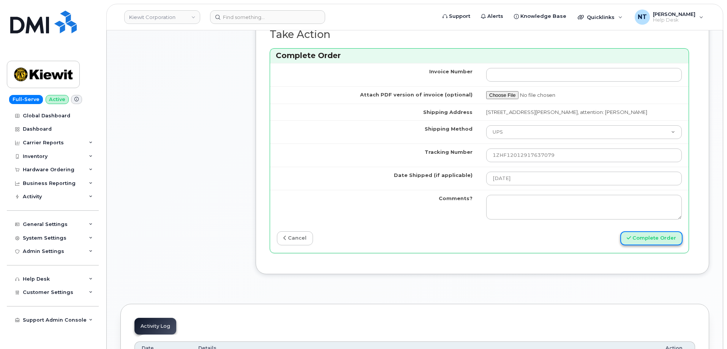
click at [656, 239] on button "Complete Order" at bounding box center [652, 238] width 62 height 14
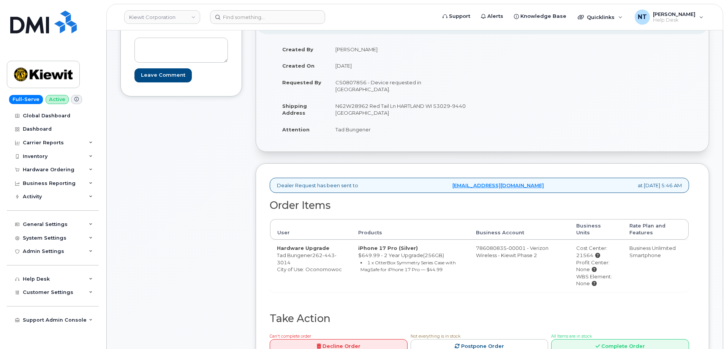
scroll to position [114, 0]
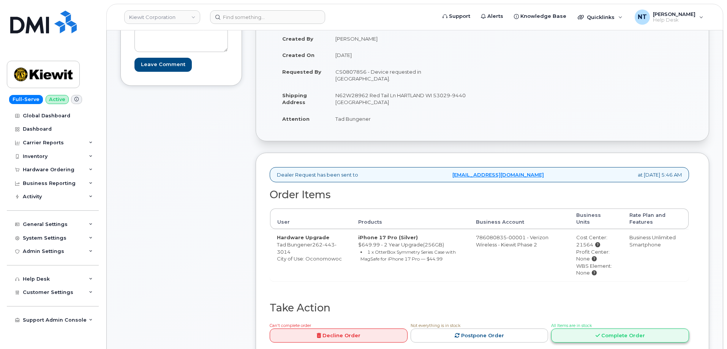
click at [603, 331] on link "Complete Order" at bounding box center [620, 336] width 138 height 14
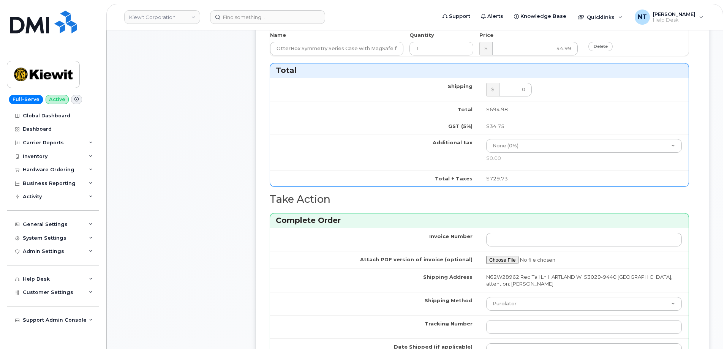
scroll to position [456, 0]
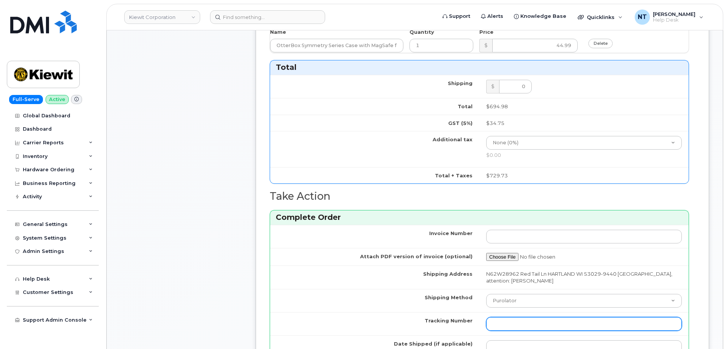
click at [531, 318] on input "Tracking Number" at bounding box center [584, 324] width 196 height 14
paste input "https://mandrillapp.com/track/click/31134018/myserve.ca?p=eyJzIjoicUwxYnpBWkxRQ…"
type input "https://mandrillapp.com/track/click/31134018/myserve.ca?p=eyJzIjoicUwxYnpBWkxRQ…"
paste input "352591615396555"
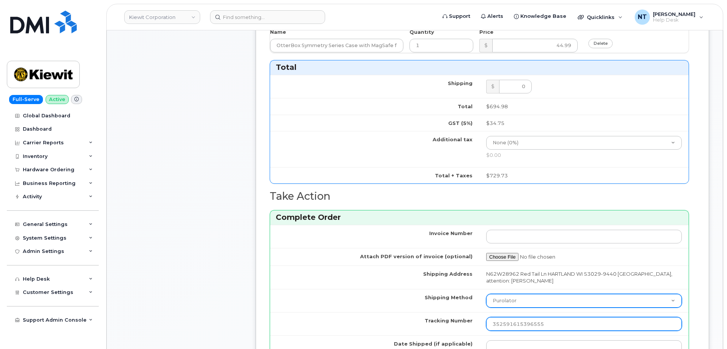
type input "352591615396555"
click at [524, 302] on select "Purolator UPS FedEx Canada Post Courier Other Drop Off Pick Up" at bounding box center [584, 301] width 196 height 14
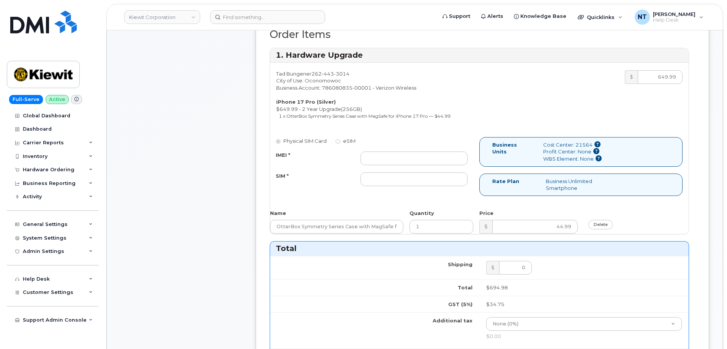
scroll to position [266, 0]
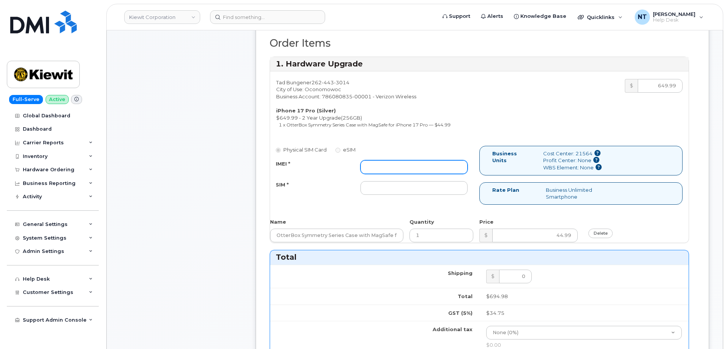
click at [427, 160] on input "IMEI *" at bounding box center [414, 167] width 107 height 14
paste input "352591615396555"
type input "352591615396555"
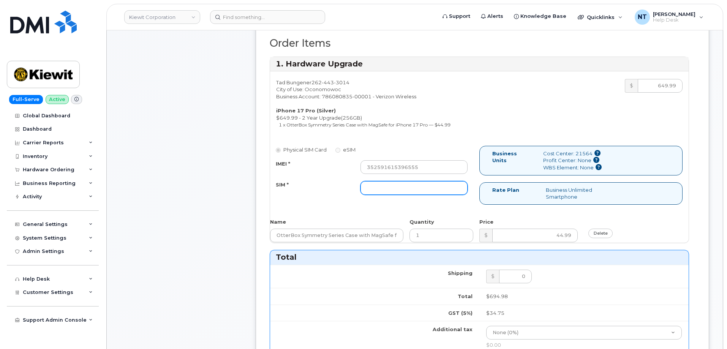
click at [375, 181] on input "SIM *" at bounding box center [414, 188] width 107 height 14
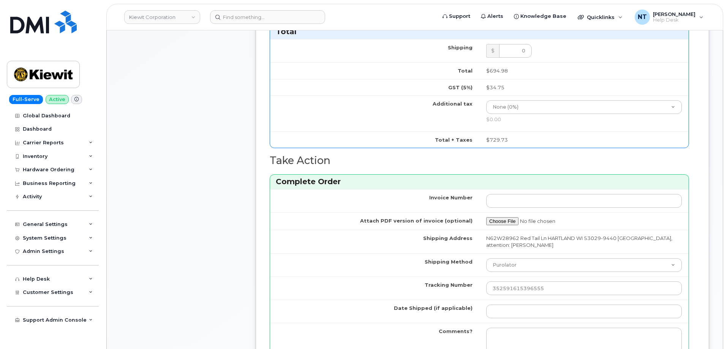
scroll to position [570, 0]
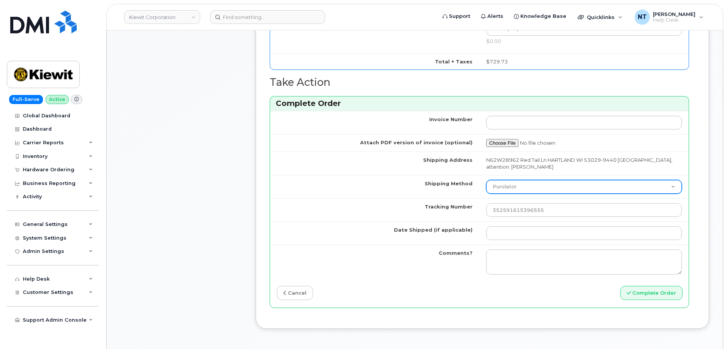
type input "n/a"
click at [529, 187] on select "Purolator UPS FedEx Canada Post Courier Other Drop Off Pick Up" at bounding box center [584, 187] width 196 height 14
select select "UPS"
click at [486, 180] on select "Purolator UPS FedEx Canada Post Courier Other Drop Off Pick Up" at bounding box center [584, 187] width 196 height 14
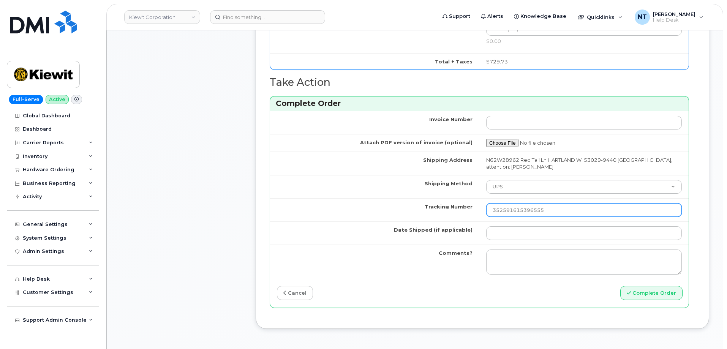
click at [553, 214] on input "352591615396555" at bounding box center [584, 210] width 196 height 14
paste input "1Z4367572435109964"
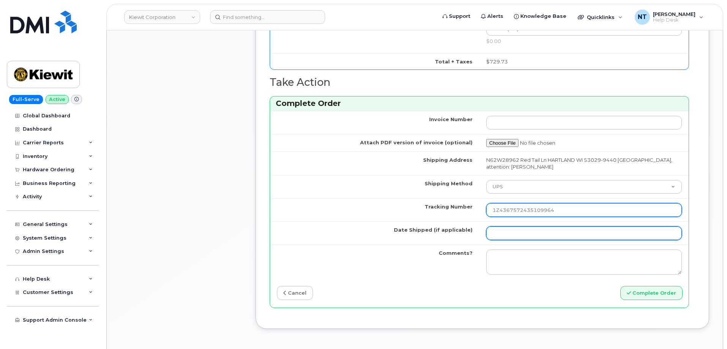
type input "1Z4367572435109964"
click at [534, 232] on input "Date Shipped (if applicable)" at bounding box center [584, 233] width 196 height 14
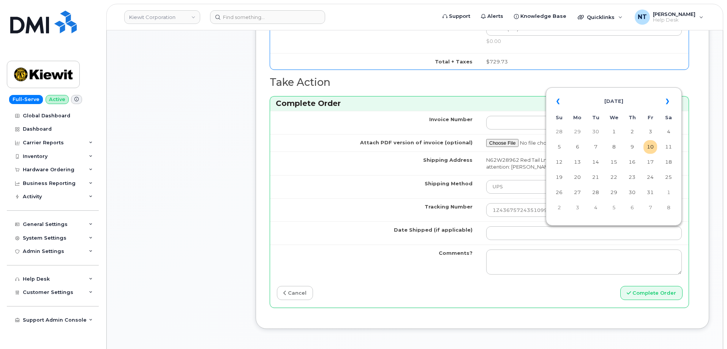
click at [646, 146] on td "10" at bounding box center [651, 147] width 14 height 14
type input "[DATE]"
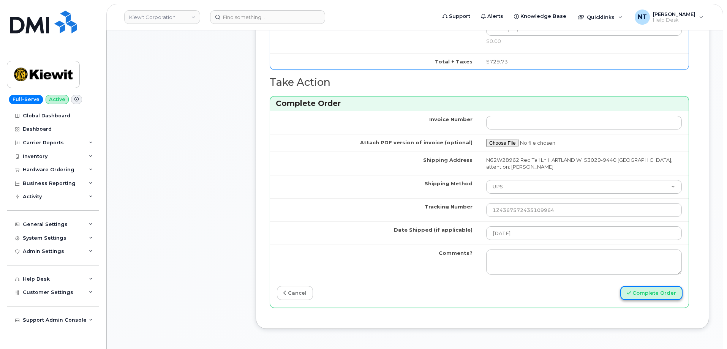
click at [654, 299] on button "Complete Order" at bounding box center [652, 293] width 62 height 14
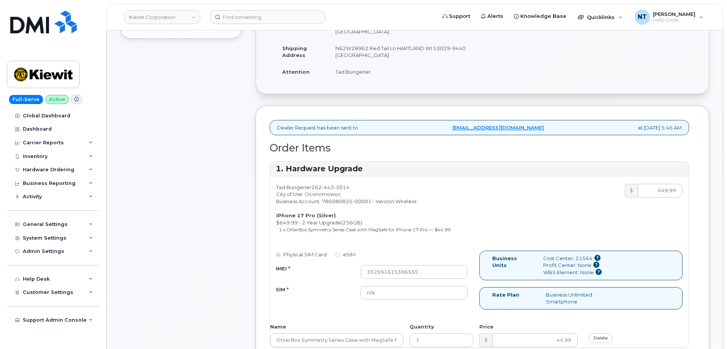
scroll to position [152, 0]
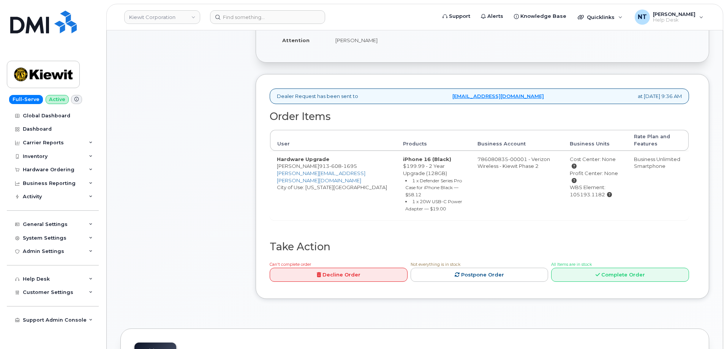
scroll to position [190, 0]
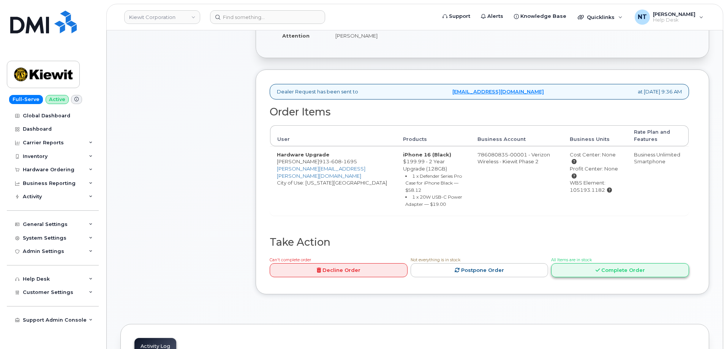
click at [602, 270] on link "Complete Order" at bounding box center [620, 270] width 138 height 14
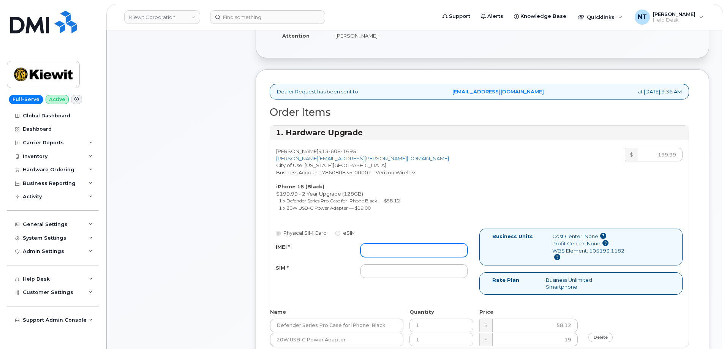
click at [411, 251] on input "IMEI *" at bounding box center [414, 251] width 107 height 14
paste input "356422161536186"
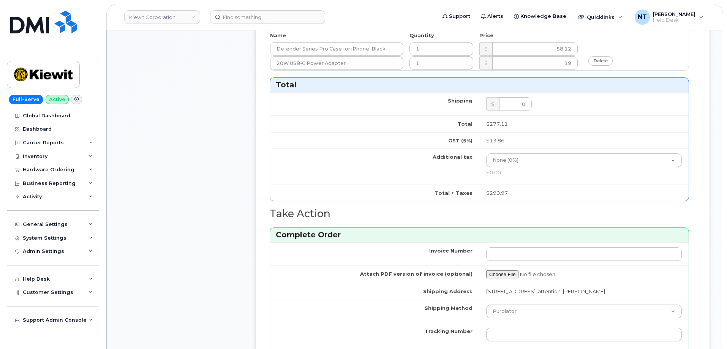
scroll to position [570, 0]
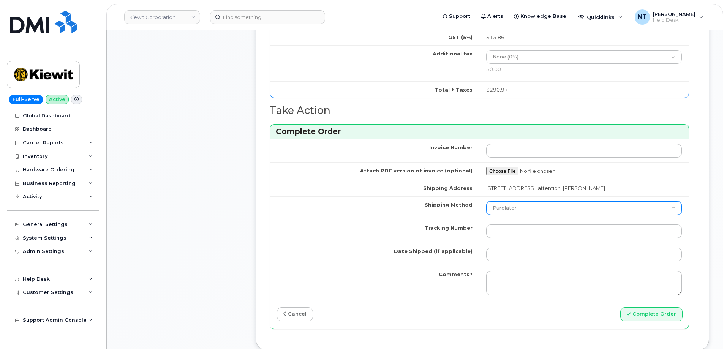
type input "356422161536186"
click at [531, 215] on select "Purolator UPS FedEx Canada Post Courier Other Drop Off Pick Up" at bounding box center [584, 208] width 196 height 14
select select "FedEx"
click at [486, 208] on select "Purolator UPS FedEx Canada Post Courier Other Drop Off Pick Up" at bounding box center [584, 208] width 196 height 14
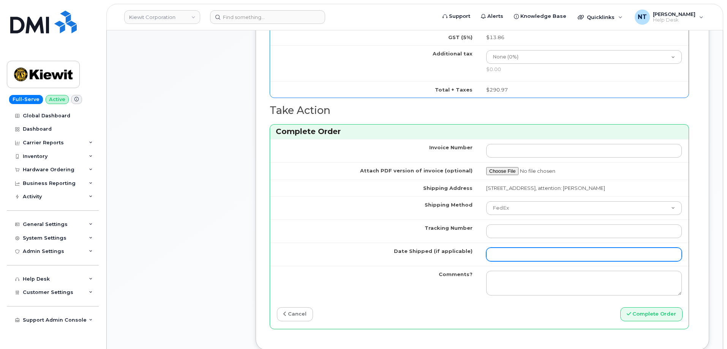
drag, startPoint x: 511, startPoint y: 259, endPoint x: 519, endPoint y: 251, distance: 11.6
click at [511, 259] on input "Date Shipped (if applicable)" at bounding box center [584, 255] width 196 height 14
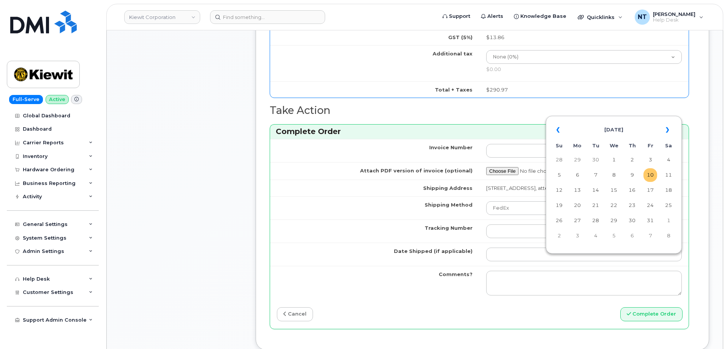
click at [647, 179] on td "10" at bounding box center [651, 175] width 14 height 14
type input "[DATE]"
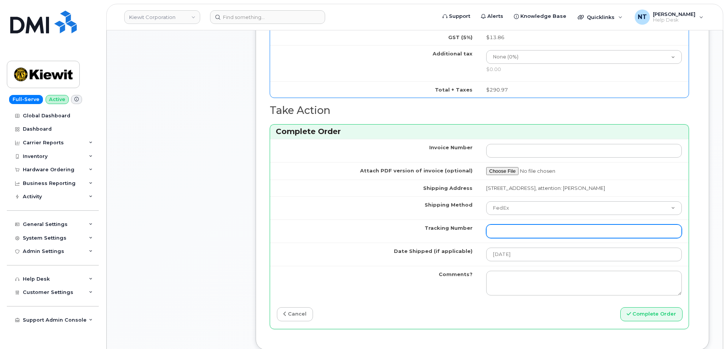
click at [516, 233] on input "Tracking Number" at bounding box center [584, 232] width 196 height 14
paste input "1ZK5847H4221625822"
type input "1ZK5847H4221625822"
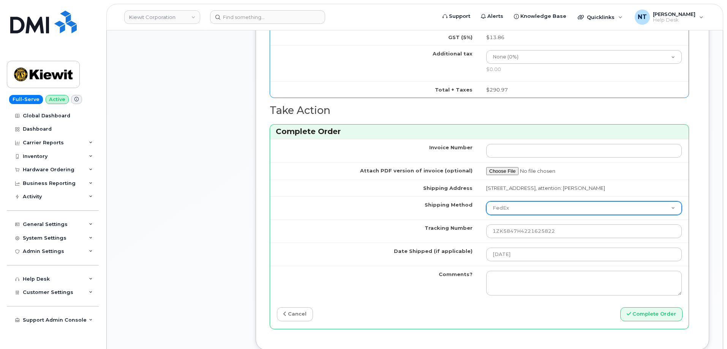
click at [521, 215] on select "Purolator UPS FedEx Canada Post Courier Other Drop Off Pick Up" at bounding box center [584, 208] width 196 height 14
select select "UPS"
click at [486, 208] on select "Purolator UPS FedEx Canada Post Courier Other Drop Off Pick Up" at bounding box center [584, 208] width 196 height 14
click at [260, 219] on div "Dealer Request has been sent to [EMAIL_ADDRESS][DOMAIN_NAME] at [DATE] 9:36 AM …" at bounding box center [483, 20] width 454 height 661
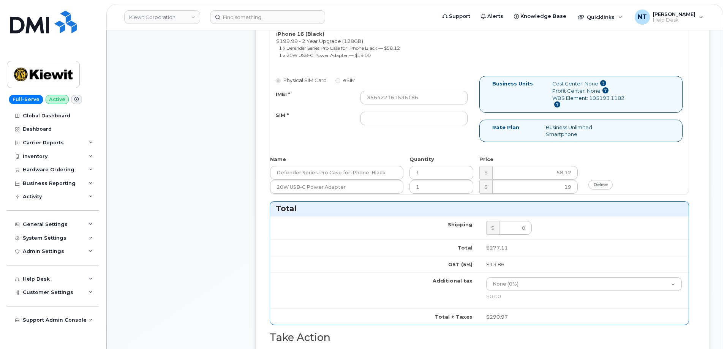
scroll to position [342, 0]
click at [413, 120] on input "SIM *" at bounding box center [414, 119] width 107 height 14
type input "n/a"
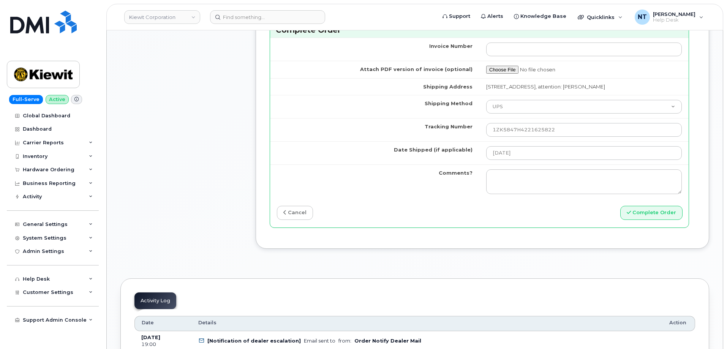
scroll to position [684, 0]
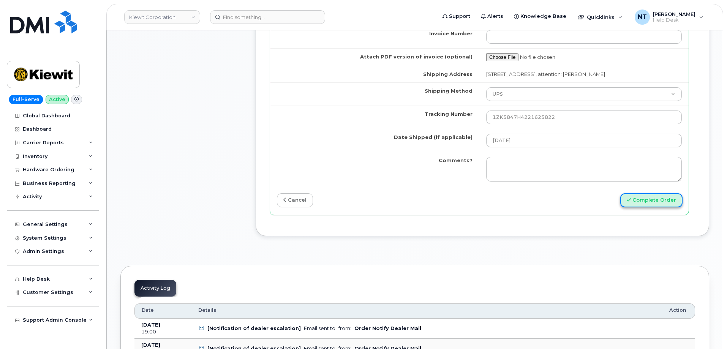
click at [668, 207] on button "Complete Order" at bounding box center [652, 200] width 62 height 14
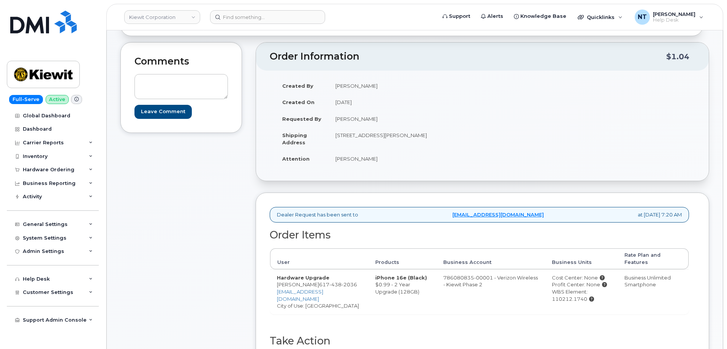
scroll to position [190, 0]
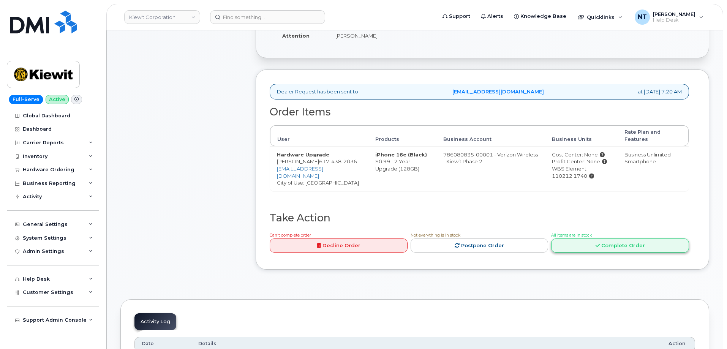
click at [605, 240] on link "Complete Order" at bounding box center [620, 246] width 138 height 14
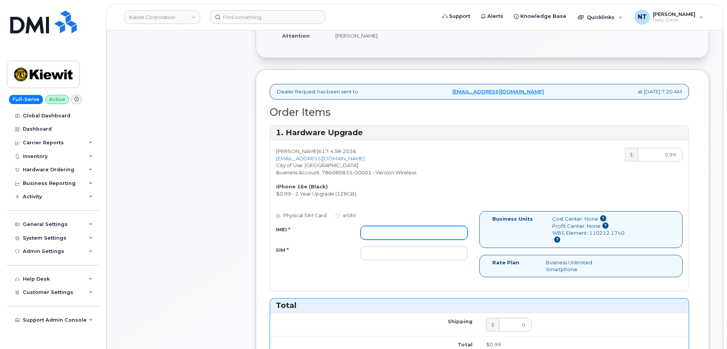
click at [397, 236] on input "IMEI *" at bounding box center [414, 233] width 107 height 14
paste input "354741559923488"
type input "354741559923488"
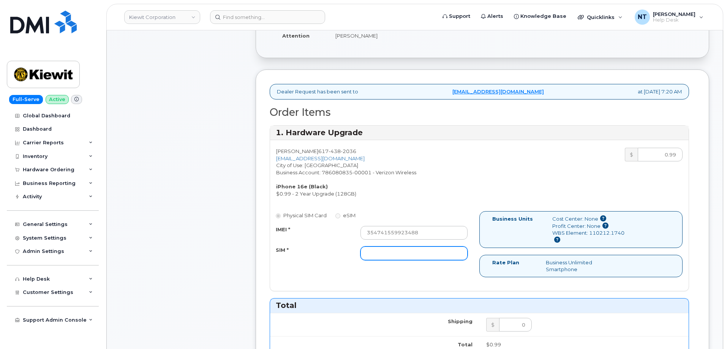
click at [381, 252] on input "SIM *" at bounding box center [414, 254] width 107 height 14
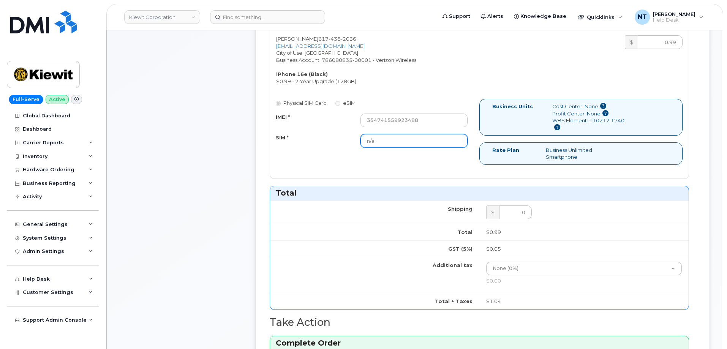
scroll to position [304, 0]
type input "n/a"
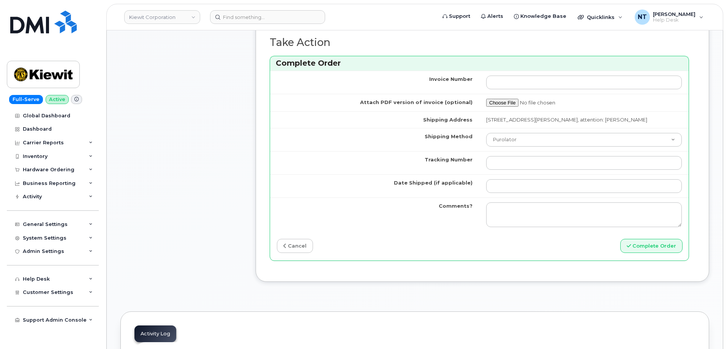
scroll to position [608, 0]
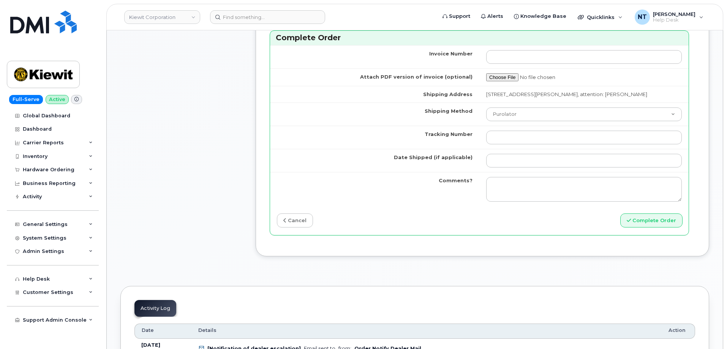
click at [533, 114] on td "Purolator UPS FedEx Canada Post Courier Other Drop Off Pick Up" at bounding box center [584, 114] width 209 height 23
click at [515, 141] on input "Tracking Number" at bounding box center [584, 138] width 196 height 14
paste input "1ZHF12012917637855"
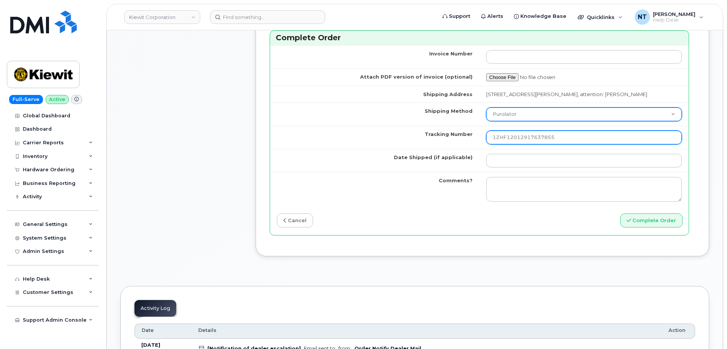
type input "1ZHF12012917637855"
click at [513, 121] on select "Purolator UPS FedEx Canada Post Courier Other Drop Off Pick Up" at bounding box center [584, 115] width 196 height 14
select select "UPS"
click at [486, 114] on select "Purolator UPS FedEx Canada Post Courier Other Drop Off Pick Up" at bounding box center [584, 115] width 196 height 14
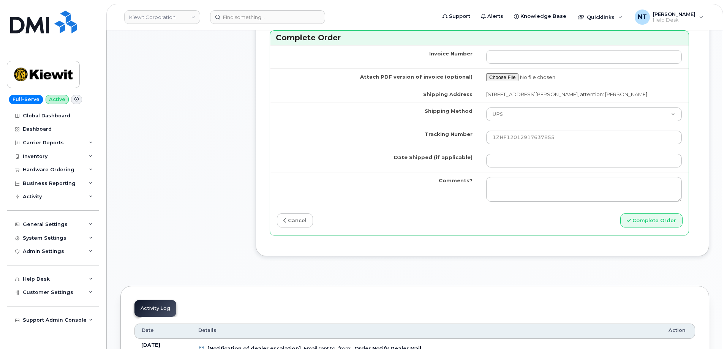
click at [508, 160] on td at bounding box center [584, 160] width 209 height 23
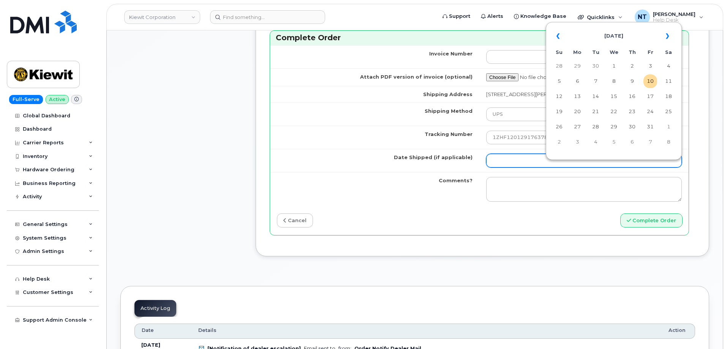
drag, startPoint x: 512, startPoint y: 164, endPoint x: 545, endPoint y: 163, distance: 33.5
click at [512, 164] on input "Date Shipped (if applicable)" at bounding box center [584, 161] width 196 height 14
click at [651, 83] on td "10" at bounding box center [651, 81] width 14 height 14
type input "[DATE]"
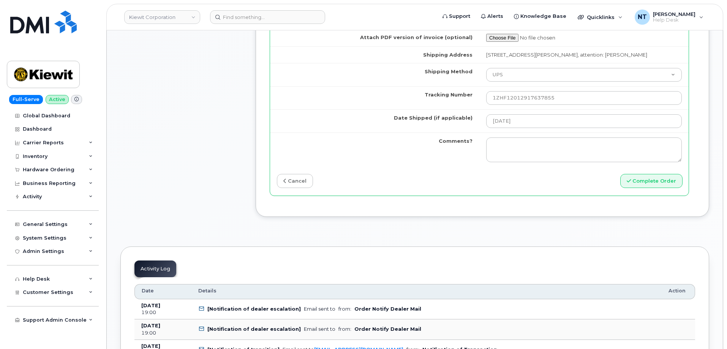
scroll to position [684, 0]
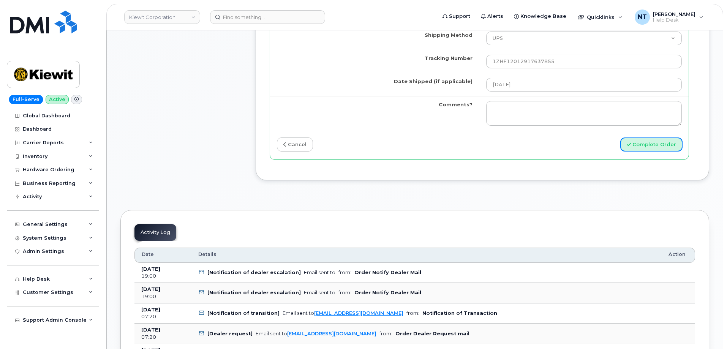
drag, startPoint x: 646, startPoint y: 150, endPoint x: 241, endPoint y: 128, distance: 406.1
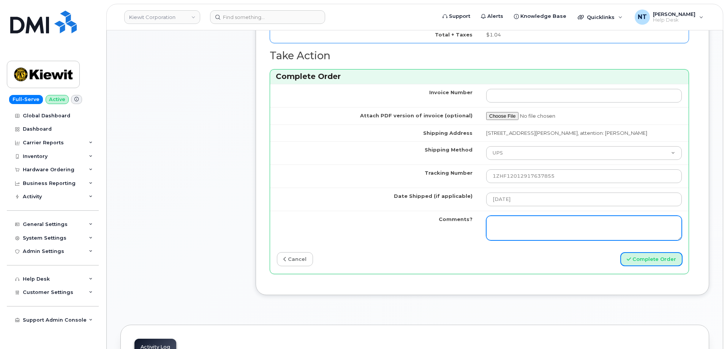
scroll to position [570, 0]
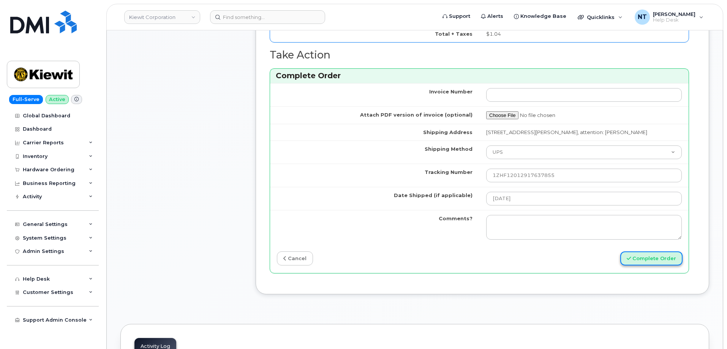
click at [655, 266] on button "Complete Order" at bounding box center [652, 259] width 62 height 14
